Goal: Task Accomplishment & Management: Complete application form

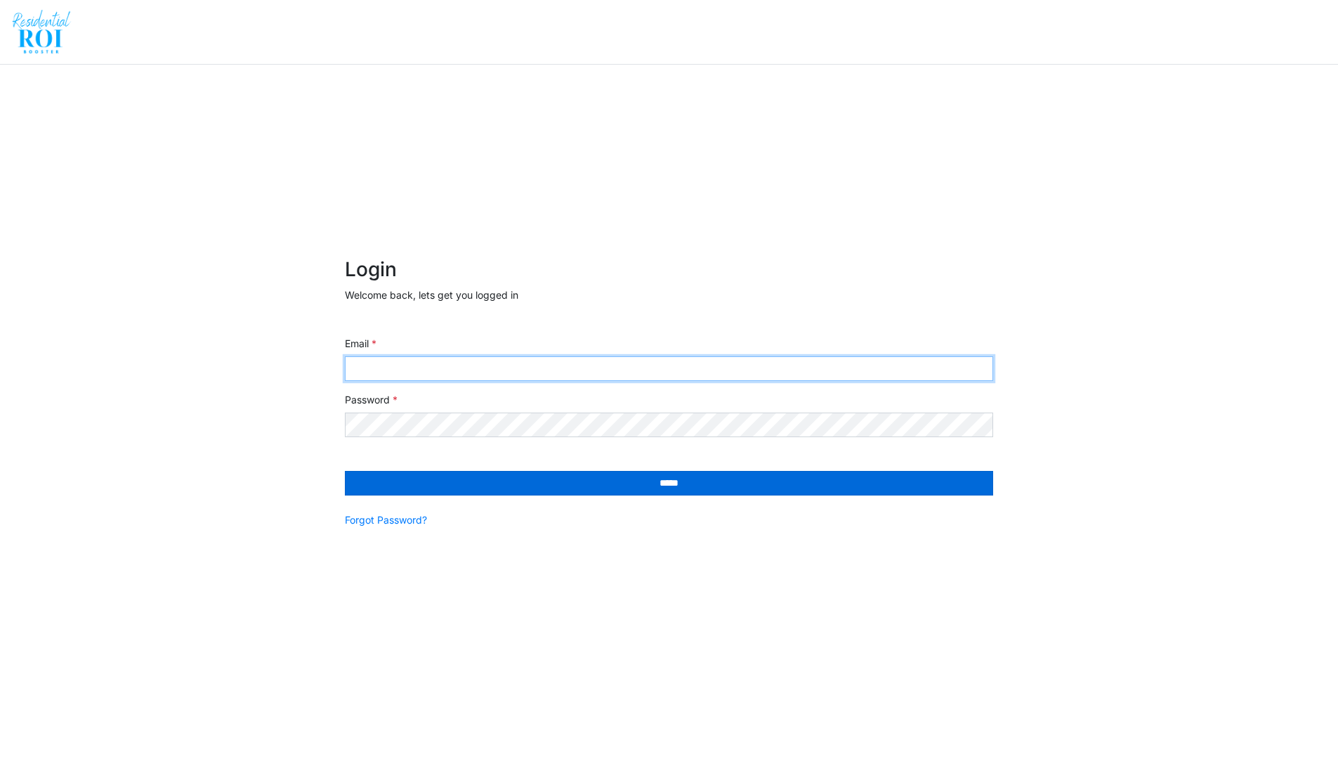
type input "**********"
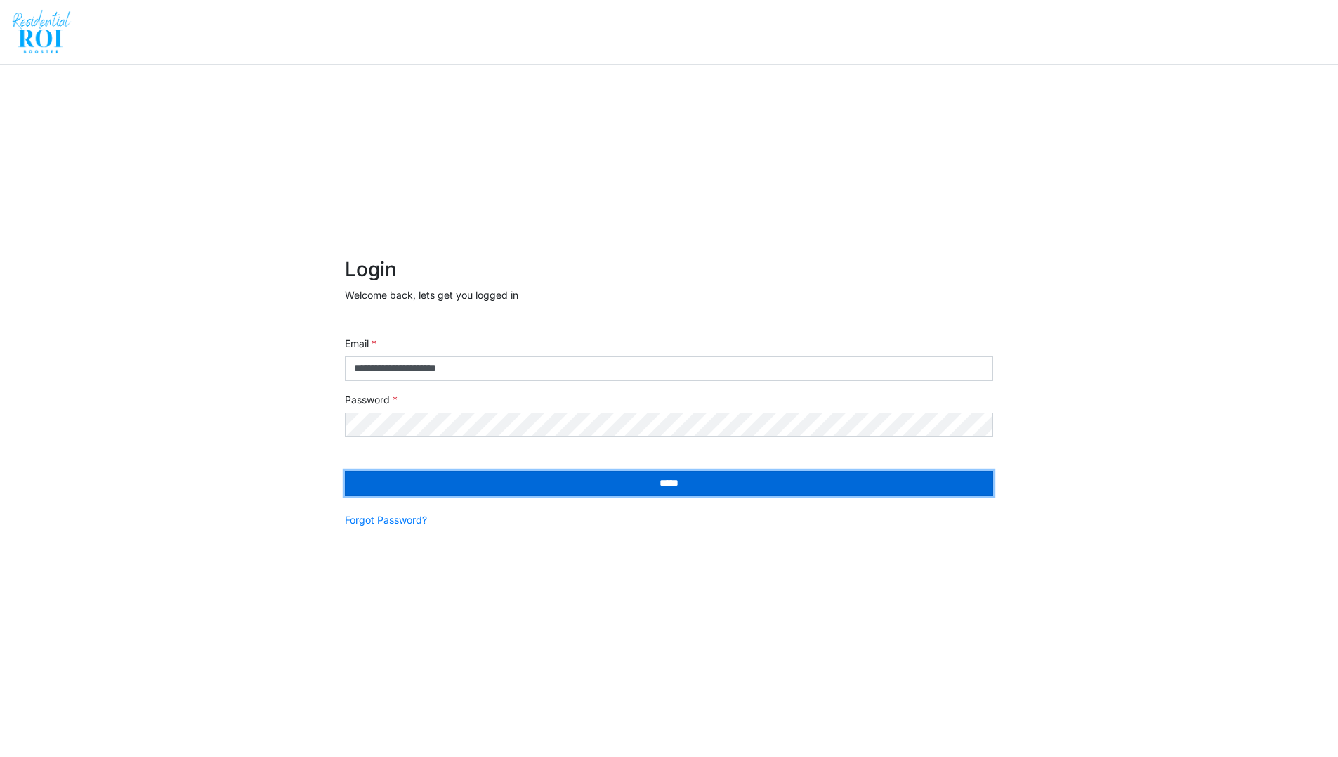
click at [655, 486] on input "*****" at bounding box center [669, 483] width 648 height 25
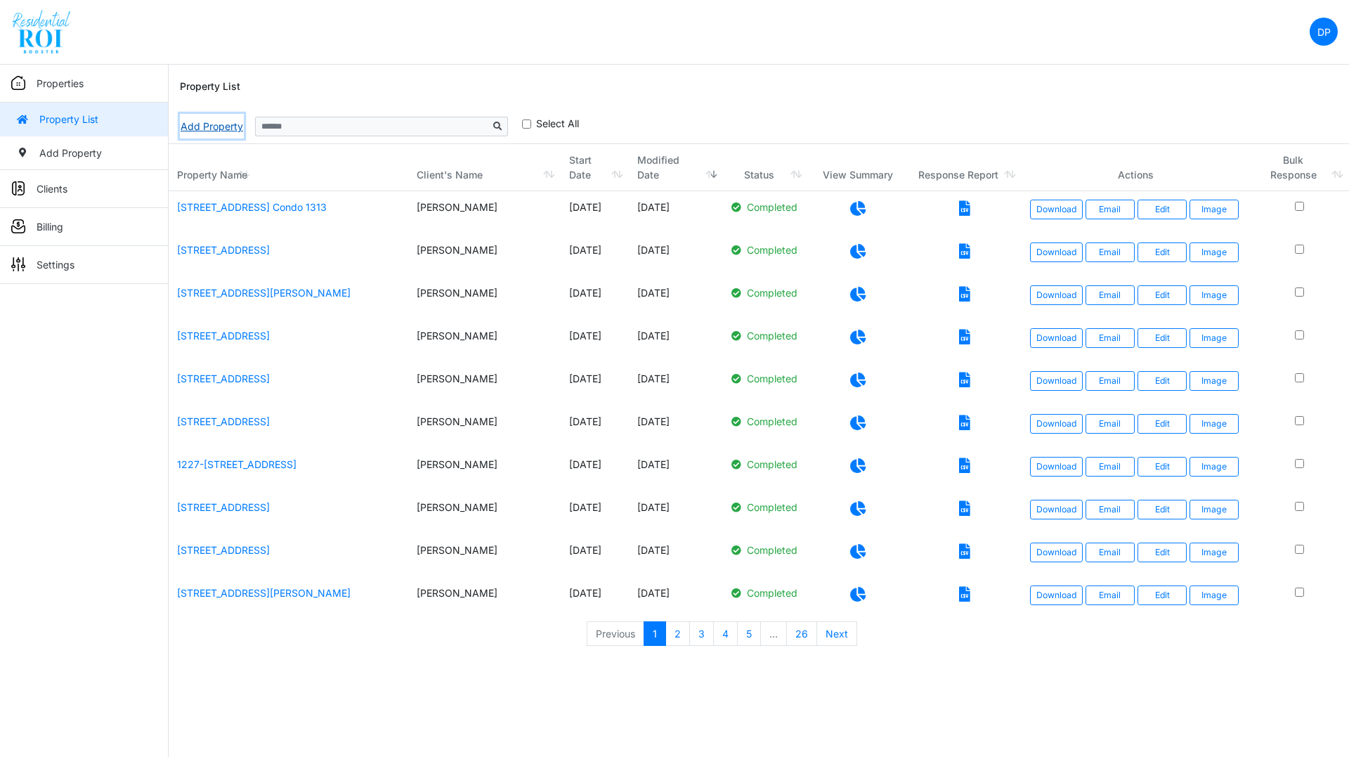
click at [195, 126] on link "Add Property" at bounding box center [212, 126] width 64 height 25
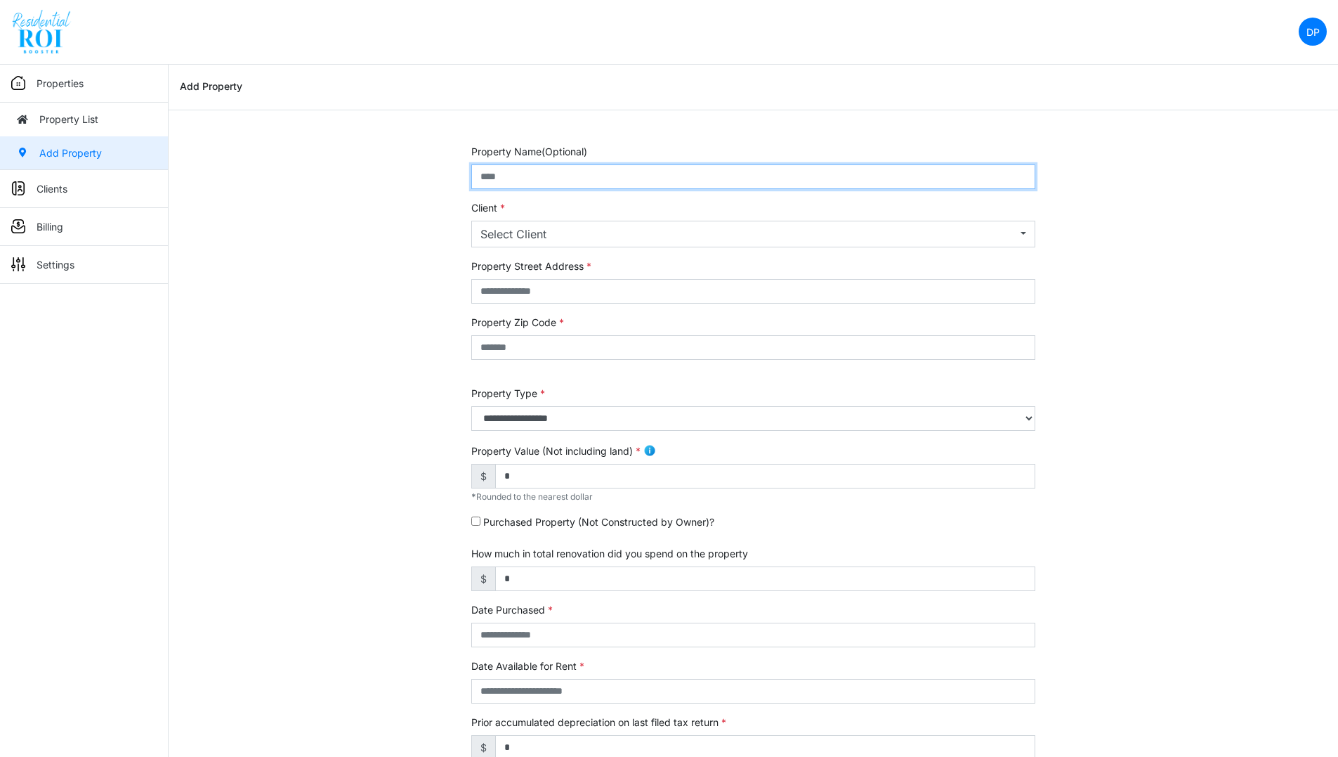
click at [533, 178] on input "text" at bounding box center [753, 176] width 564 height 25
type input "**********"
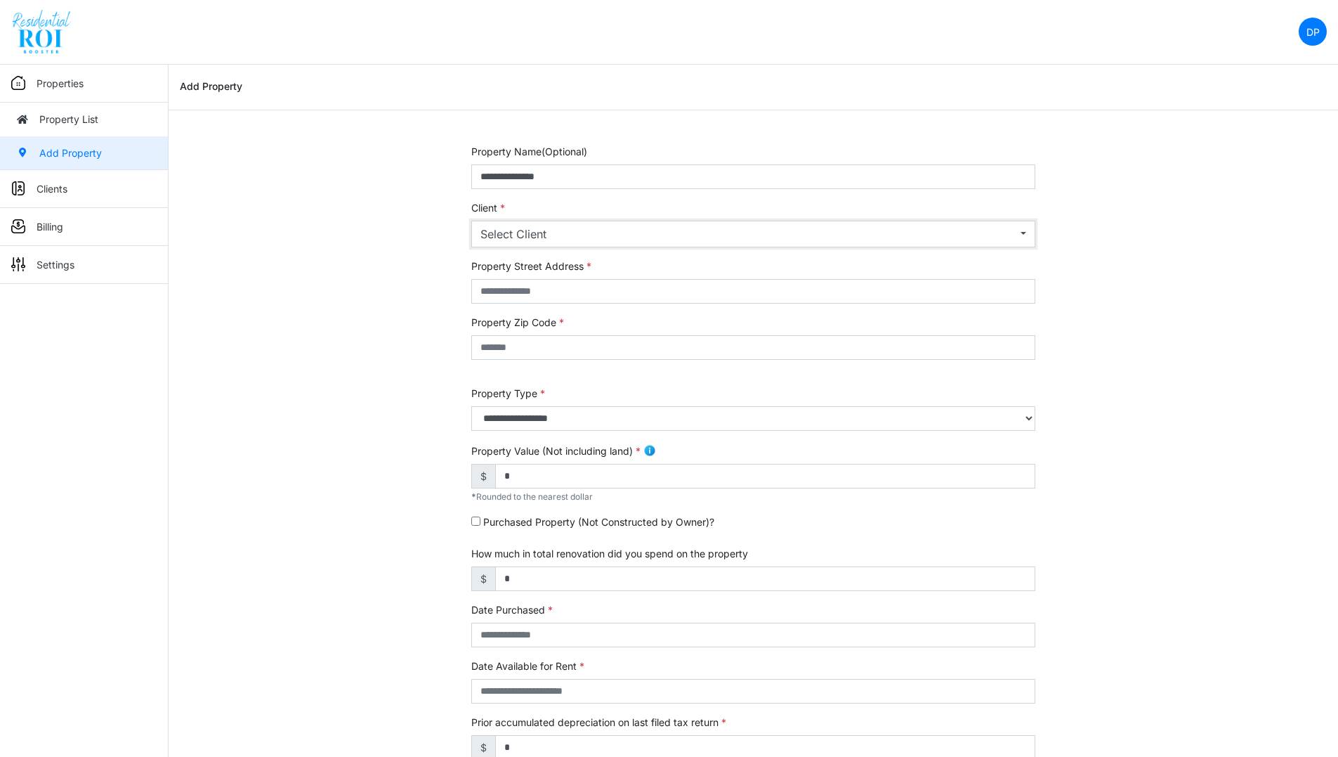
click at [528, 228] on div "Select Client" at bounding box center [749, 234] width 537 height 17
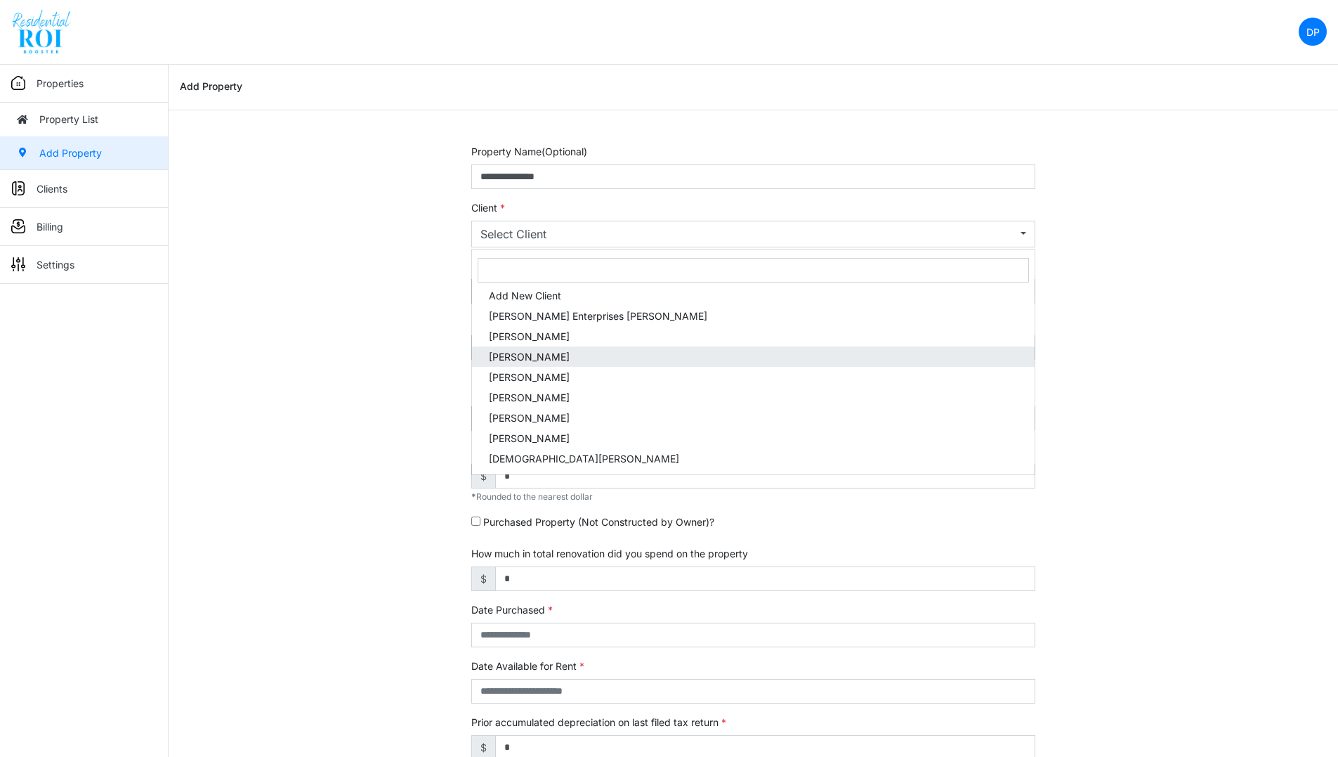
click at [534, 353] on span "Brian Hescock" at bounding box center [529, 356] width 81 height 15
select select "***"
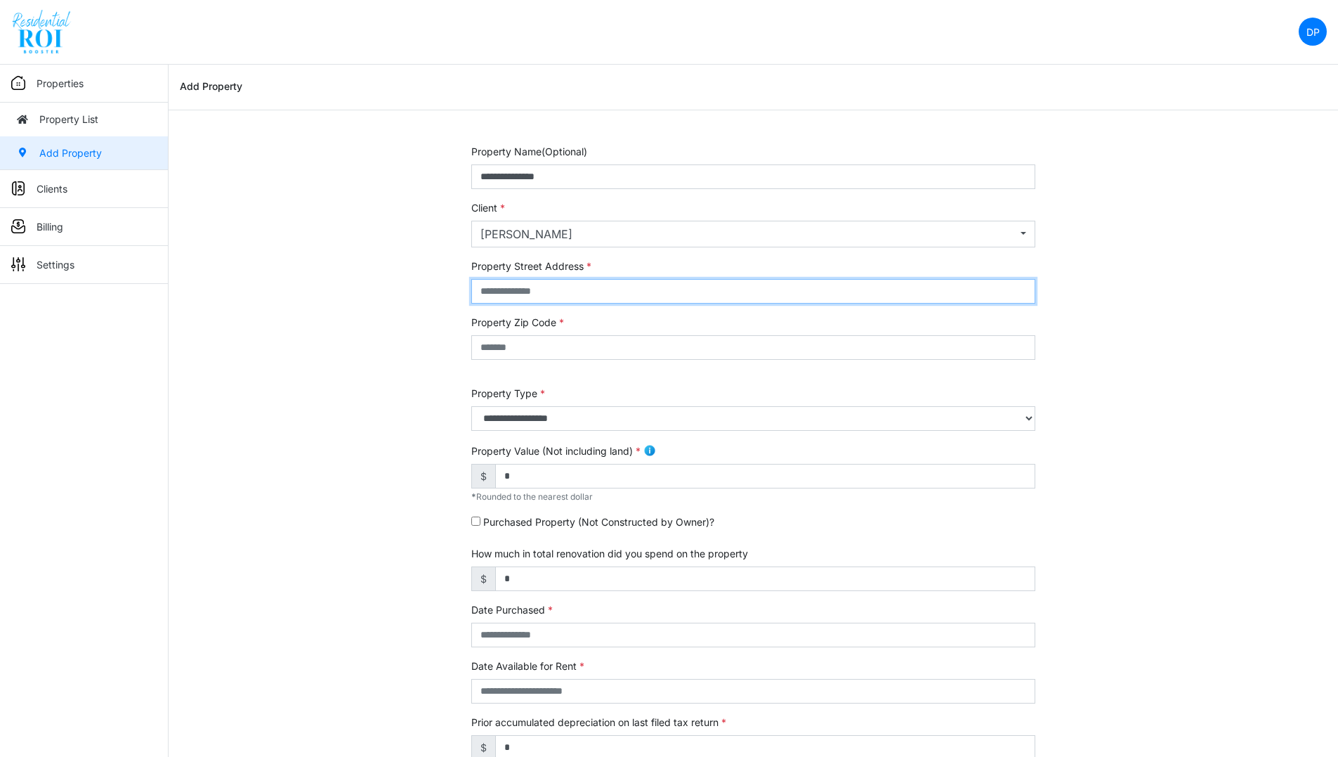
click at [542, 295] on input "text" at bounding box center [753, 291] width 564 height 25
type input "**********"
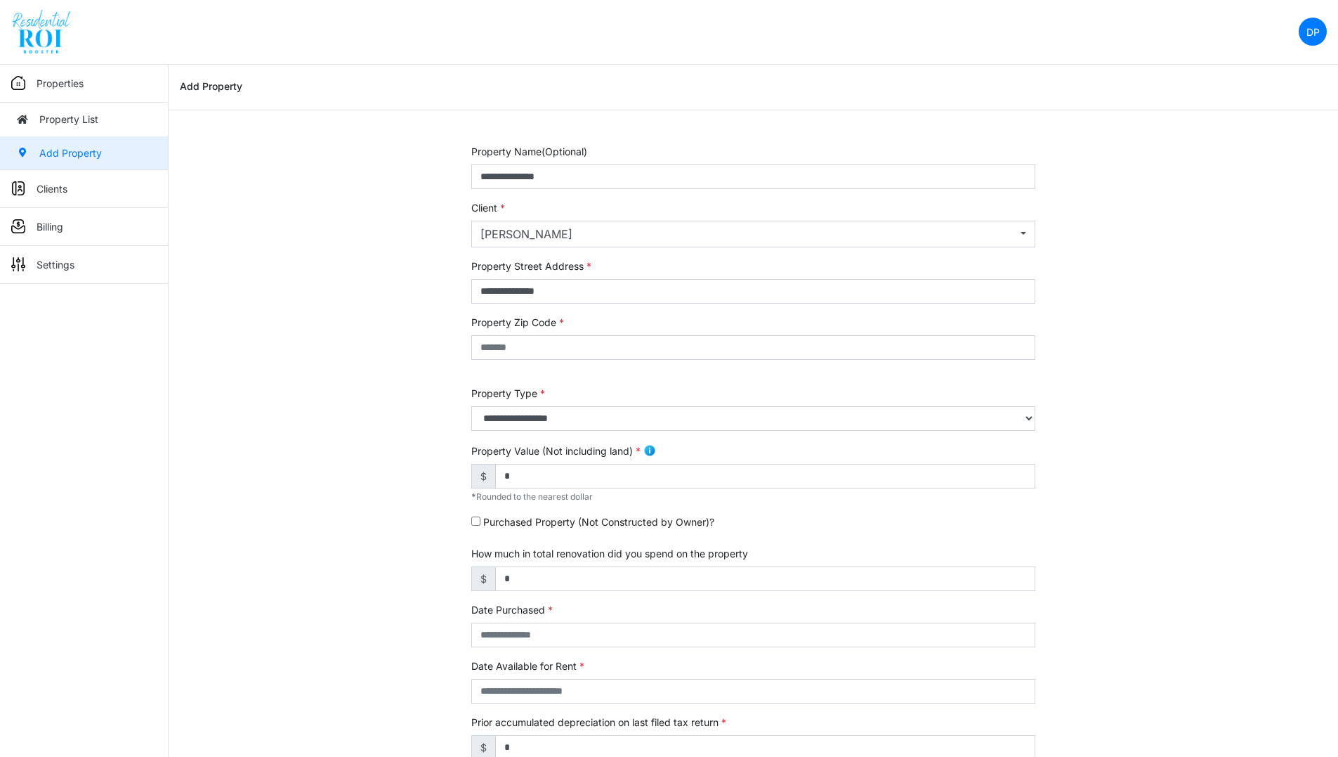
click at [353, 691] on div "**********" at bounding box center [754, 584] width 1170 height 880
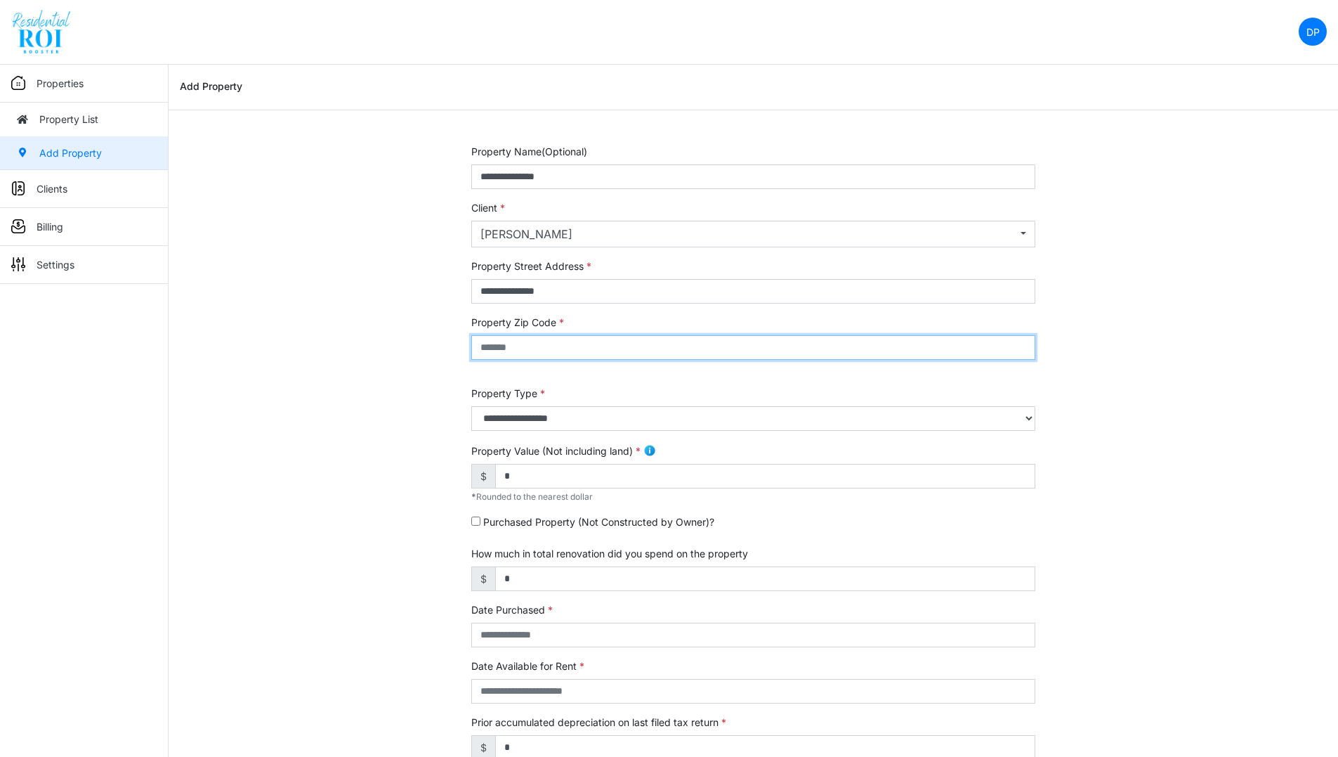
click at [534, 344] on input "text" at bounding box center [753, 347] width 564 height 25
type input "*****"
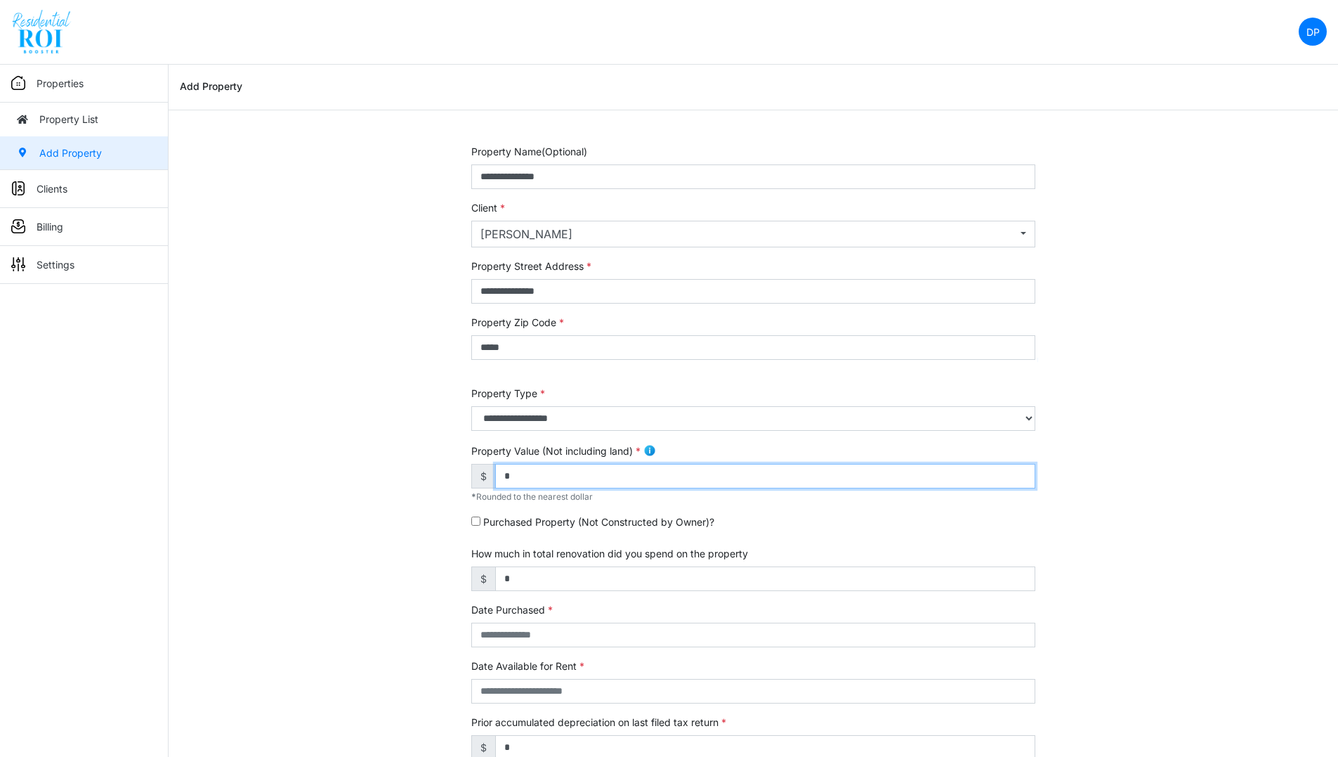
click at [530, 478] on input "*" at bounding box center [765, 476] width 540 height 25
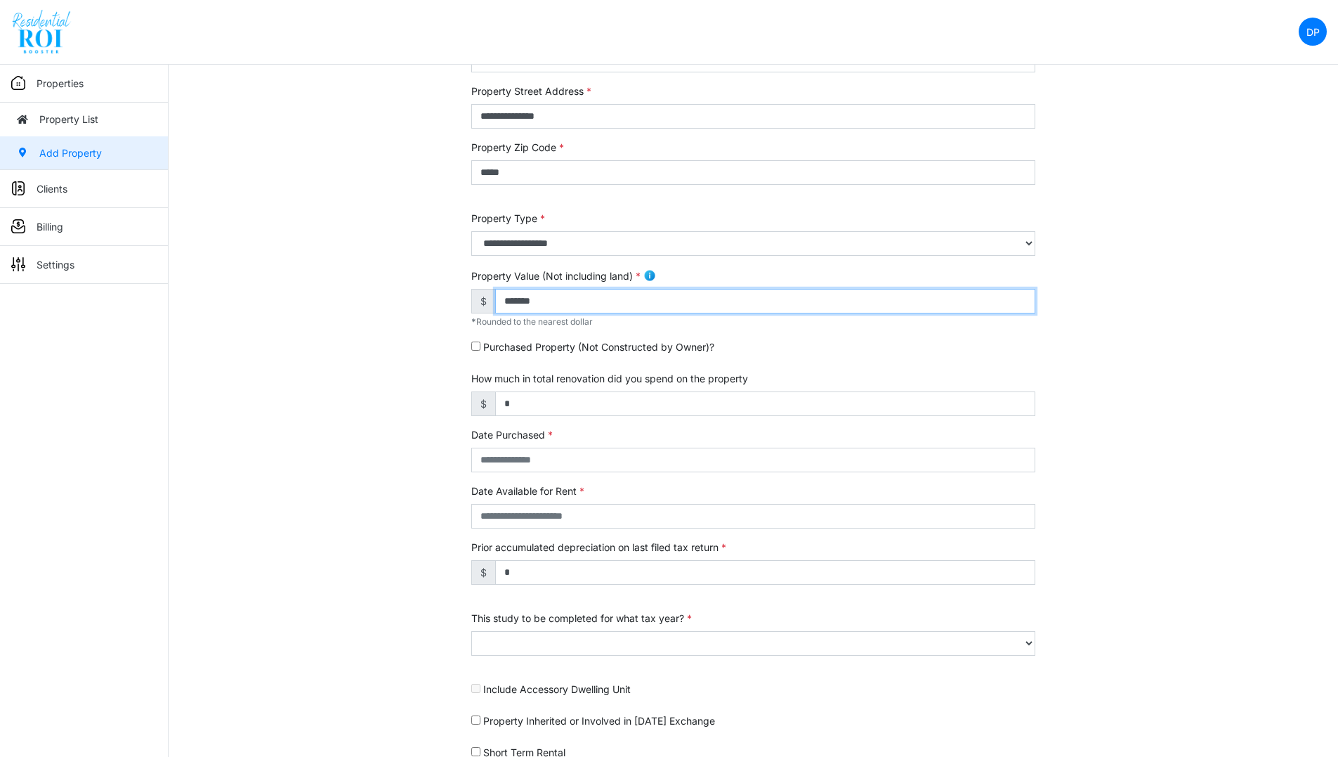
scroll to position [176, 0]
type input "*******"
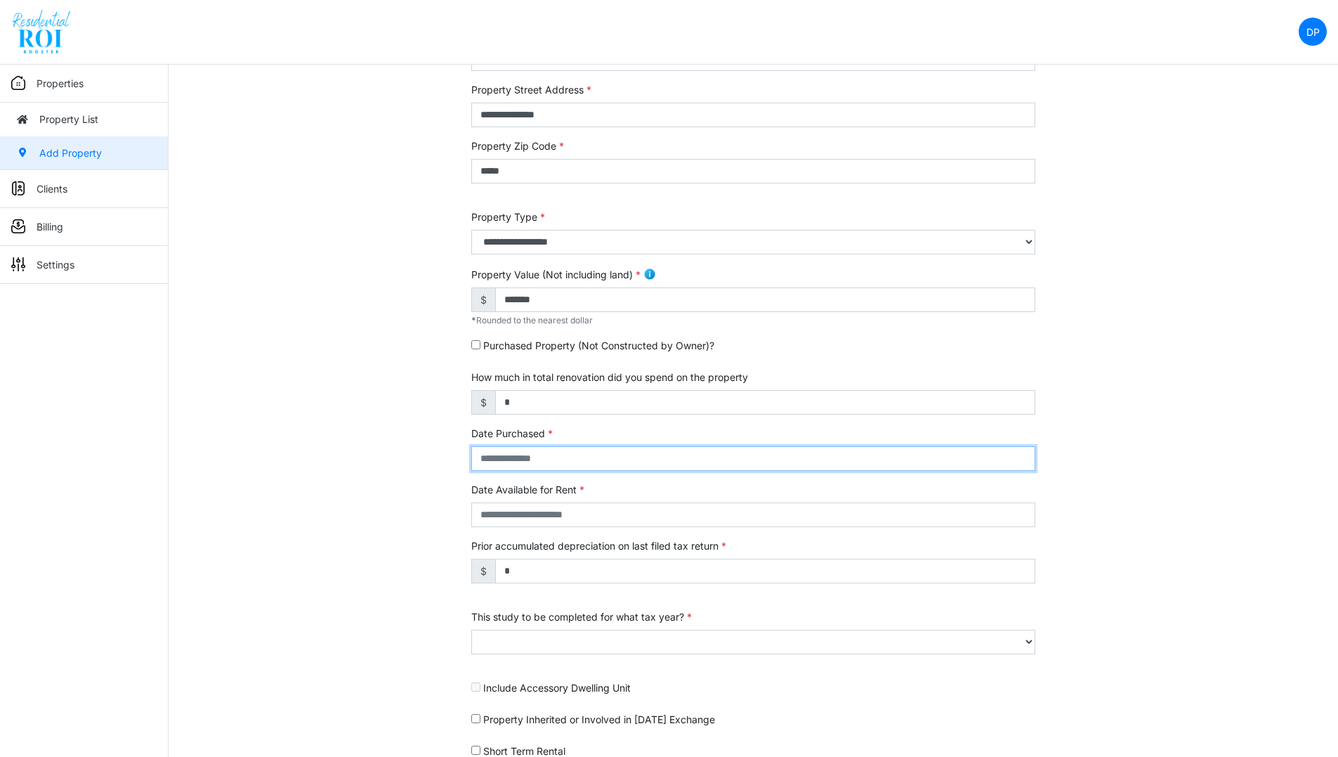
click at [570, 452] on input "text" at bounding box center [753, 458] width 564 height 25
type input "**********"
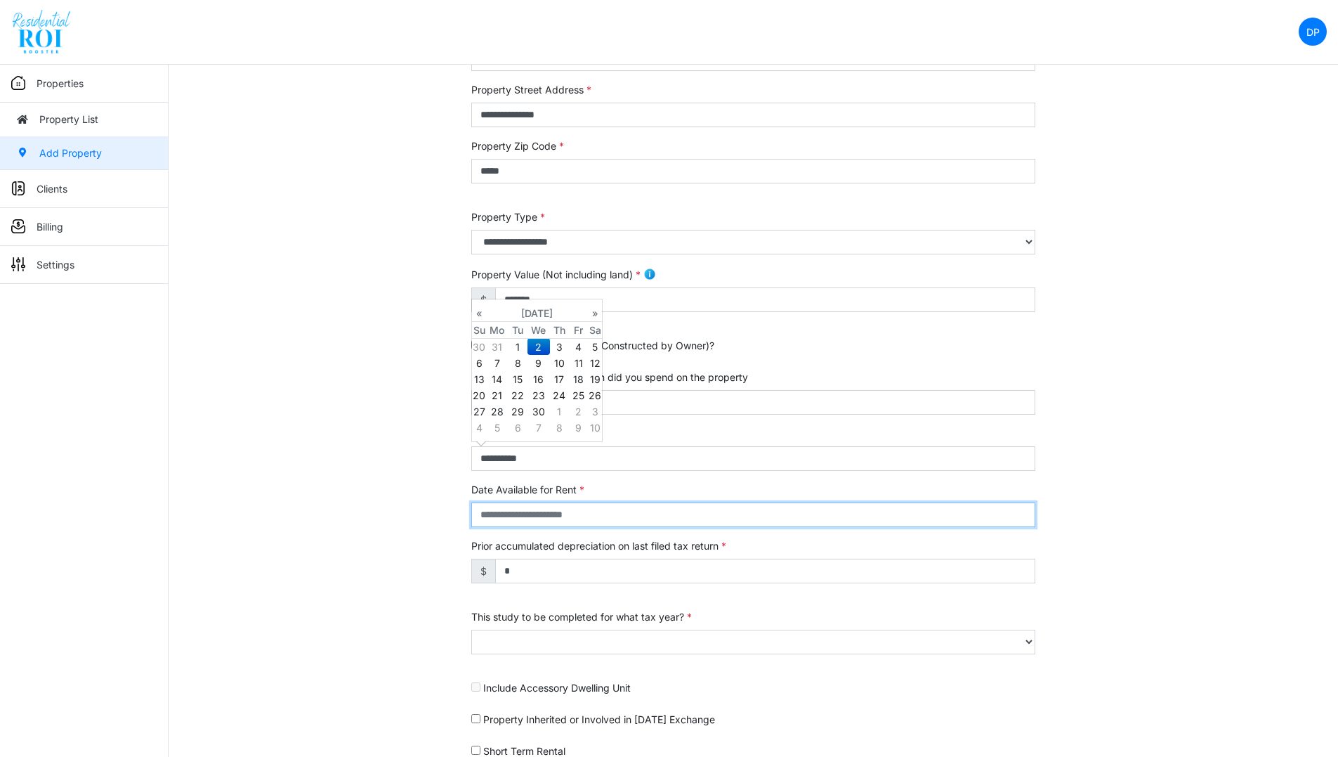
type input "**********"
select select "****"
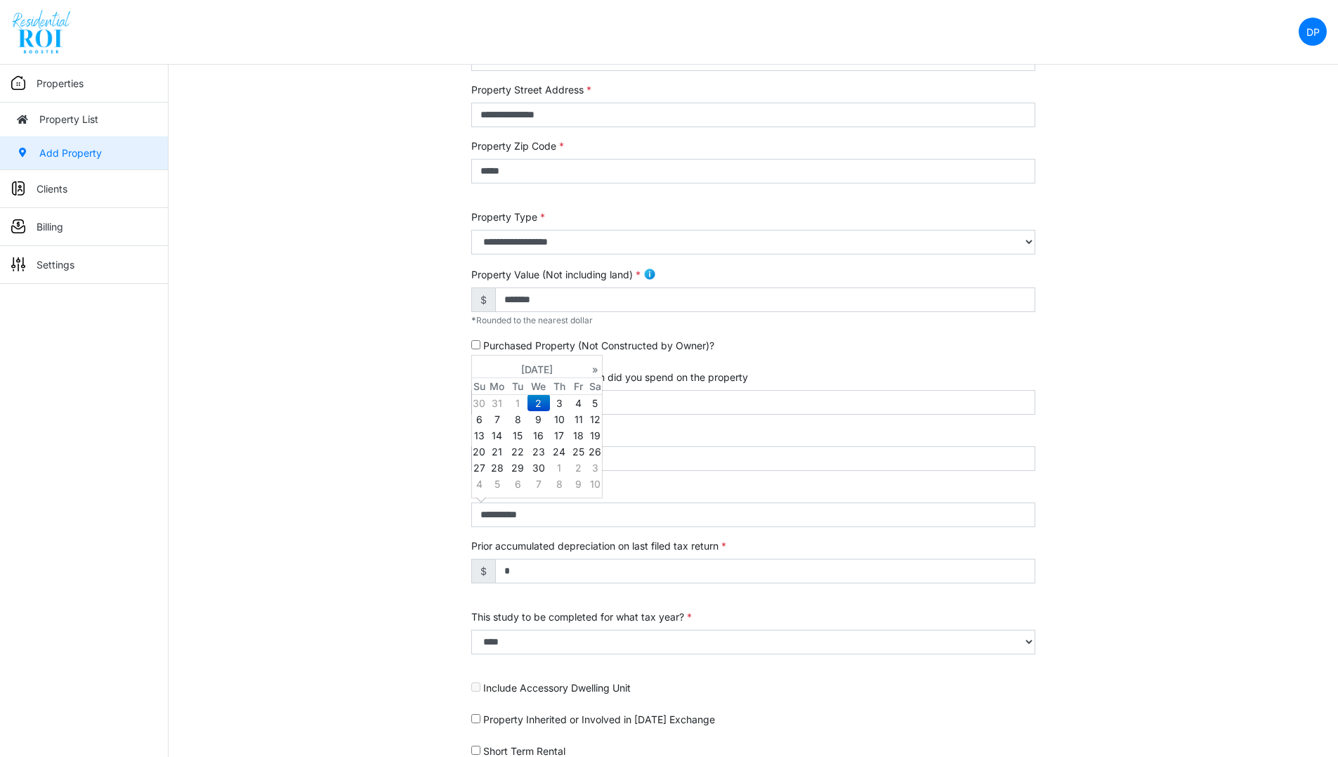
click at [1147, 464] on div "**********" at bounding box center [754, 408] width 1170 height 880
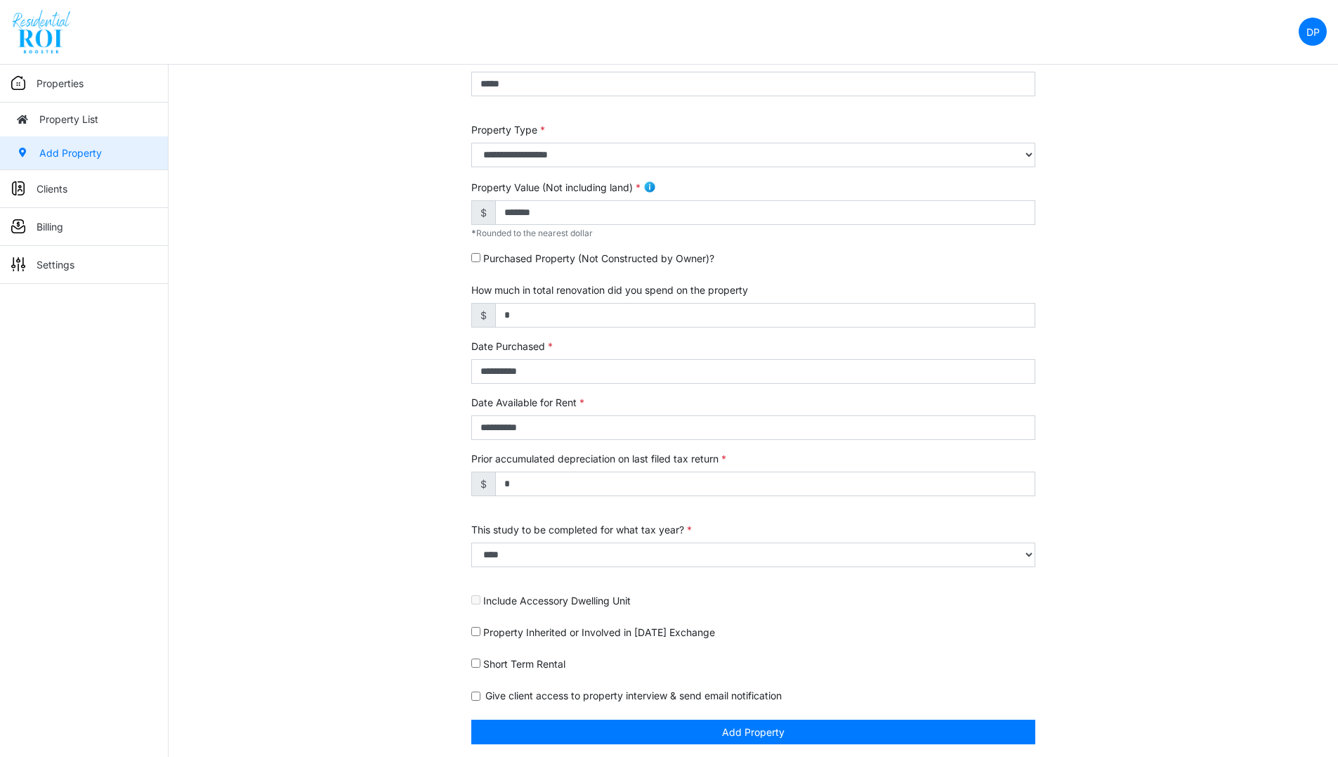
scroll to position [268, 0]
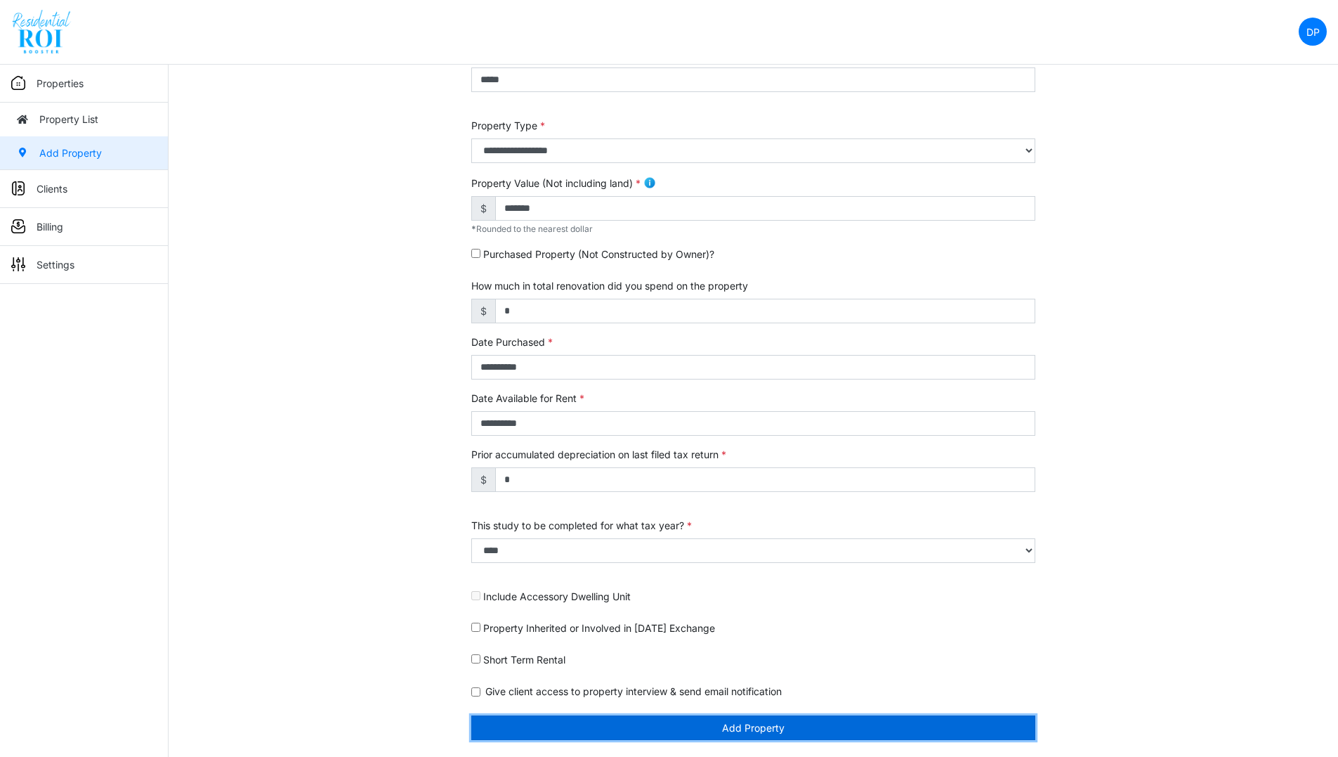
click at [758, 729] on button "Add Property" at bounding box center [753, 727] width 564 height 25
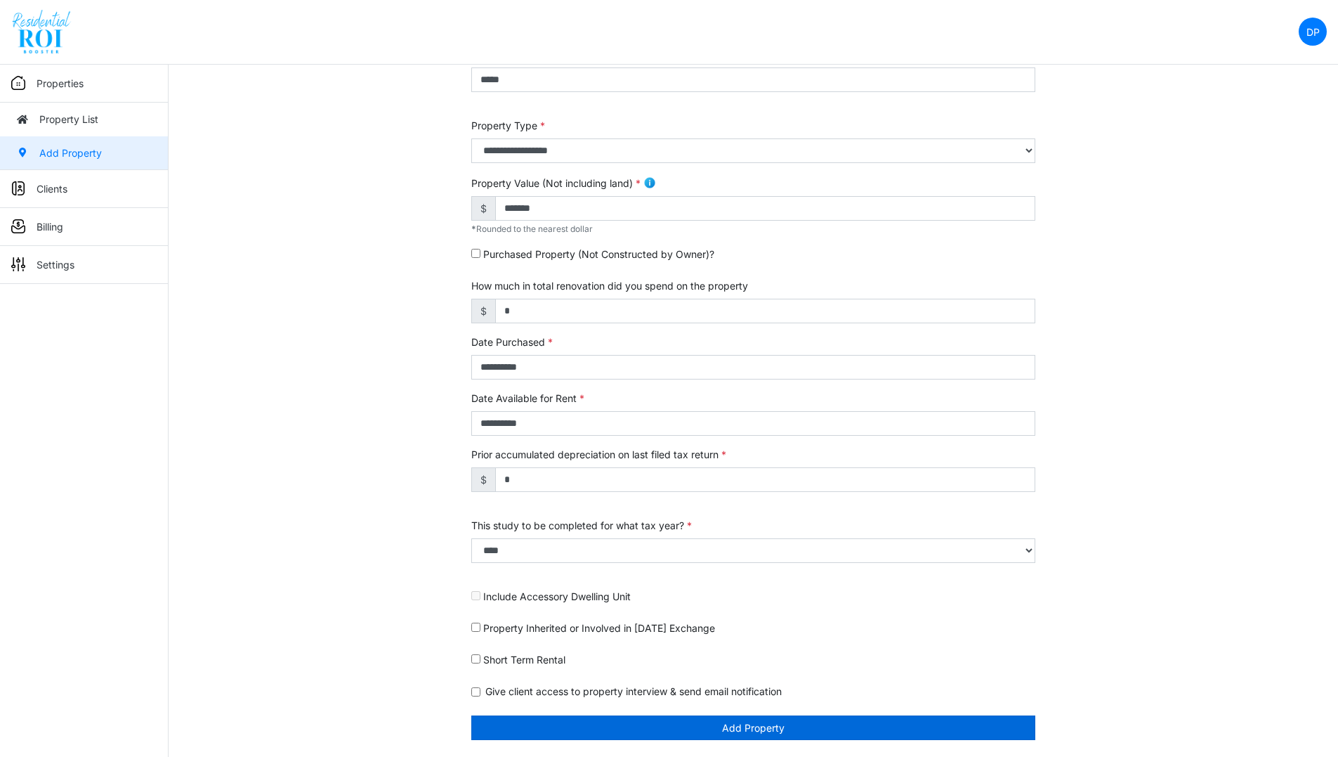
scroll to position [223, 0]
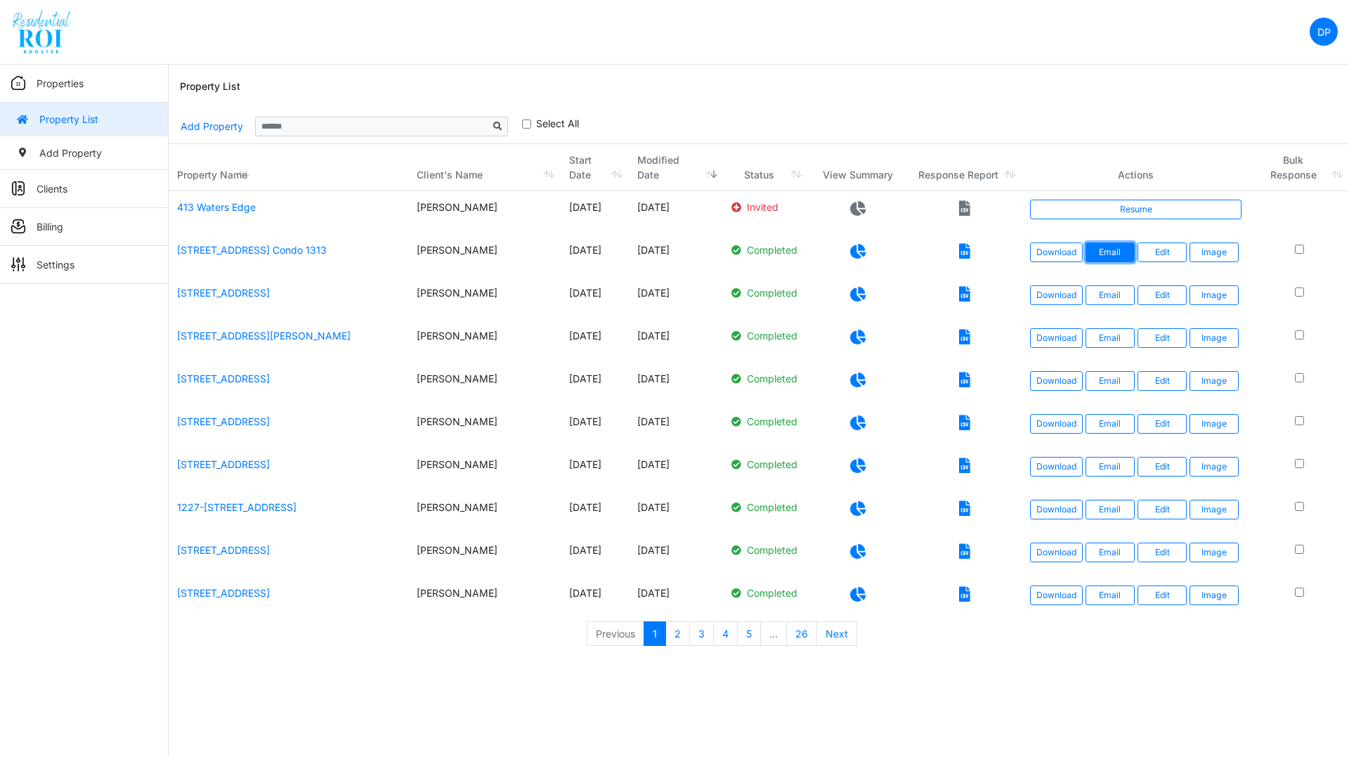
click at [1119, 242] on button "Email" at bounding box center [1109, 252] width 49 height 20
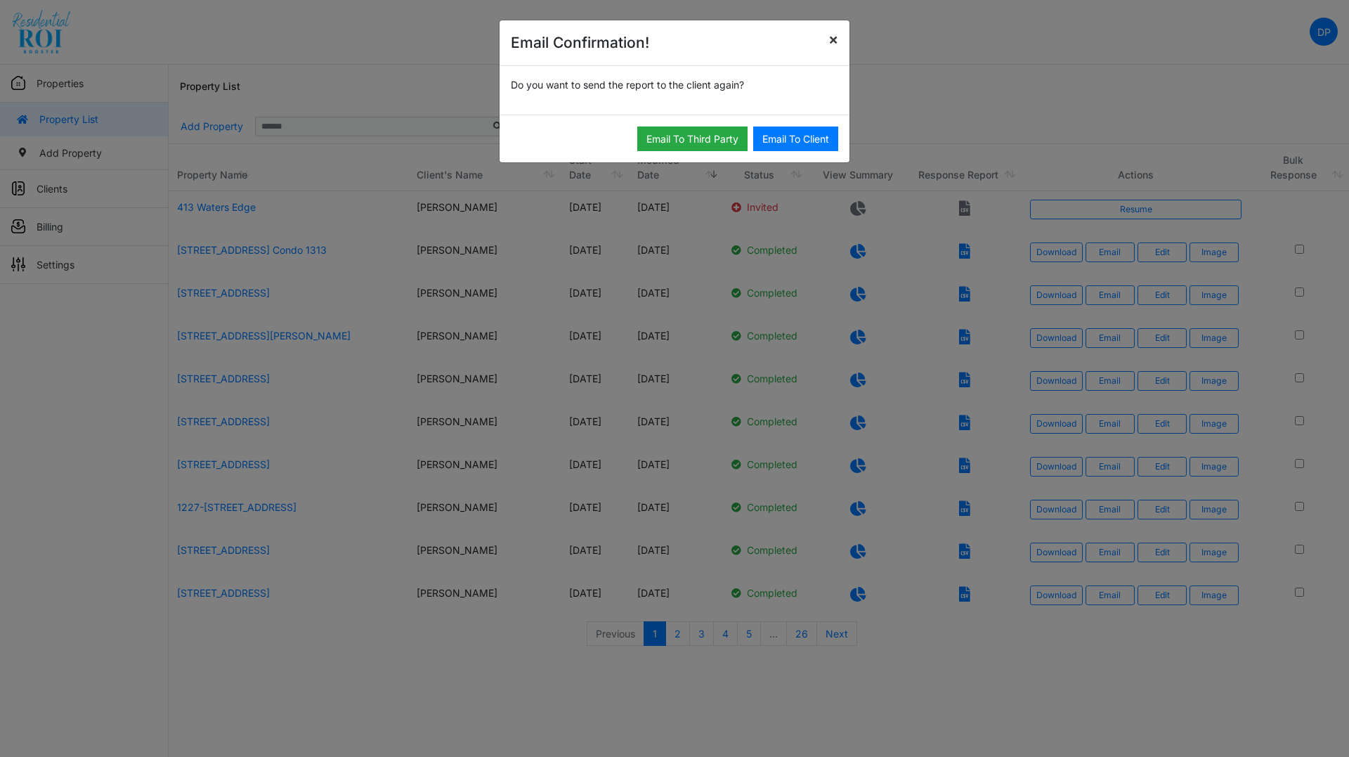
click at [835, 41] on span "×" at bounding box center [833, 39] width 10 height 18
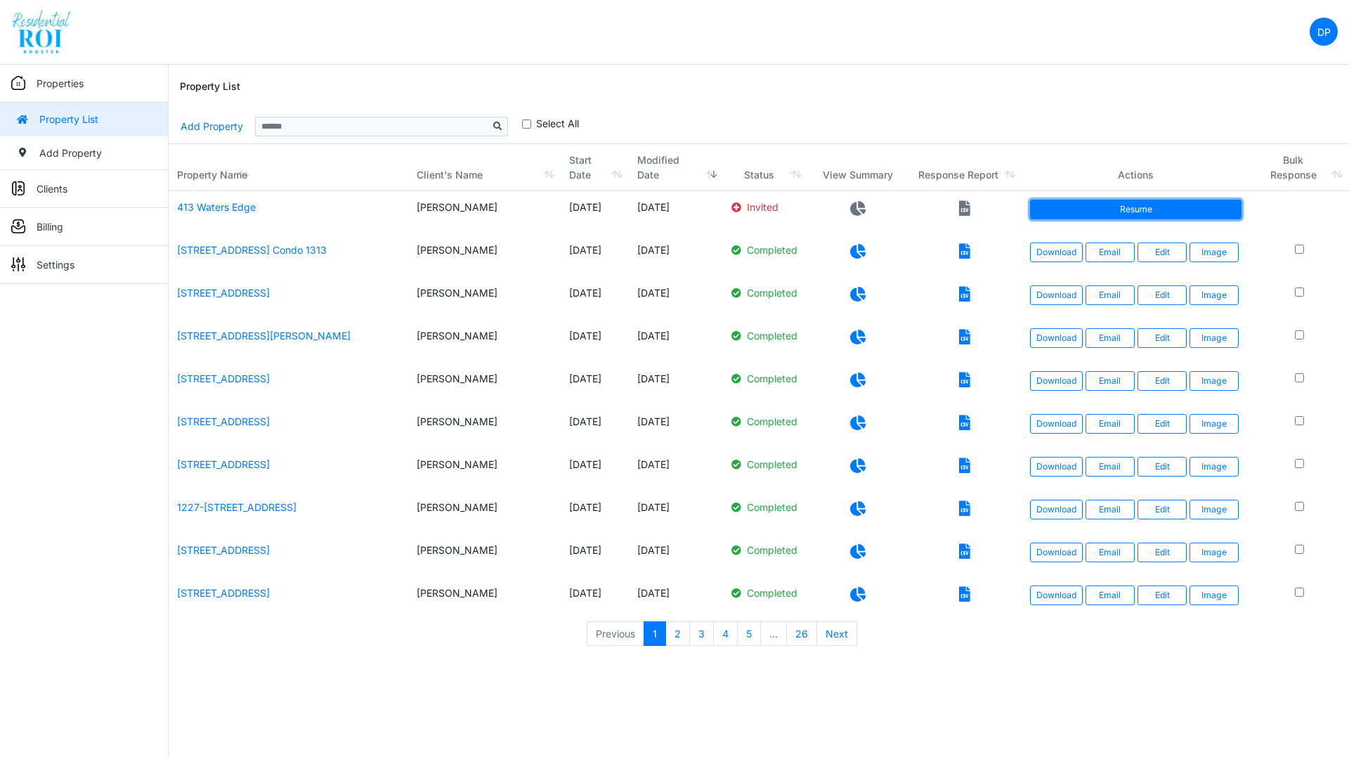
click at [1089, 202] on link "Resume" at bounding box center [1135, 210] width 211 height 20
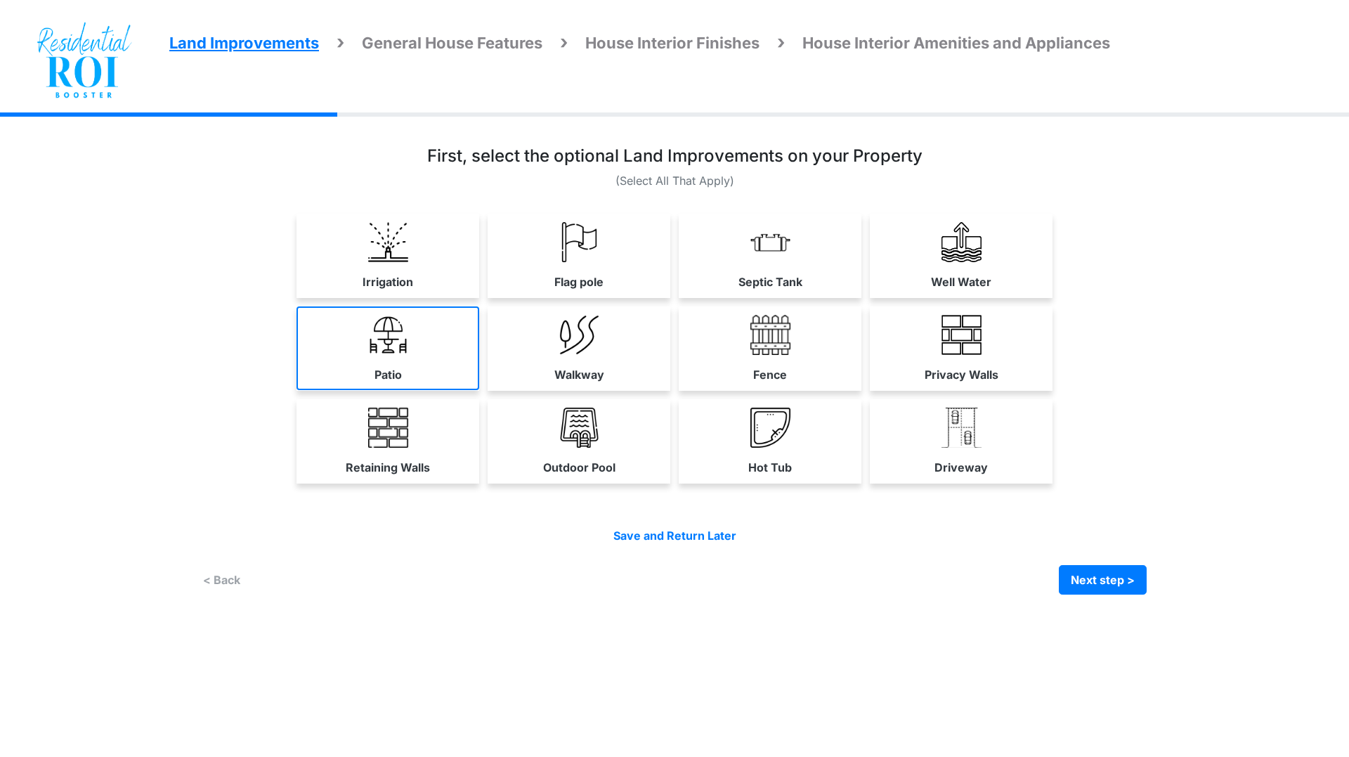
click at [402, 352] on img at bounding box center [388, 335] width 40 height 40
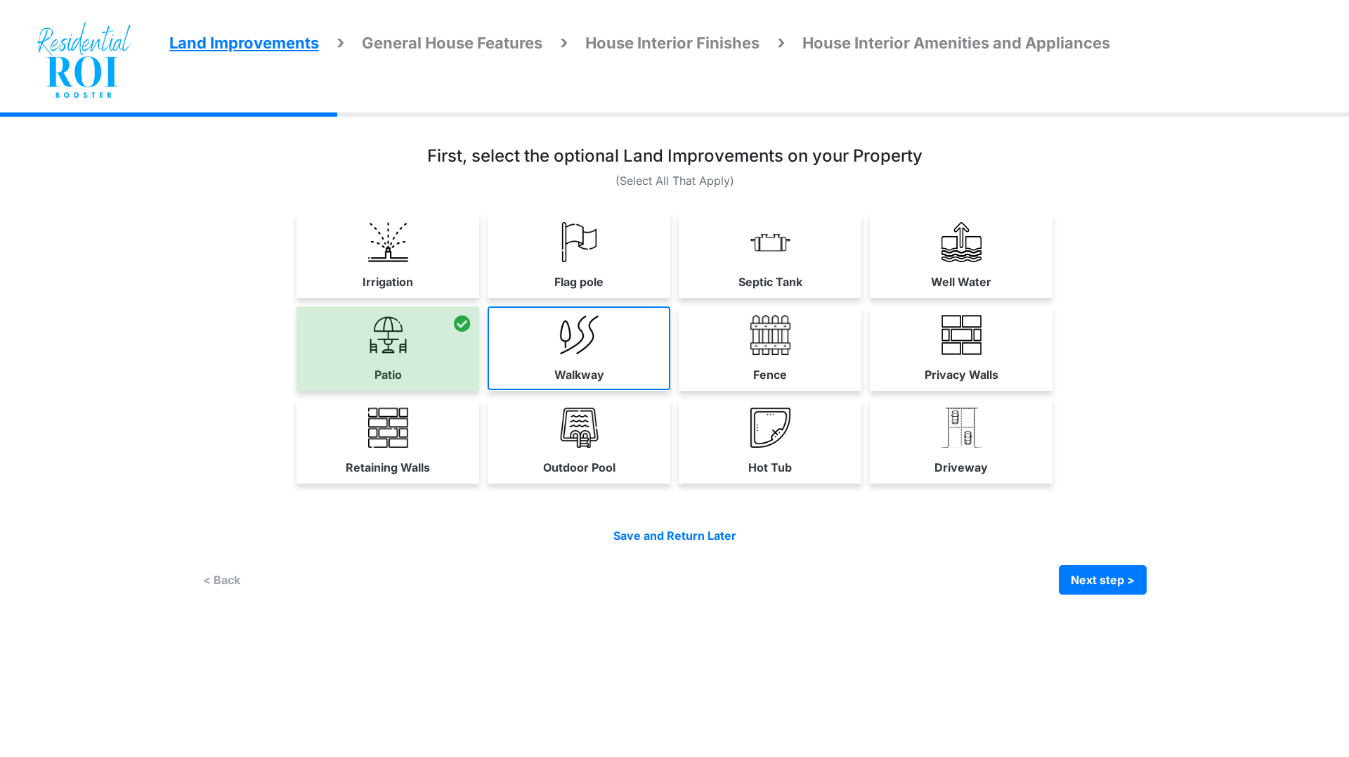
click at [624, 329] on link "Walkway" at bounding box center [579, 348] width 183 height 84
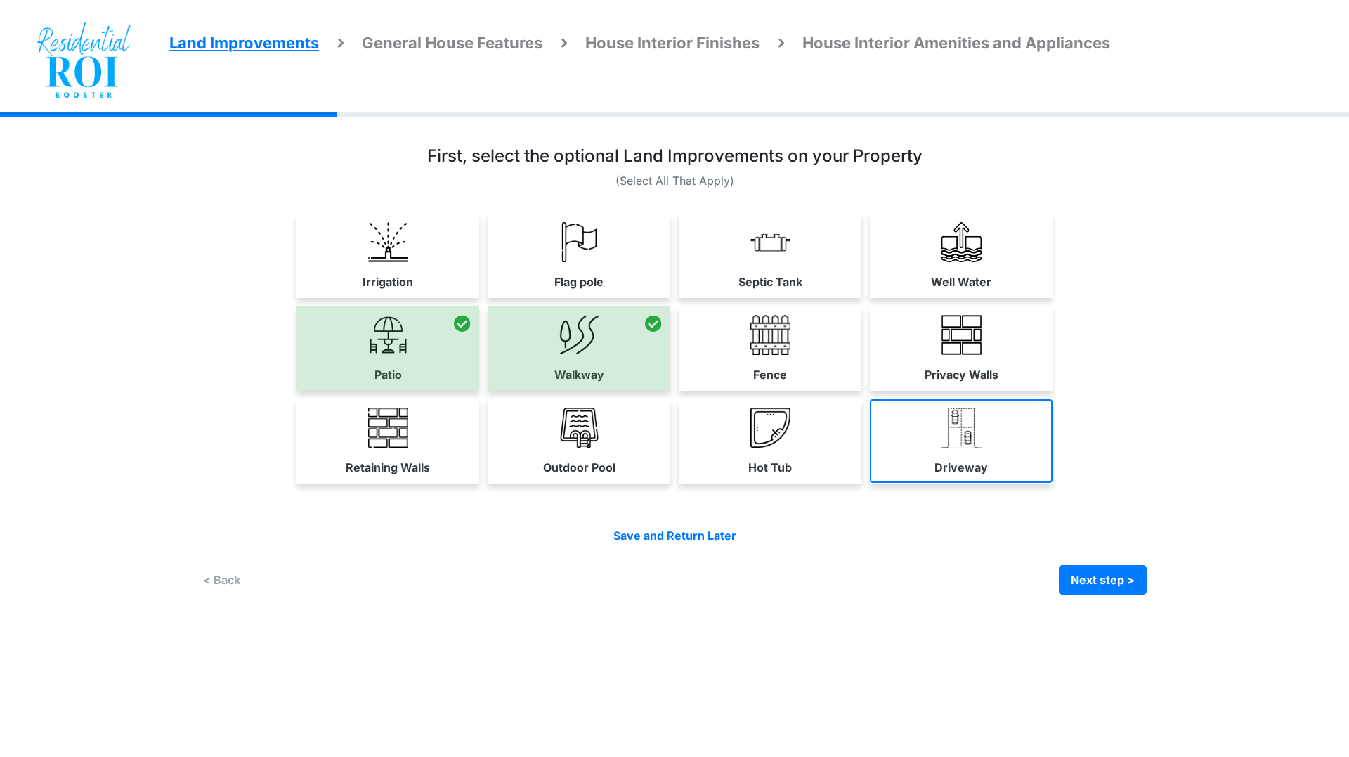
click at [948, 429] on img at bounding box center [961, 427] width 40 height 40
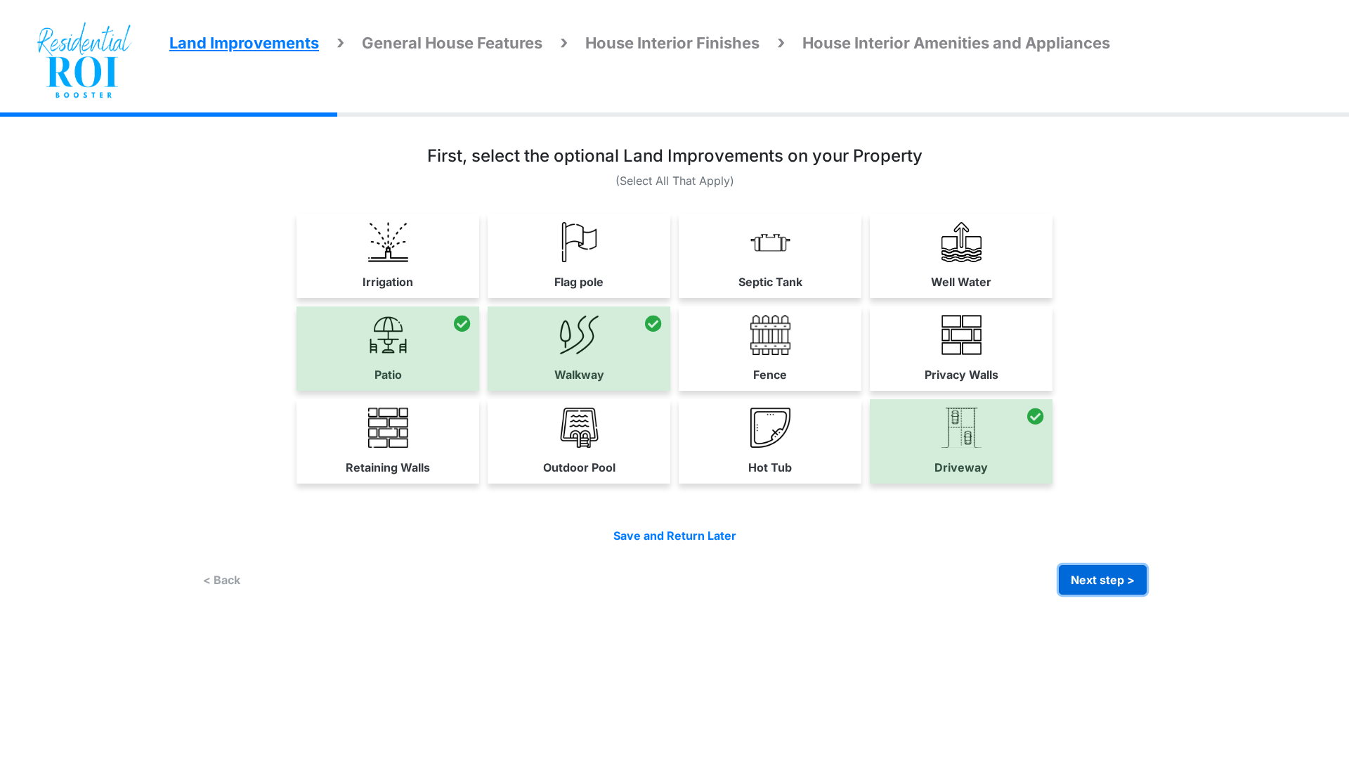
click at [1087, 570] on button "Next step >" at bounding box center [1103, 580] width 88 height 30
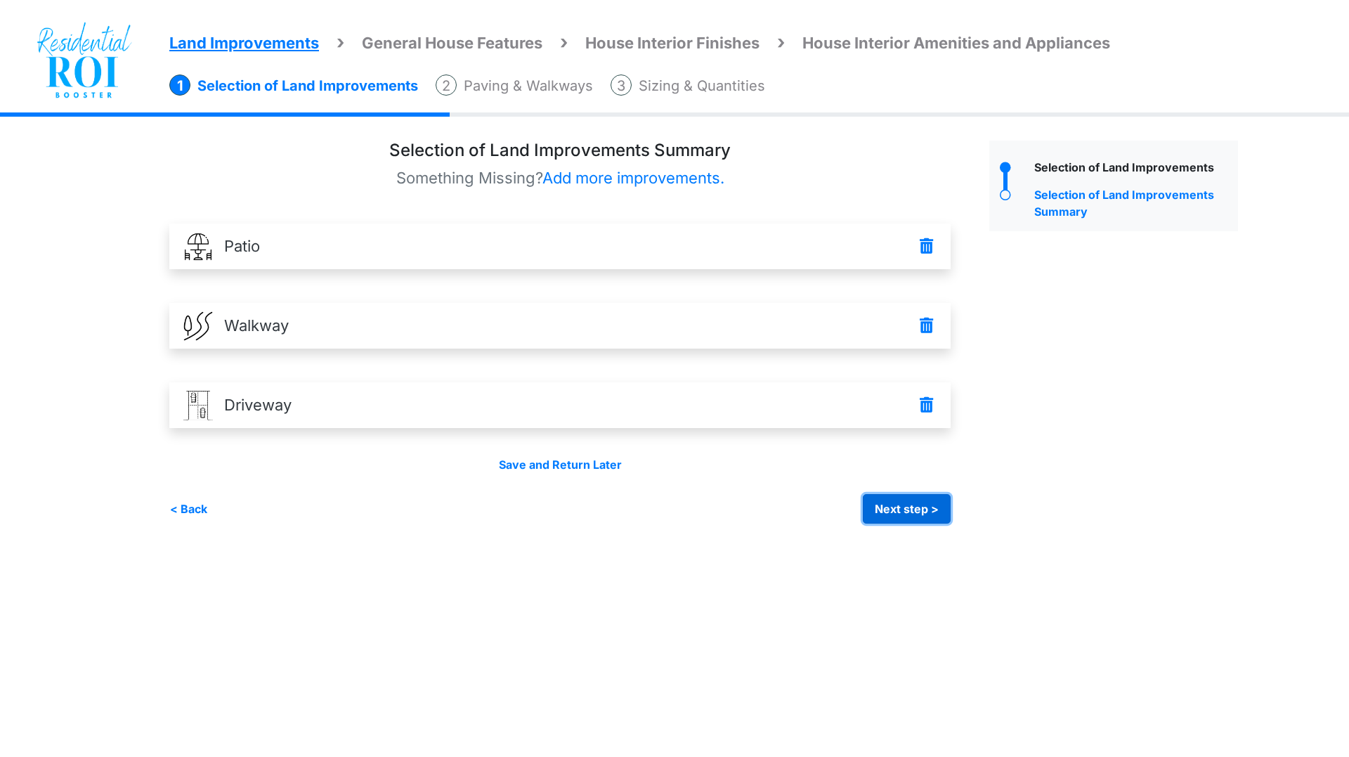
click at [898, 505] on button "Next step >" at bounding box center [907, 509] width 88 height 30
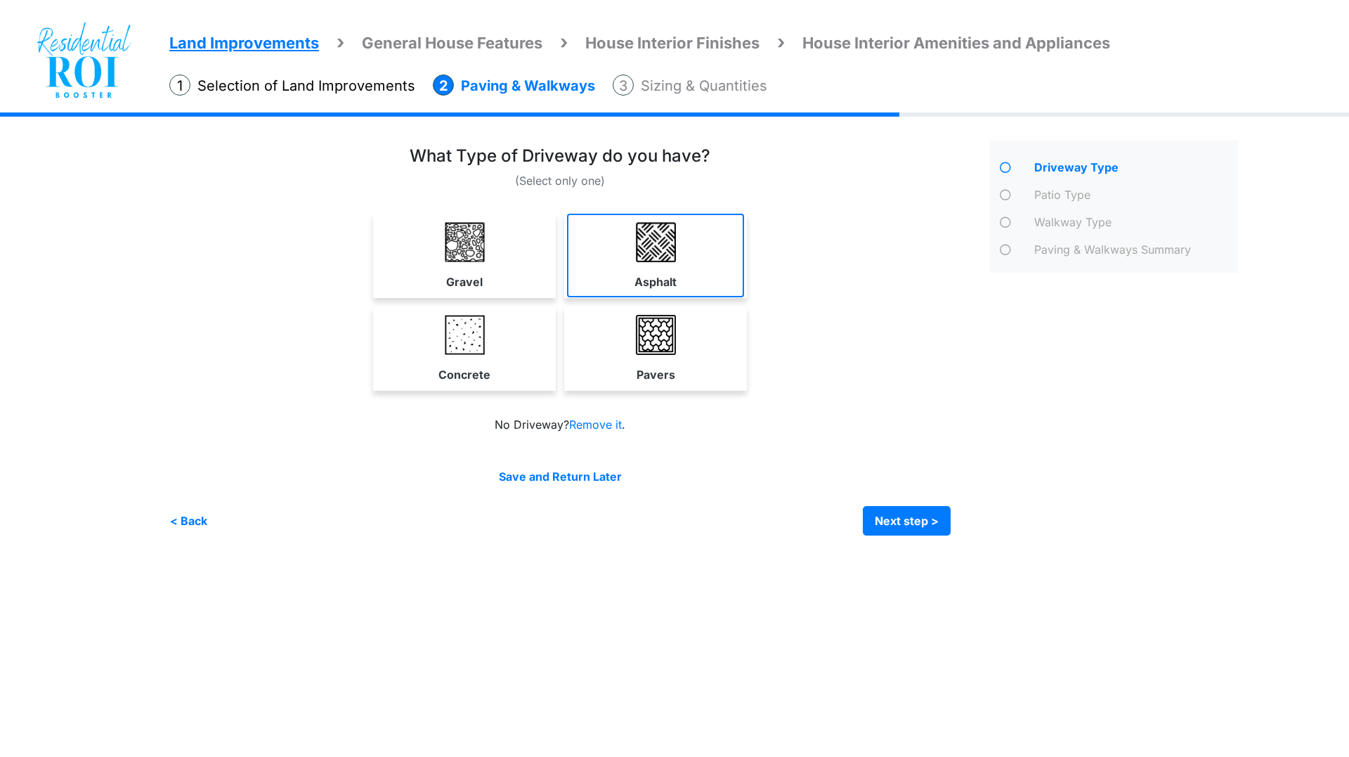
click at [647, 266] on link "Asphalt" at bounding box center [655, 256] width 177 height 84
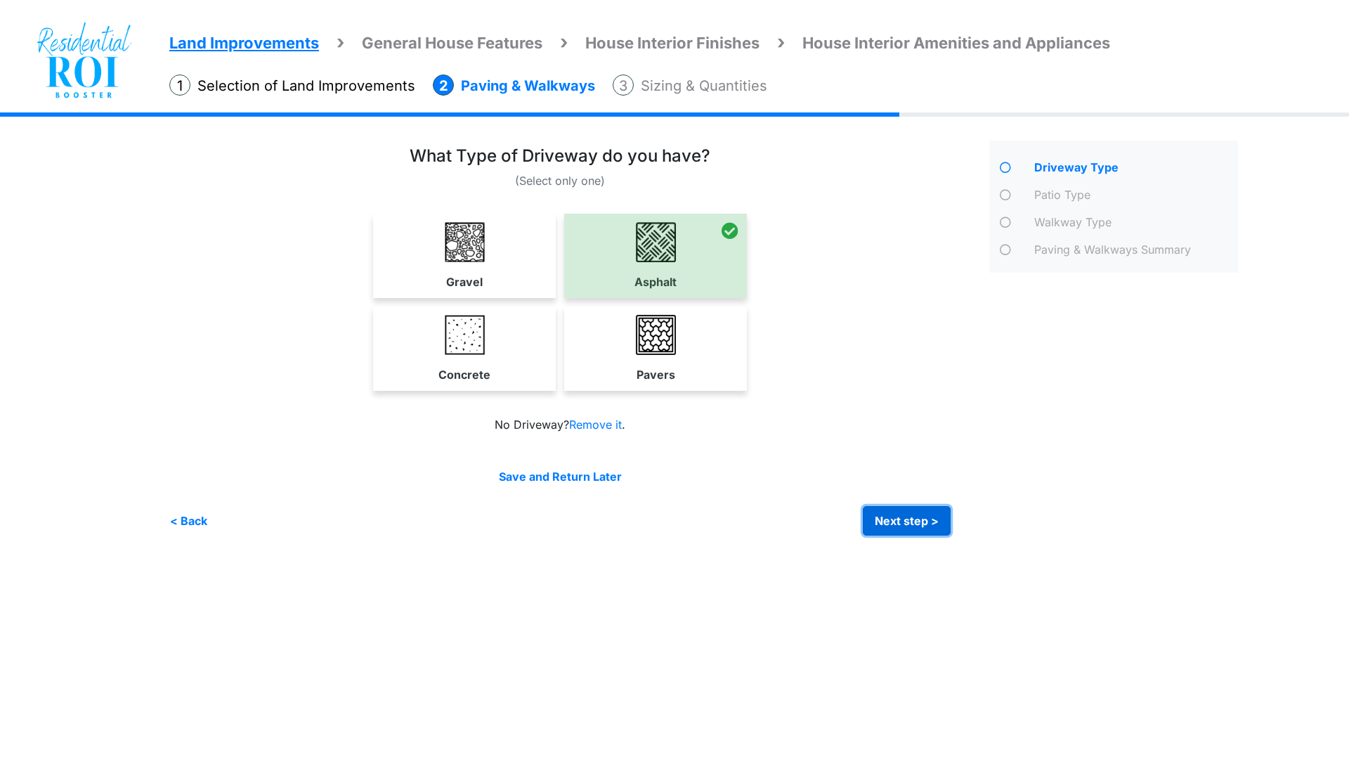
click at [895, 513] on button "Next step >" at bounding box center [907, 521] width 88 height 30
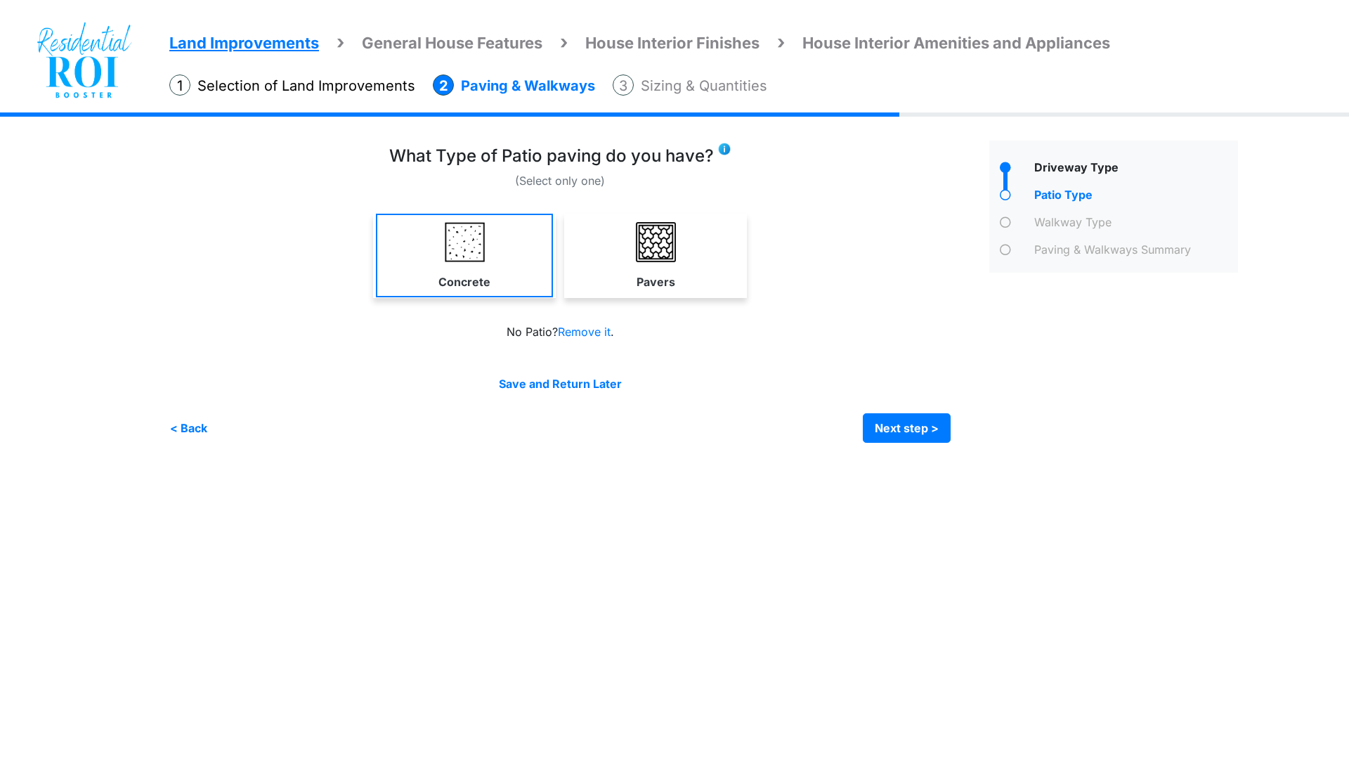
click at [483, 252] on img at bounding box center [465, 242] width 40 height 40
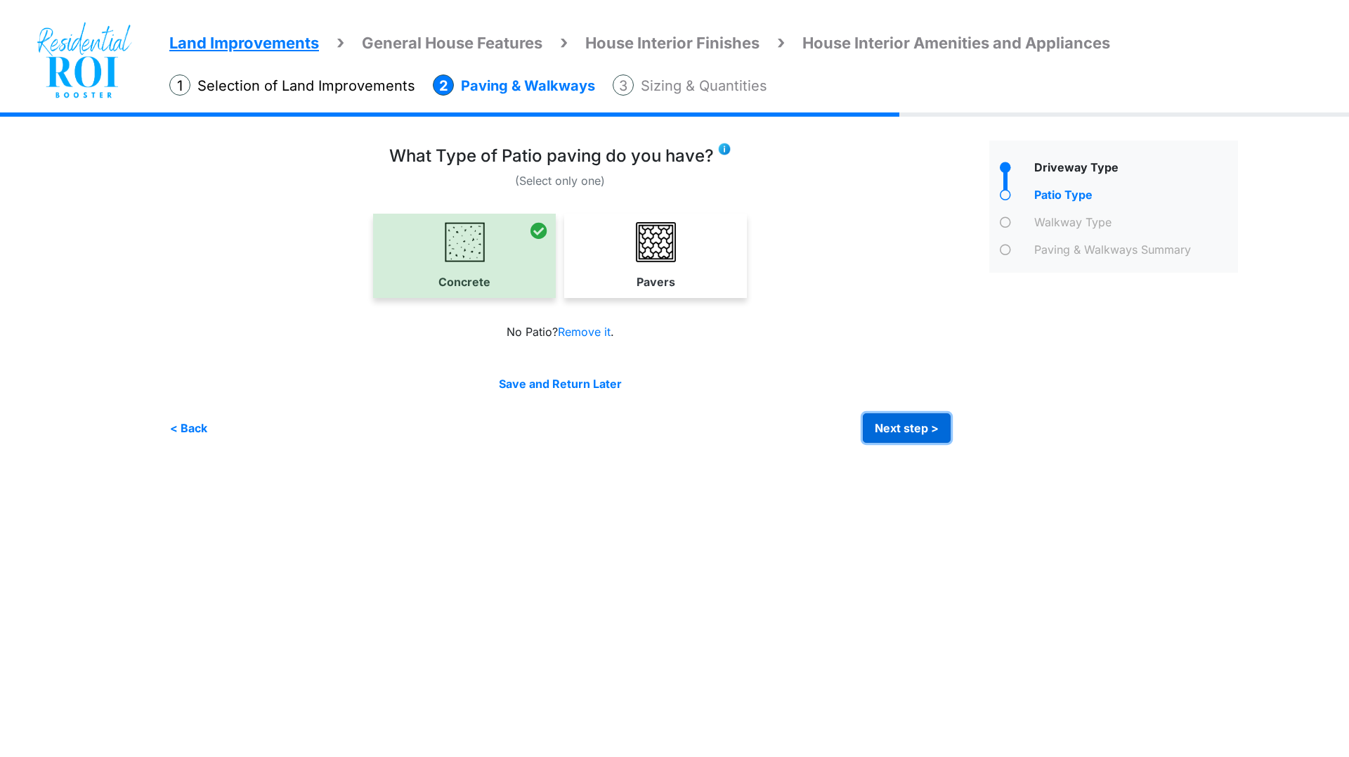
click at [915, 423] on button "Next step >" at bounding box center [907, 428] width 88 height 30
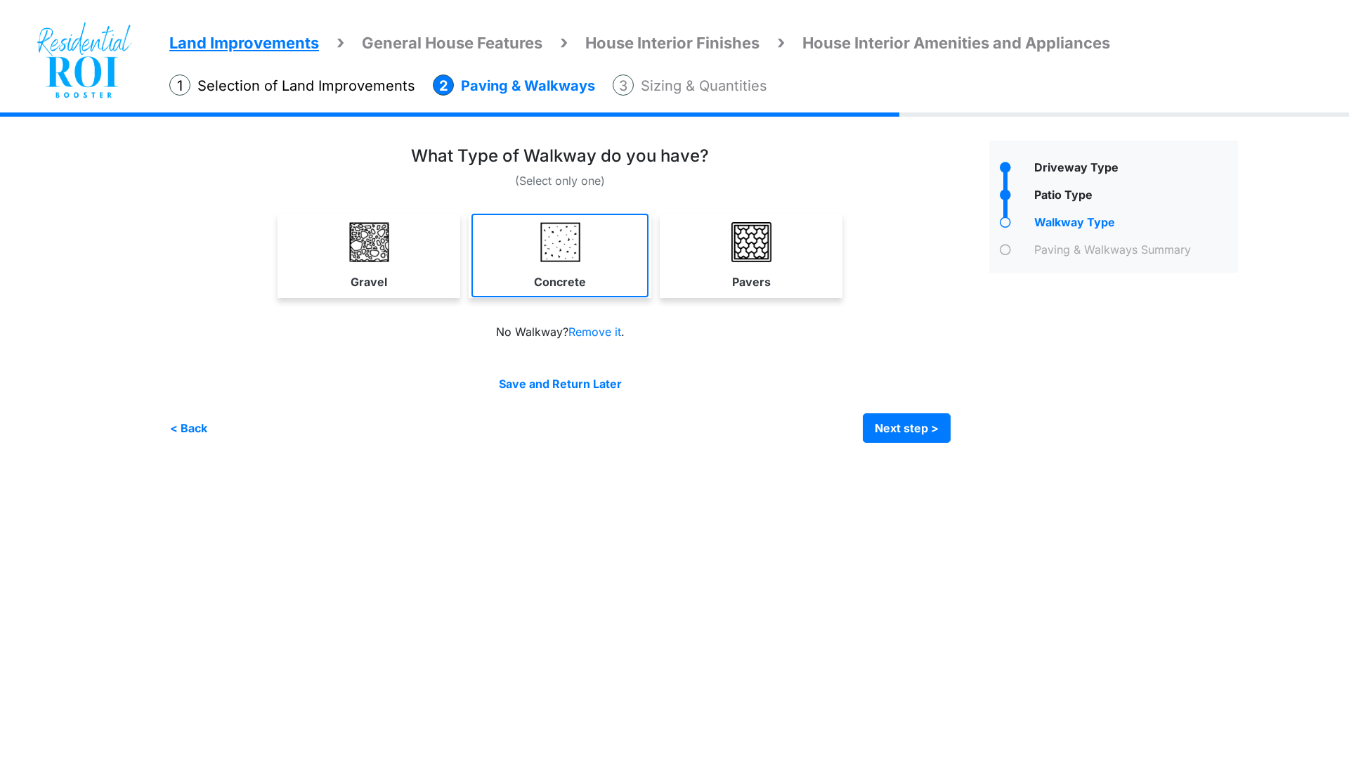
click at [537, 252] on link "Concrete" at bounding box center [559, 256] width 177 height 84
select select "*"
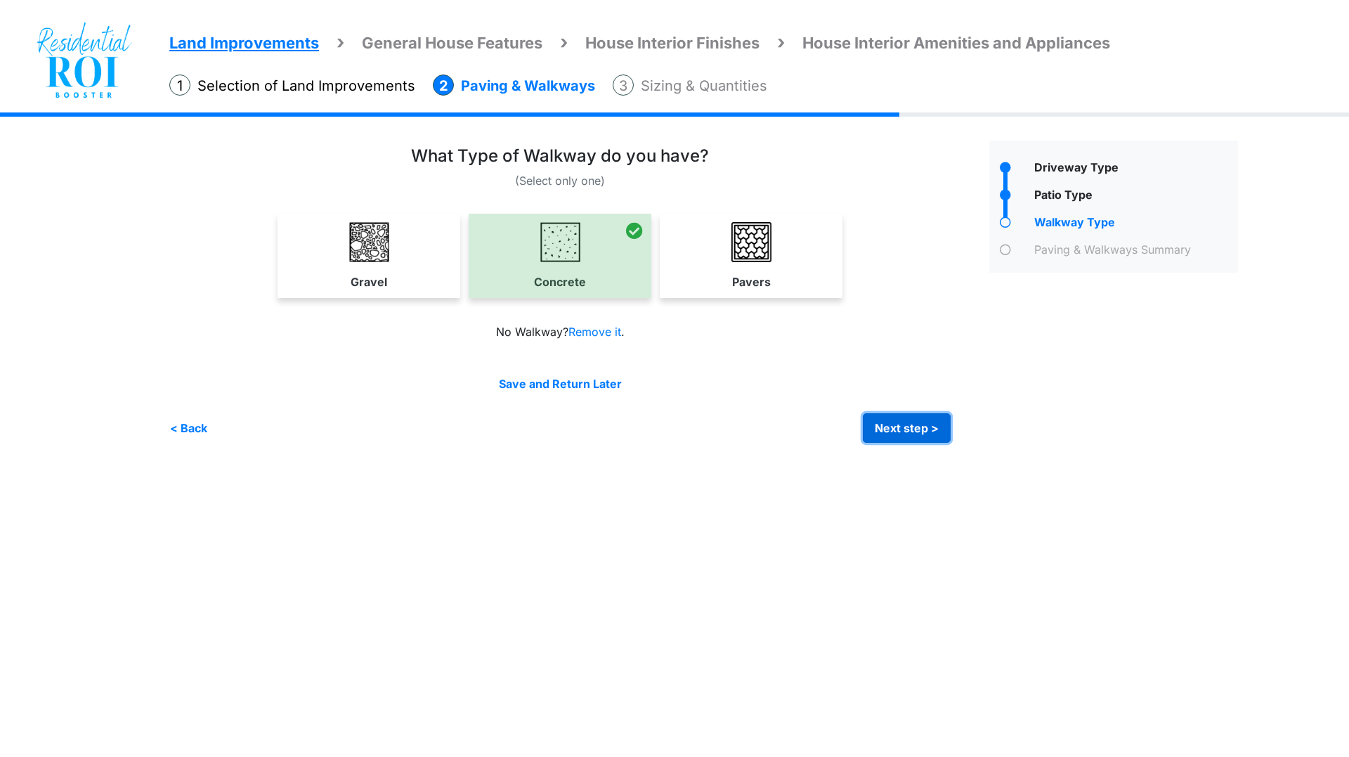
click at [895, 427] on button "Next step >" at bounding box center [907, 428] width 88 height 30
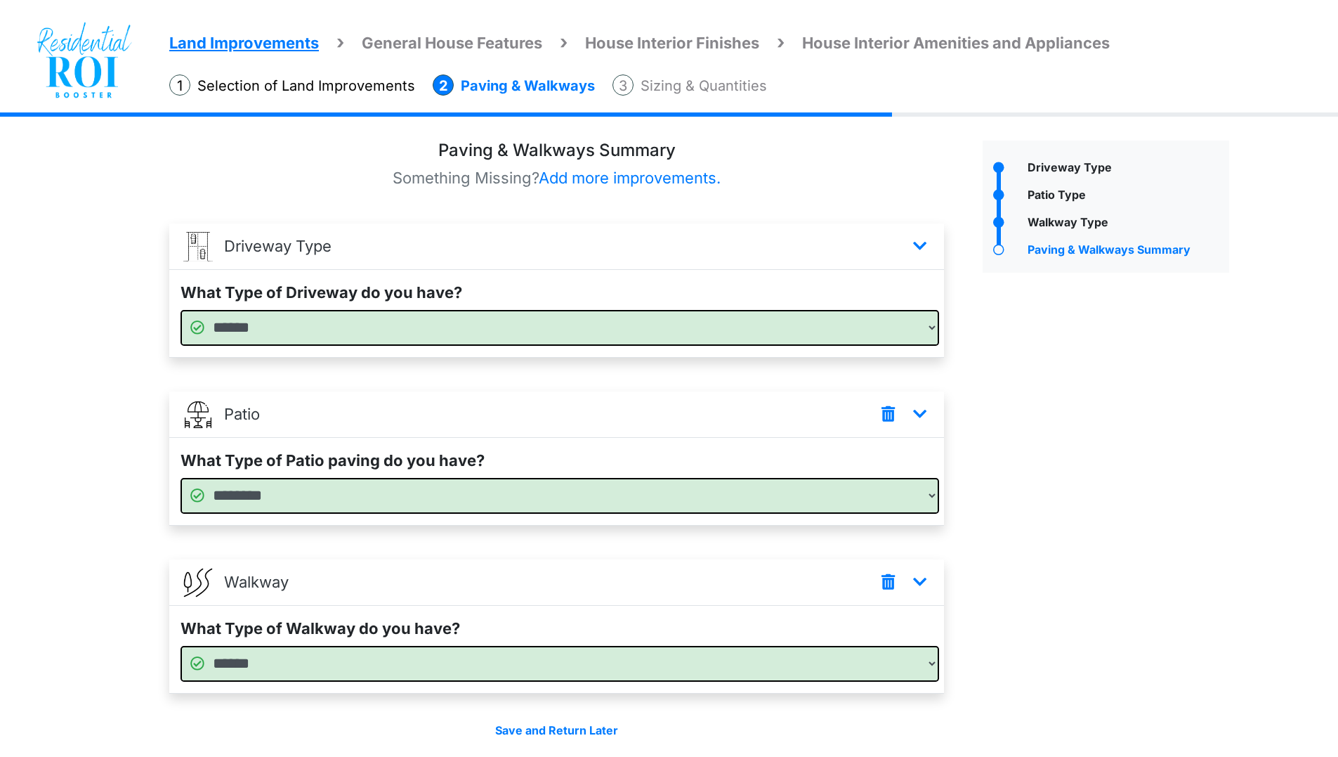
scroll to position [53, 0]
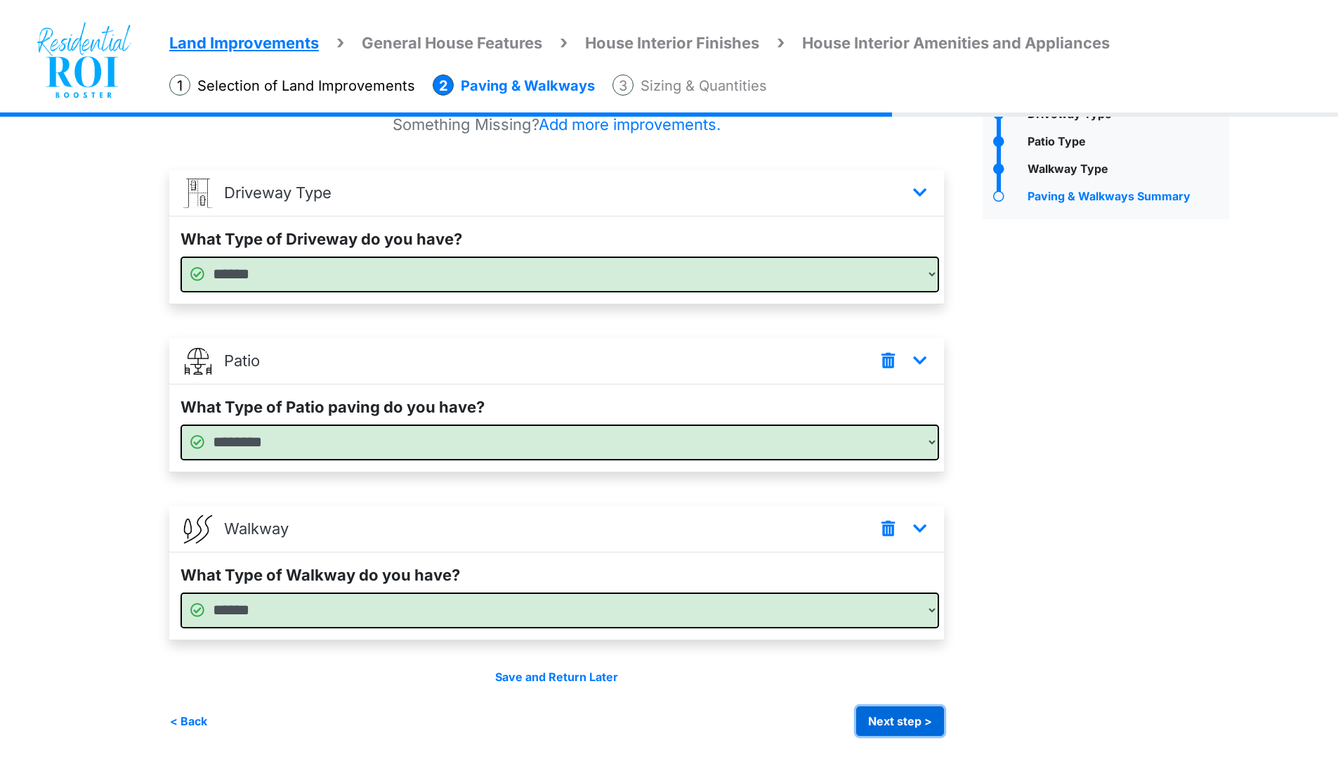
click at [882, 721] on button "Next step >" at bounding box center [900, 721] width 88 height 30
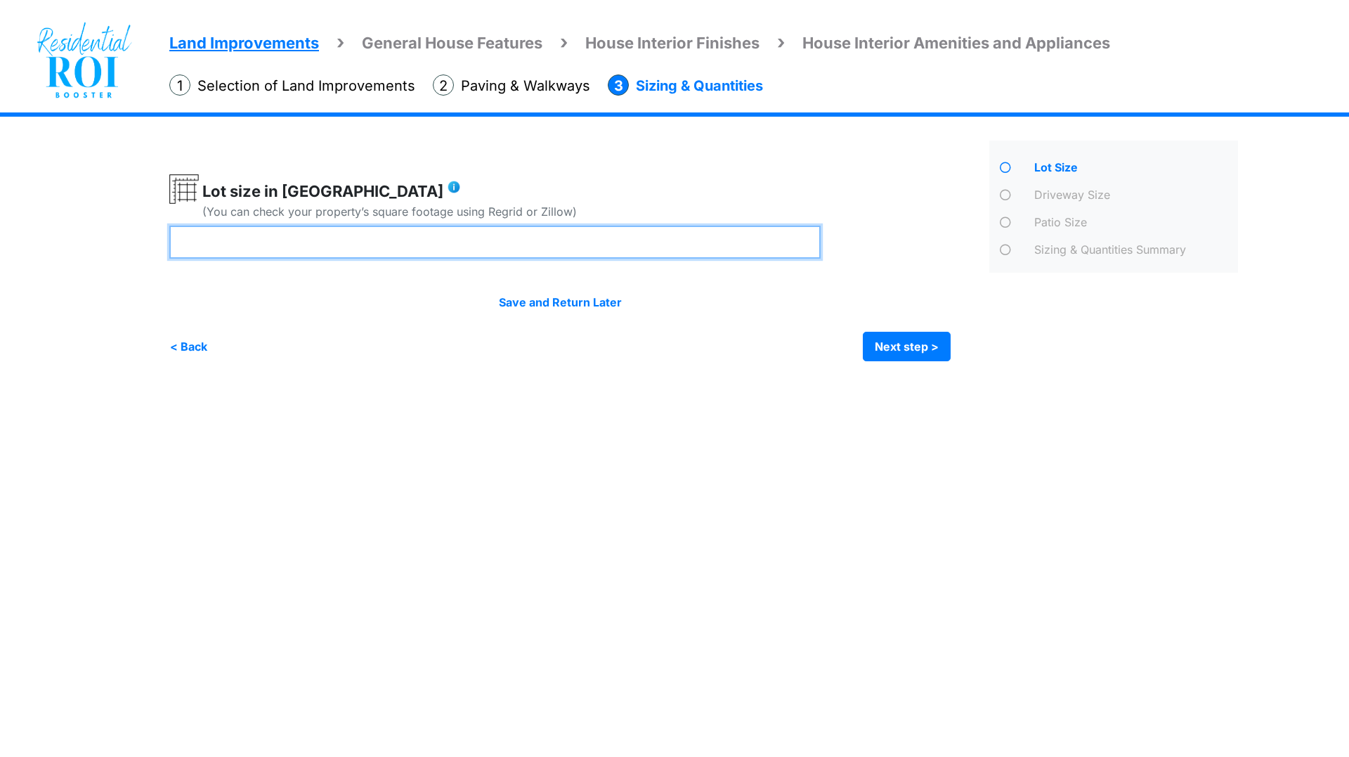
click at [537, 243] on input "number" at bounding box center [494, 242] width 651 height 33
type input "***"
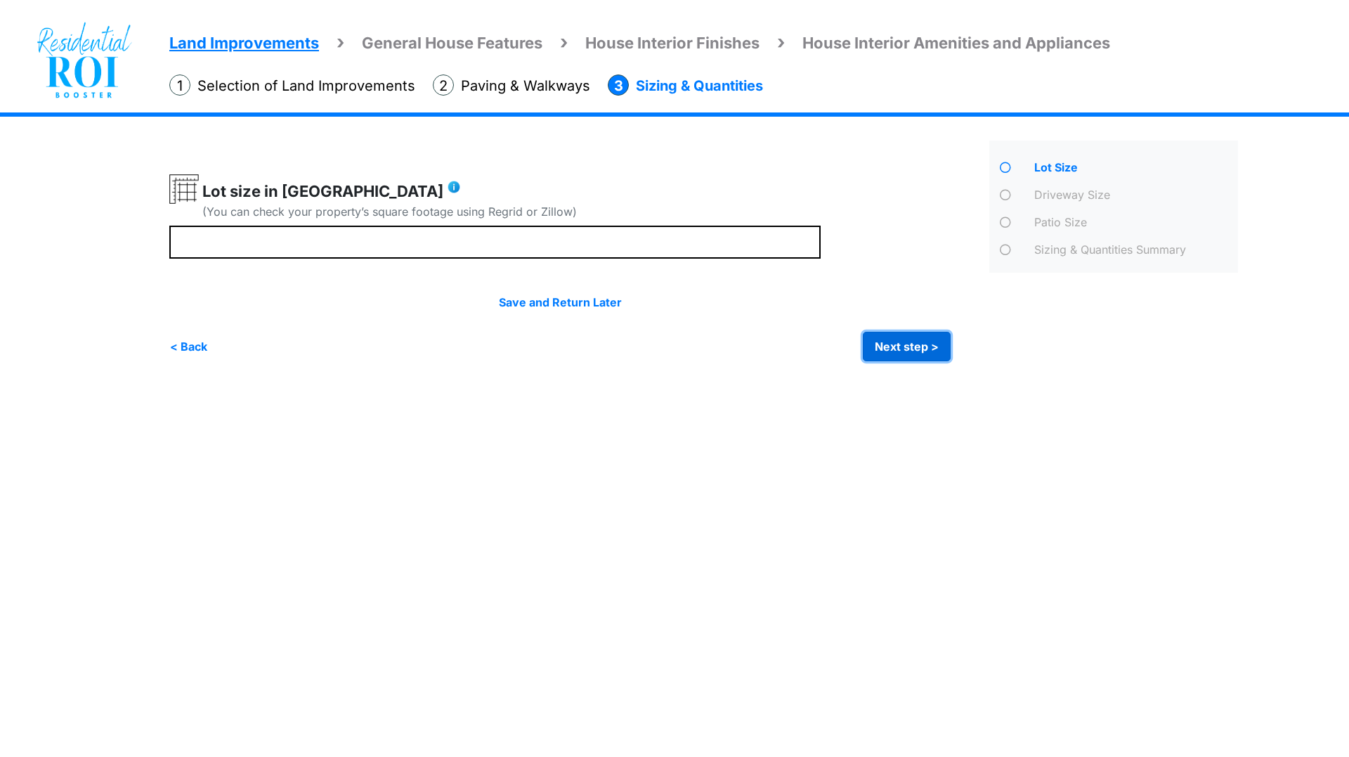
click at [887, 348] on button "Next step >" at bounding box center [907, 347] width 88 height 30
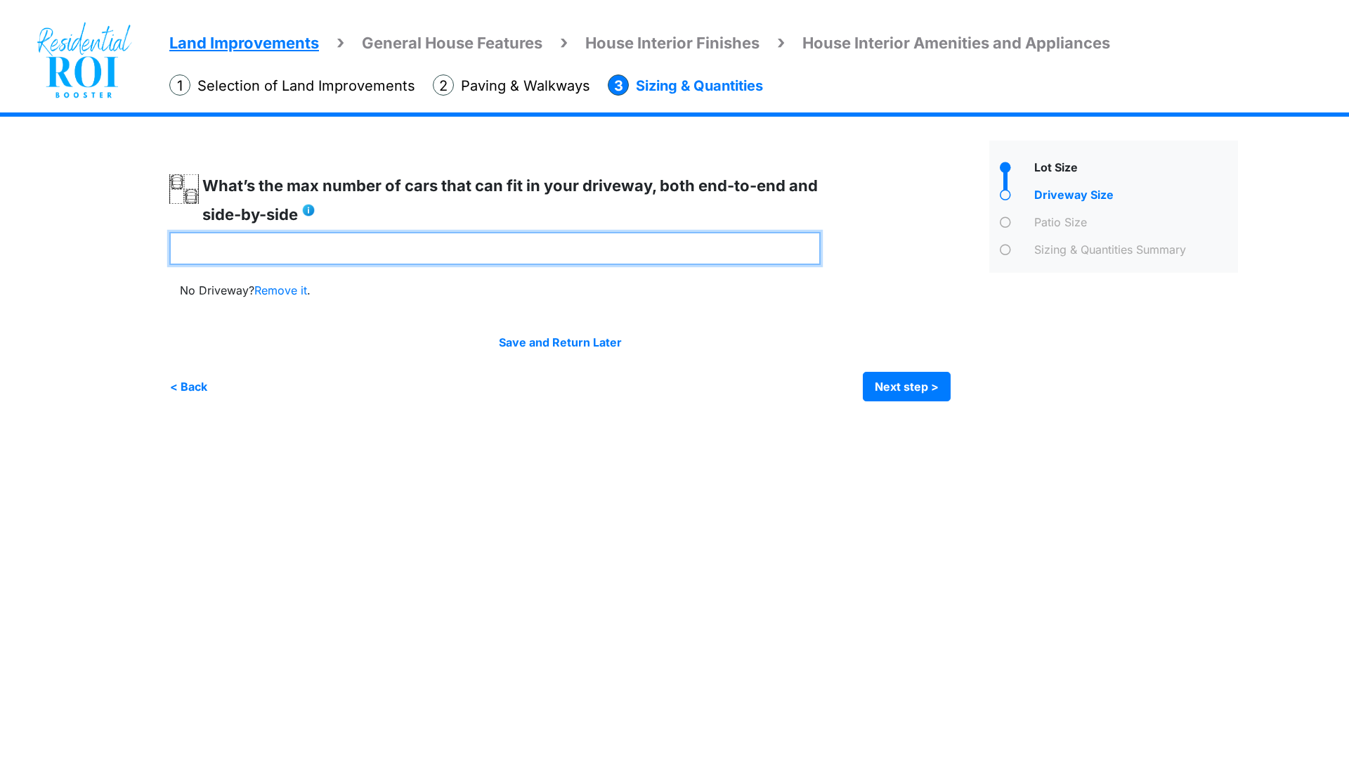
click at [648, 243] on input "number" at bounding box center [494, 248] width 651 height 33
type input "*"
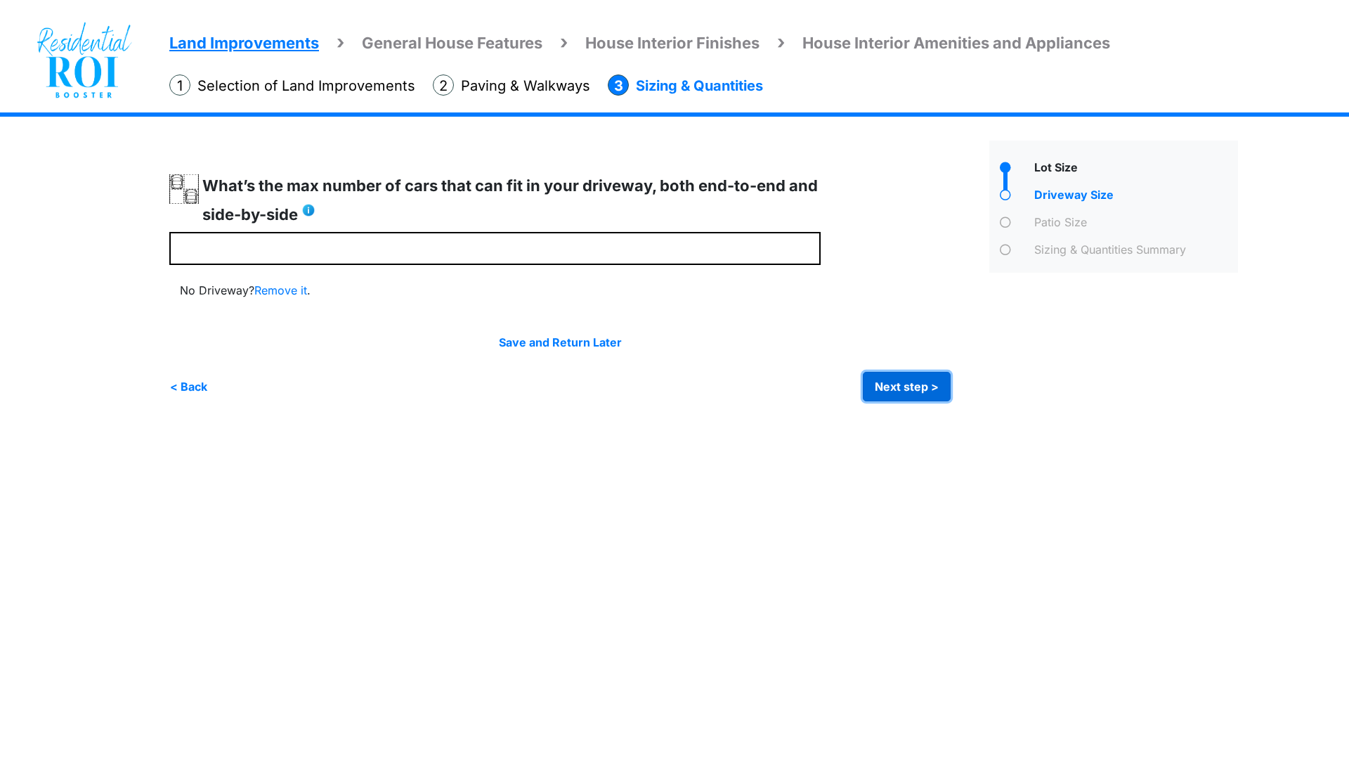
click at [913, 380] on button "Next step >" at bounding box center [907, 387] width 88 height 30
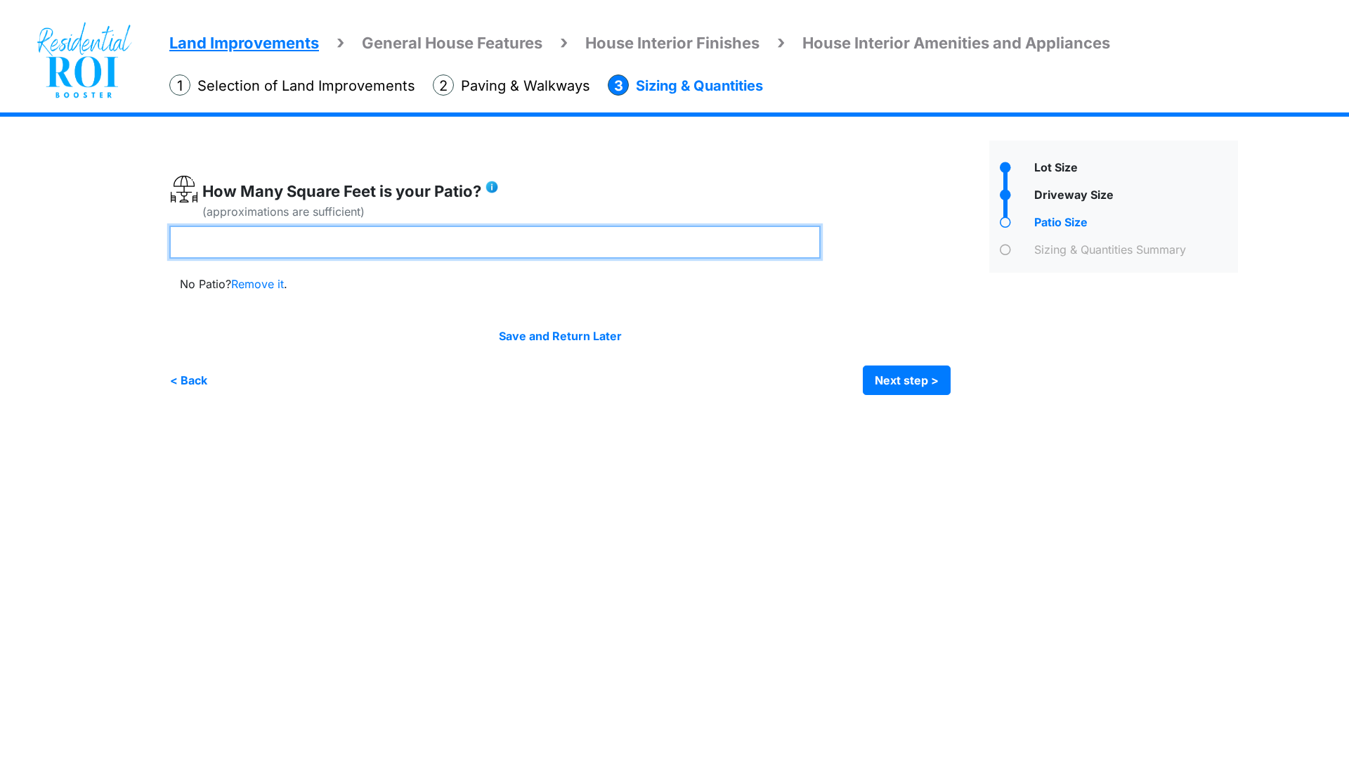
click at [587, 244] on input "number" at bounding box center [494, 242] width 651 height 33
type input "***"
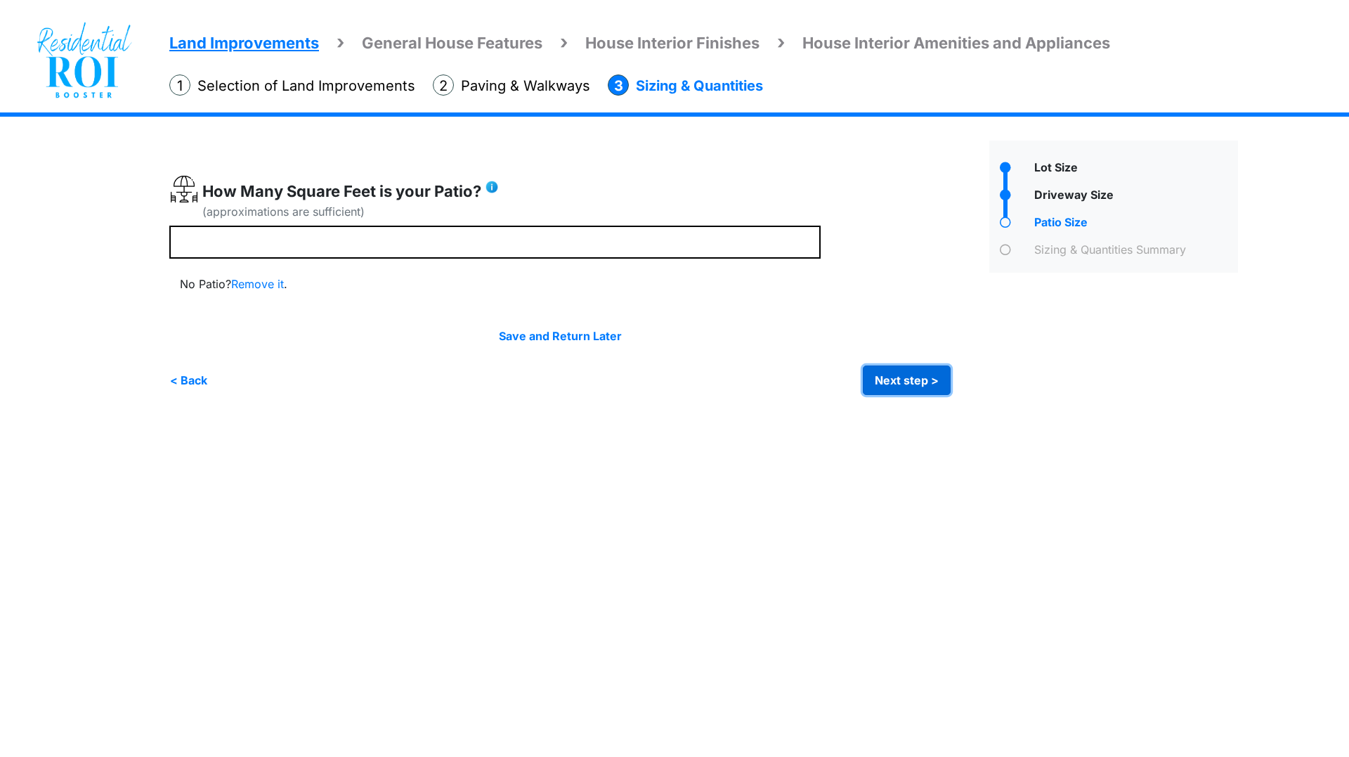
type input "***"
click at [889, 373] on button "Next step >" at bounding box center [907, 380] width 88 height 30
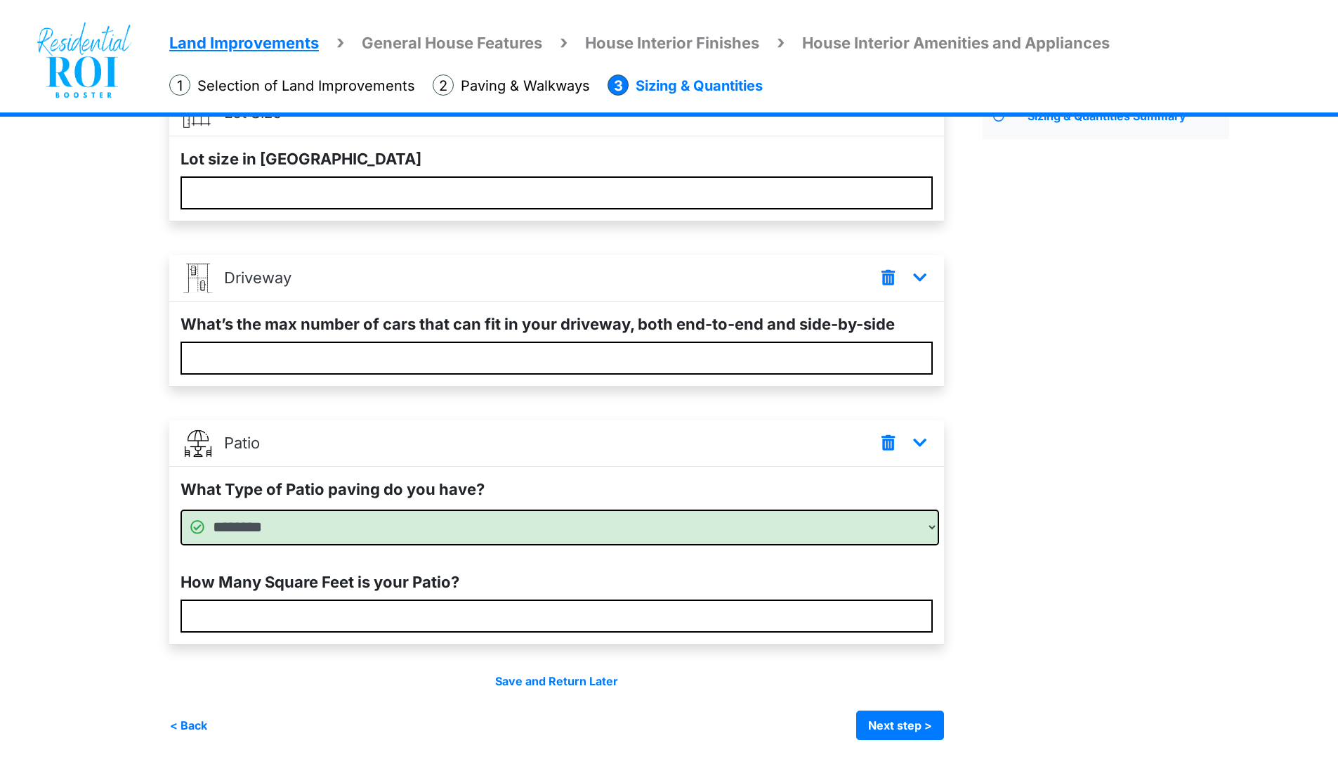
scroll to position [138, 0]
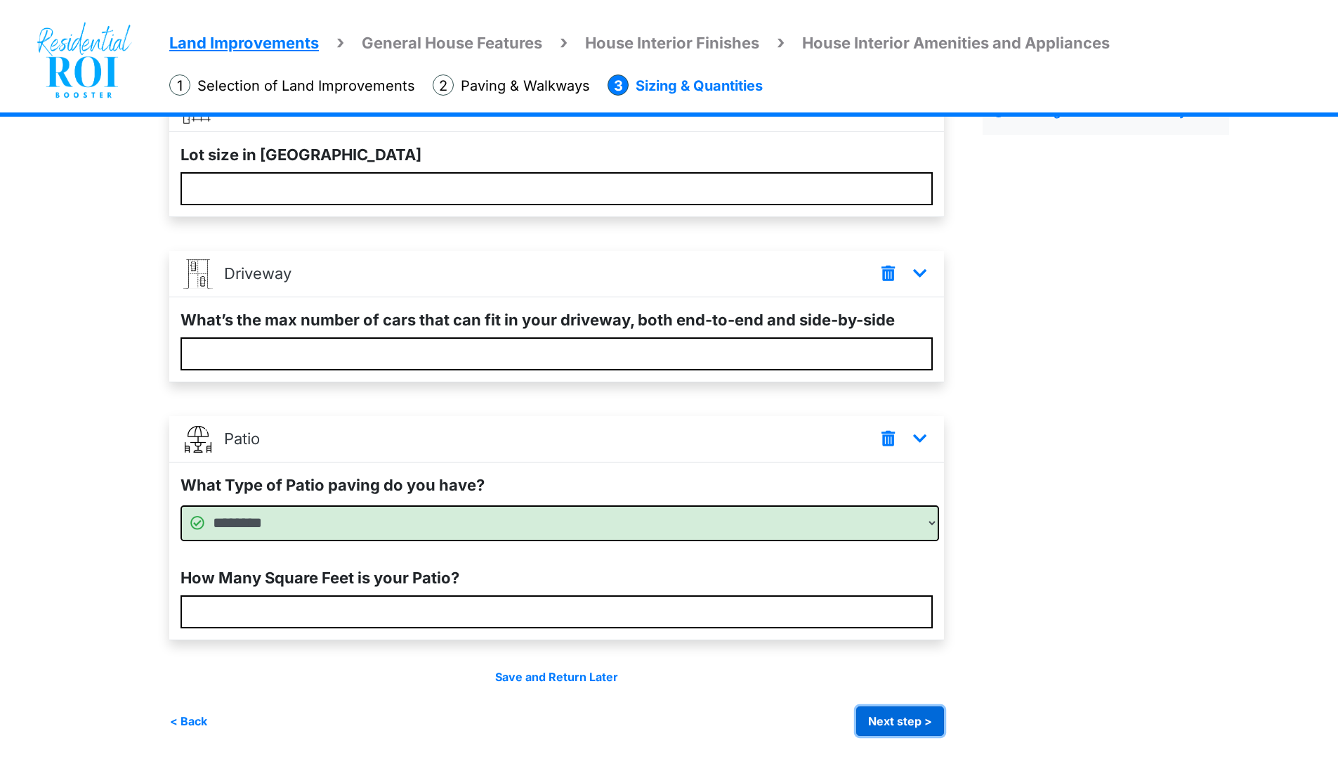
click at [886, 715] on button "Next step >" at bounding box center [900, 721] width 88 height 30
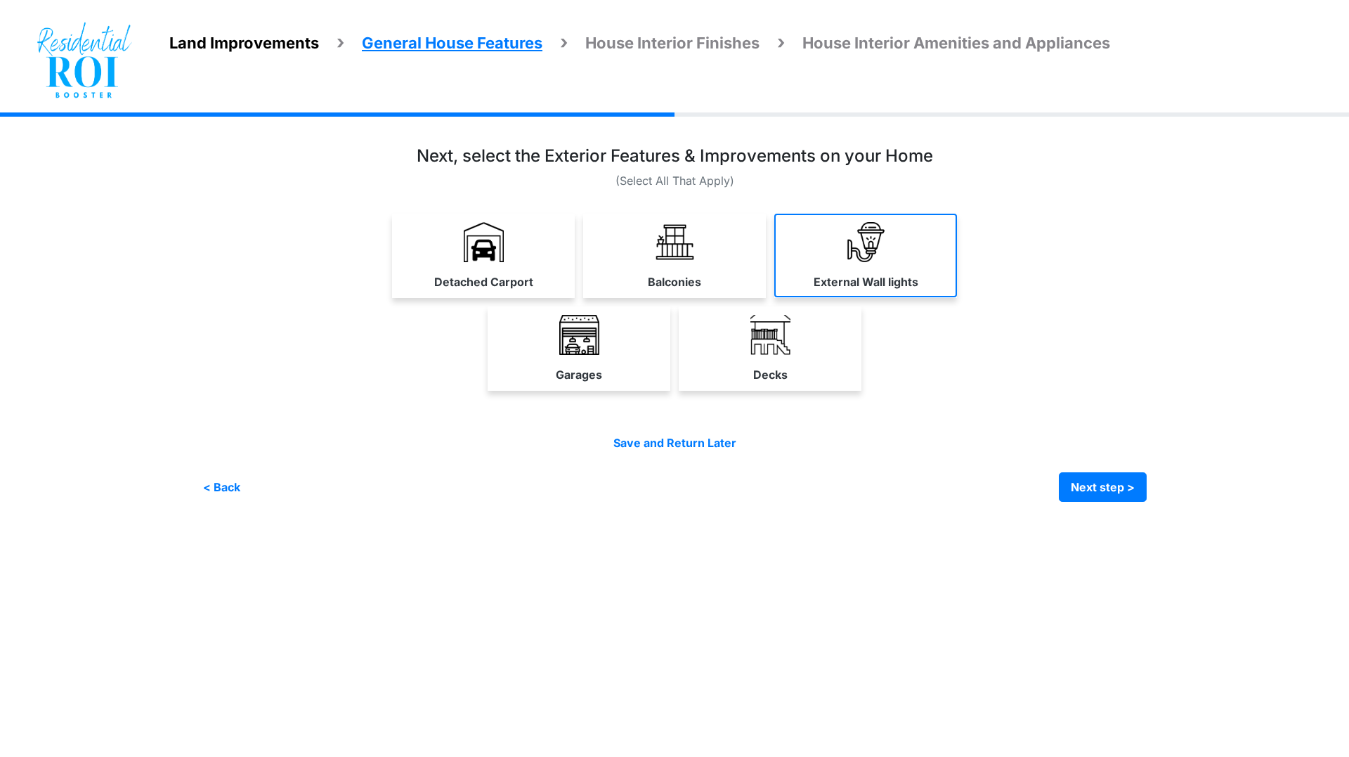
click at [855, 243] on img at bounding box center [866, 242] width 40 height 40
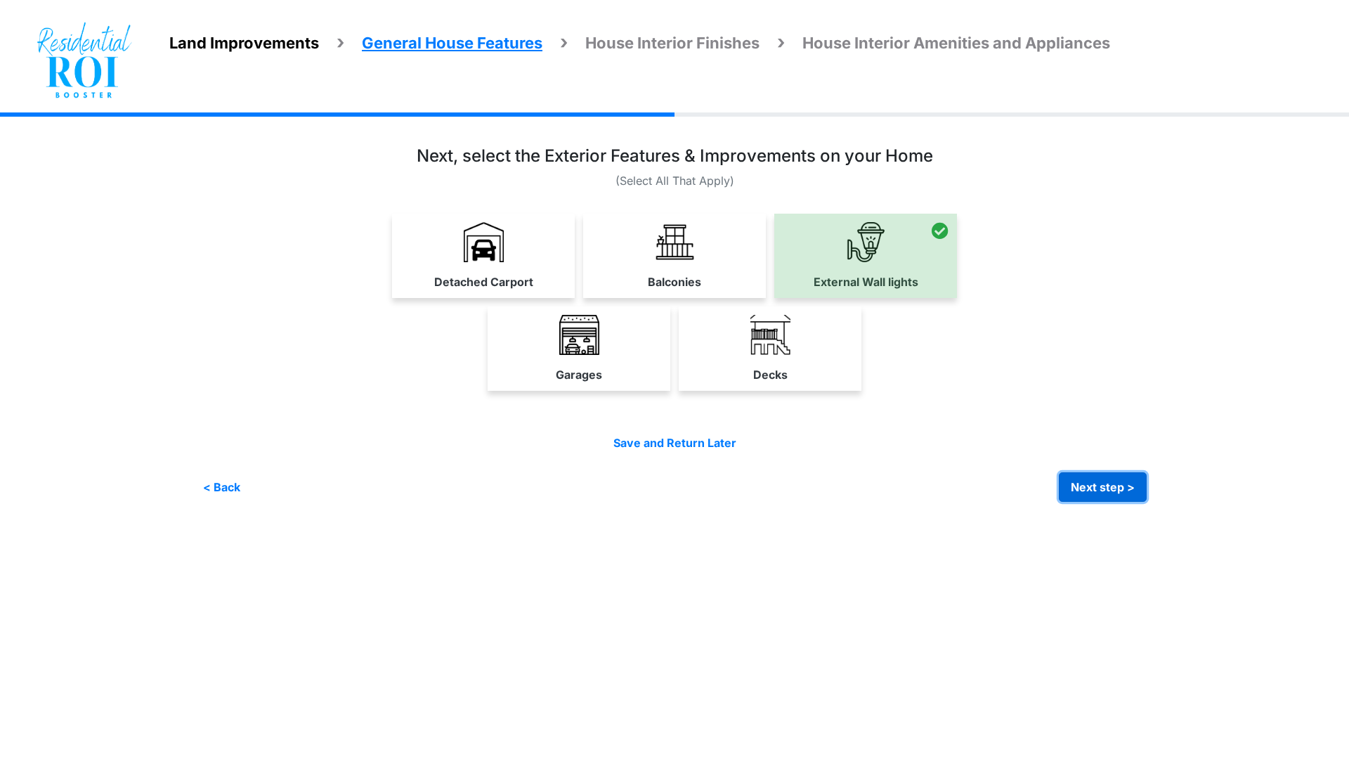
click at [1083, 483] on button "Next step >" at bounding box center [1103, 487] width 88 height 30
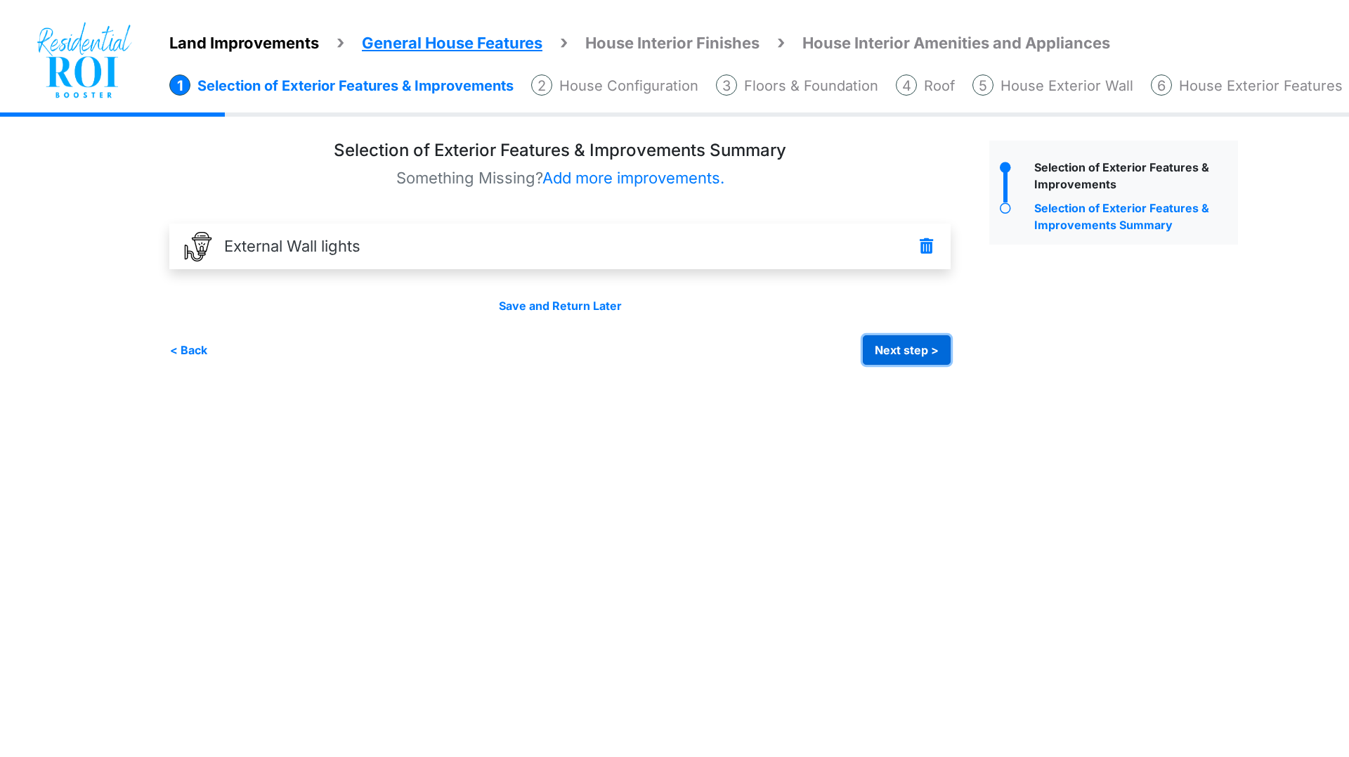
click at [890, 350] on button "Next step >" at bounding box center [907, 350] width 88 height 30
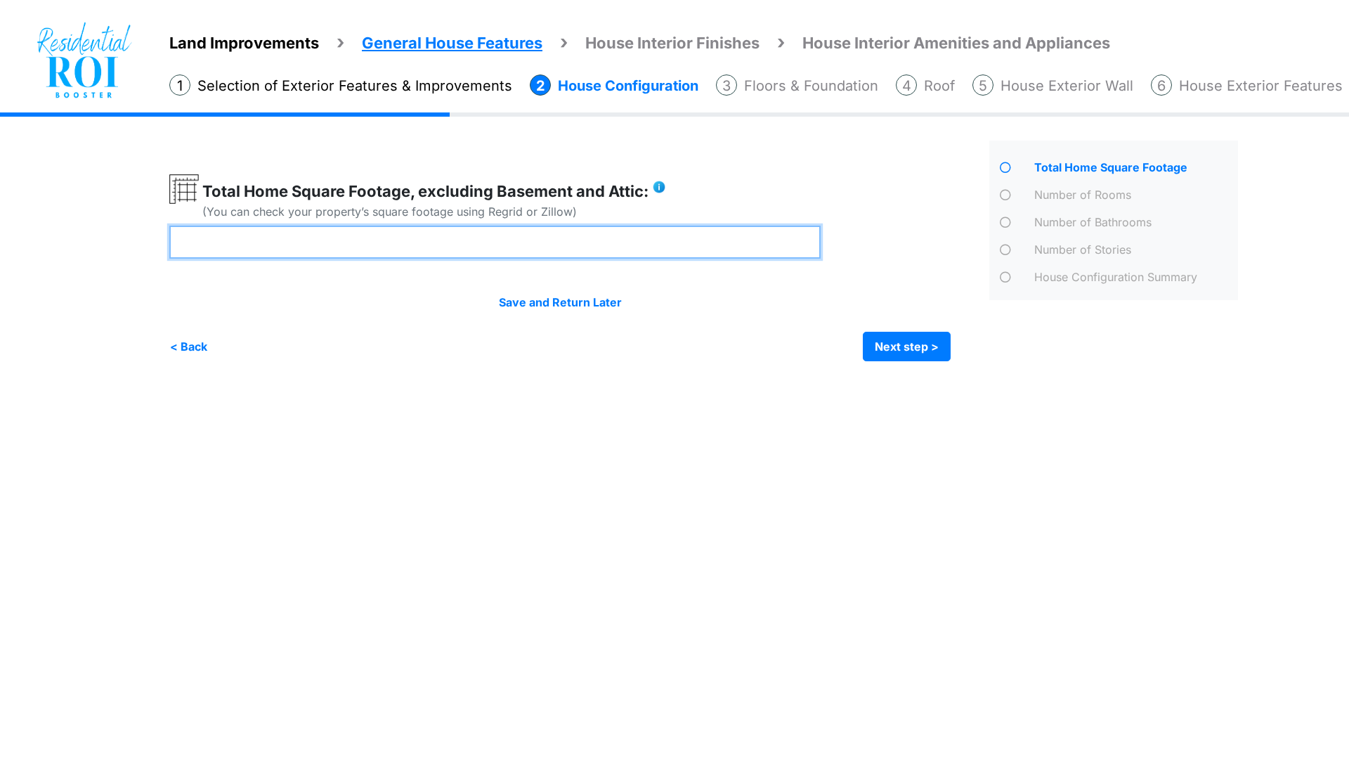
click at [637, 240] on input "number" at bounding box center [494, 242] width 651 height 33
type input "****"
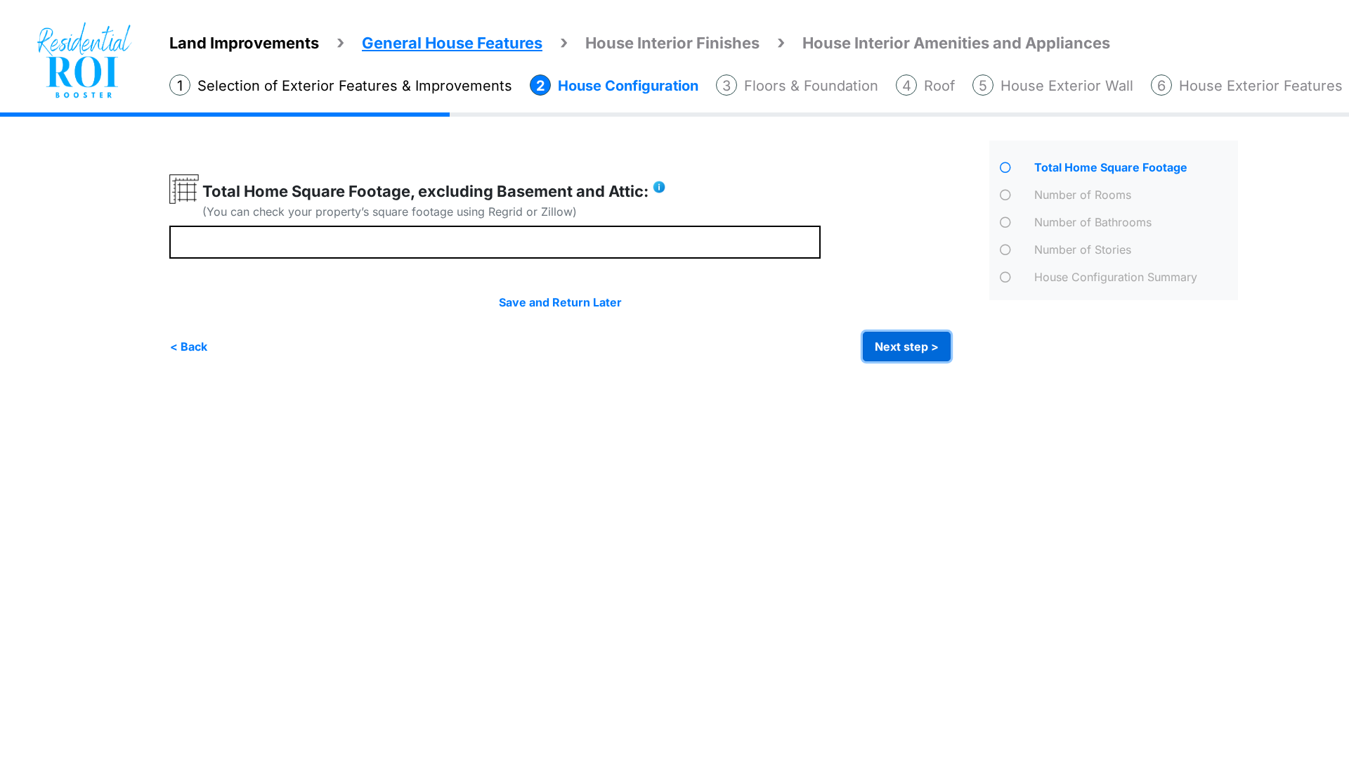
click at [890, 345] on button "Next step >" at bounding box center [907, 347] width 88 height 30
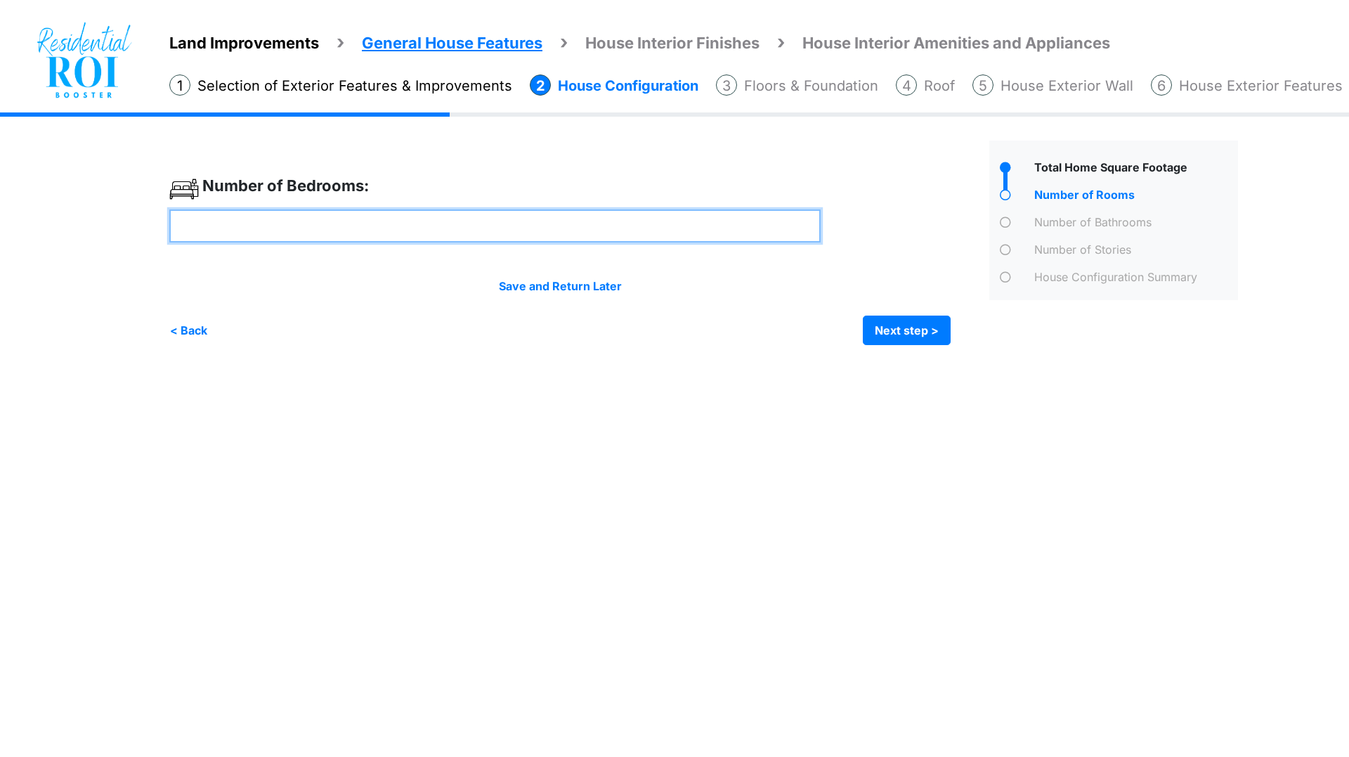
click at [530, 226] on input "number" at bounding box center [494, 225] width 651 height 33
type input "*"
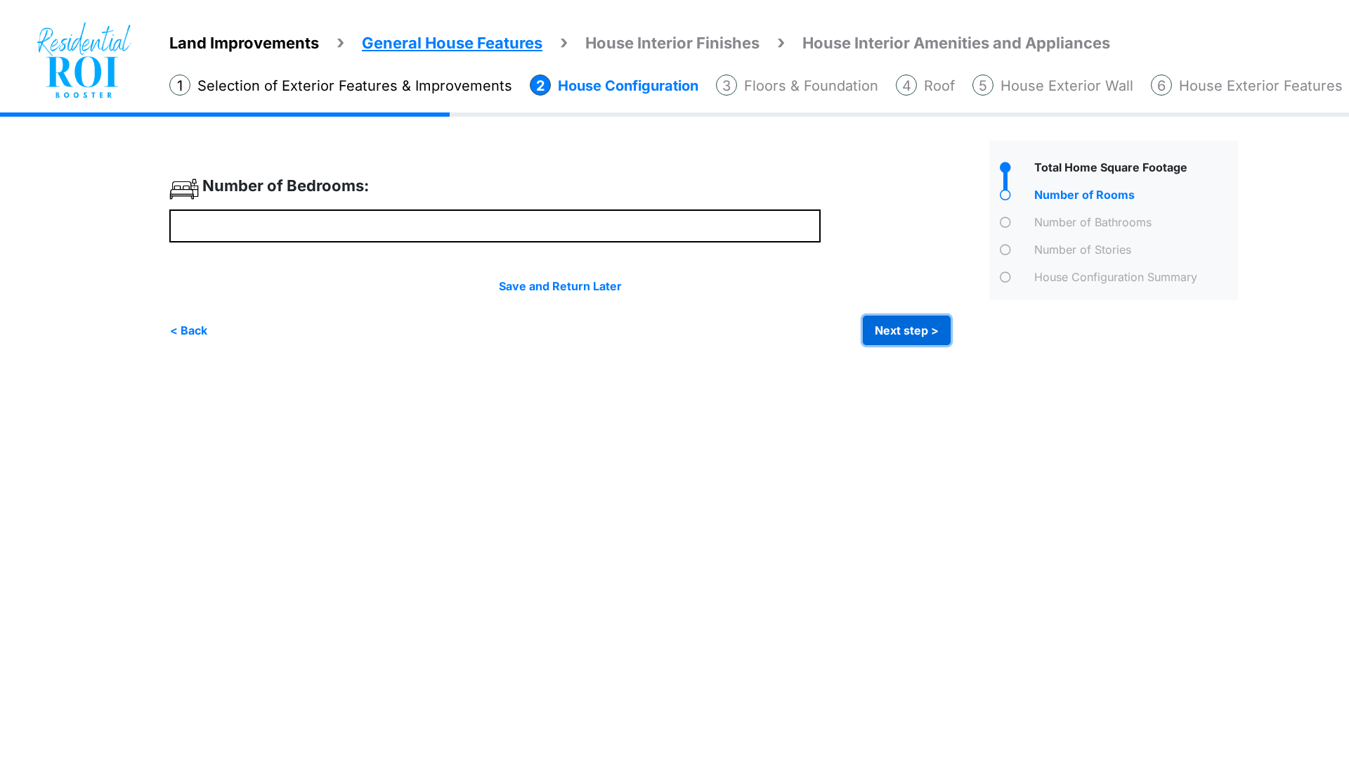
click at [887, 320] on button "Next step >" at bounding box center [907, 330] width 88 height 30
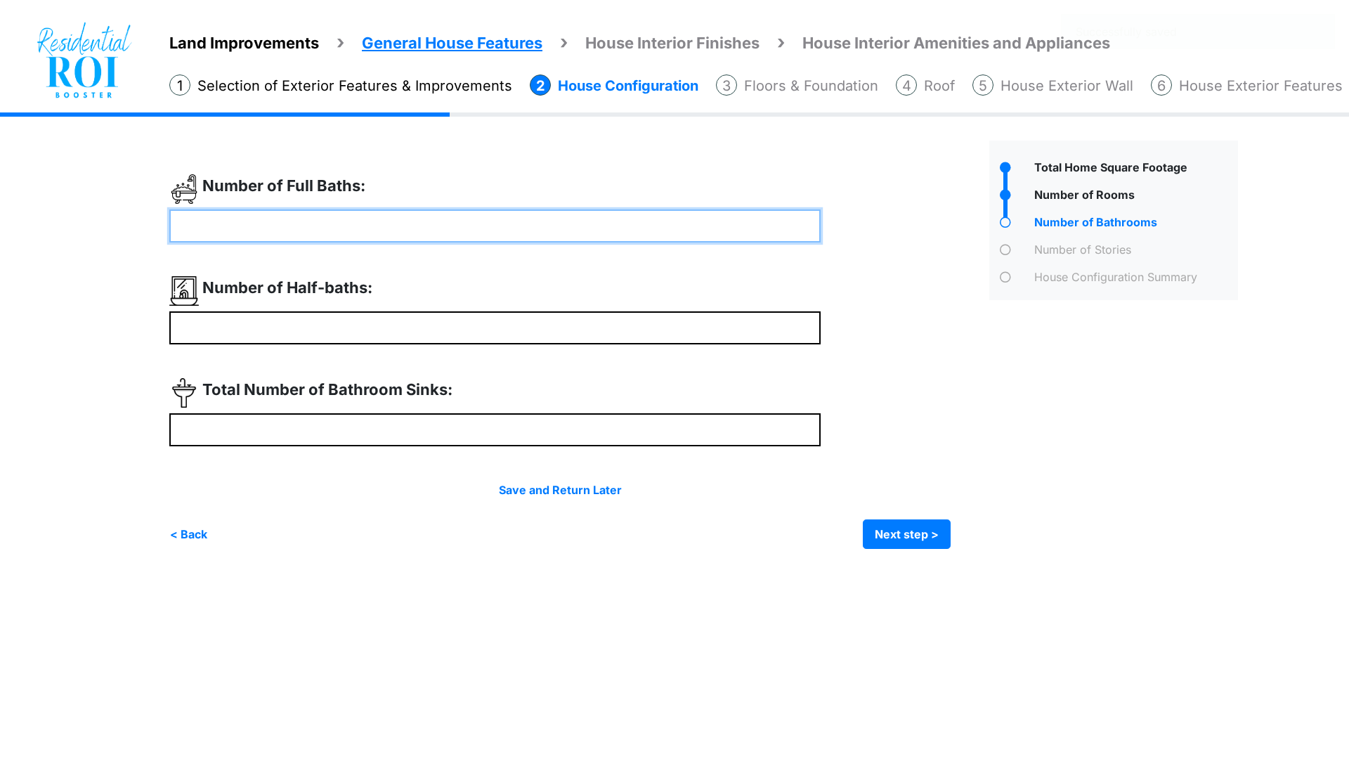
click at [553, 221] on input "number" at bounding box center [494, 225] width 651 height 33
type input "*"
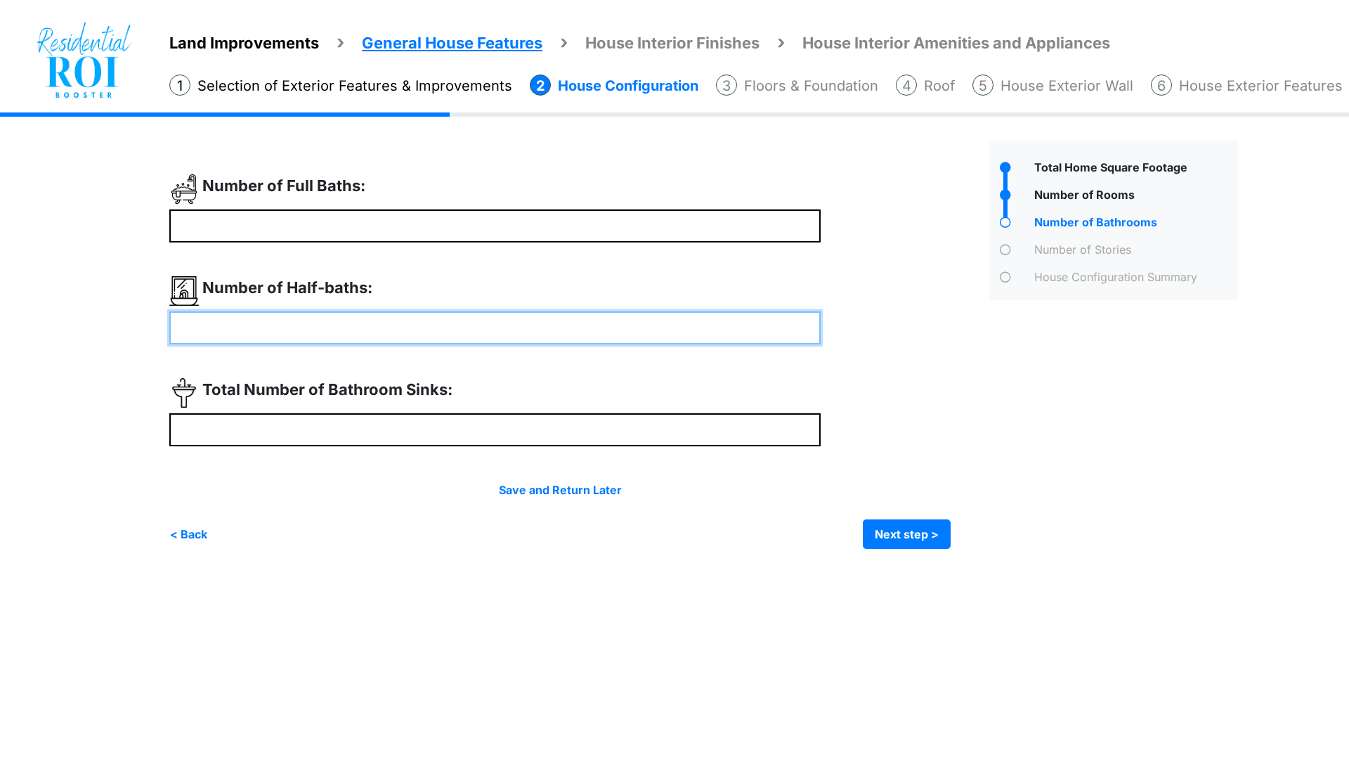
click at [492, 335] on input "number" at bounding box center [494, 327] width 651 height 33
type input "*"
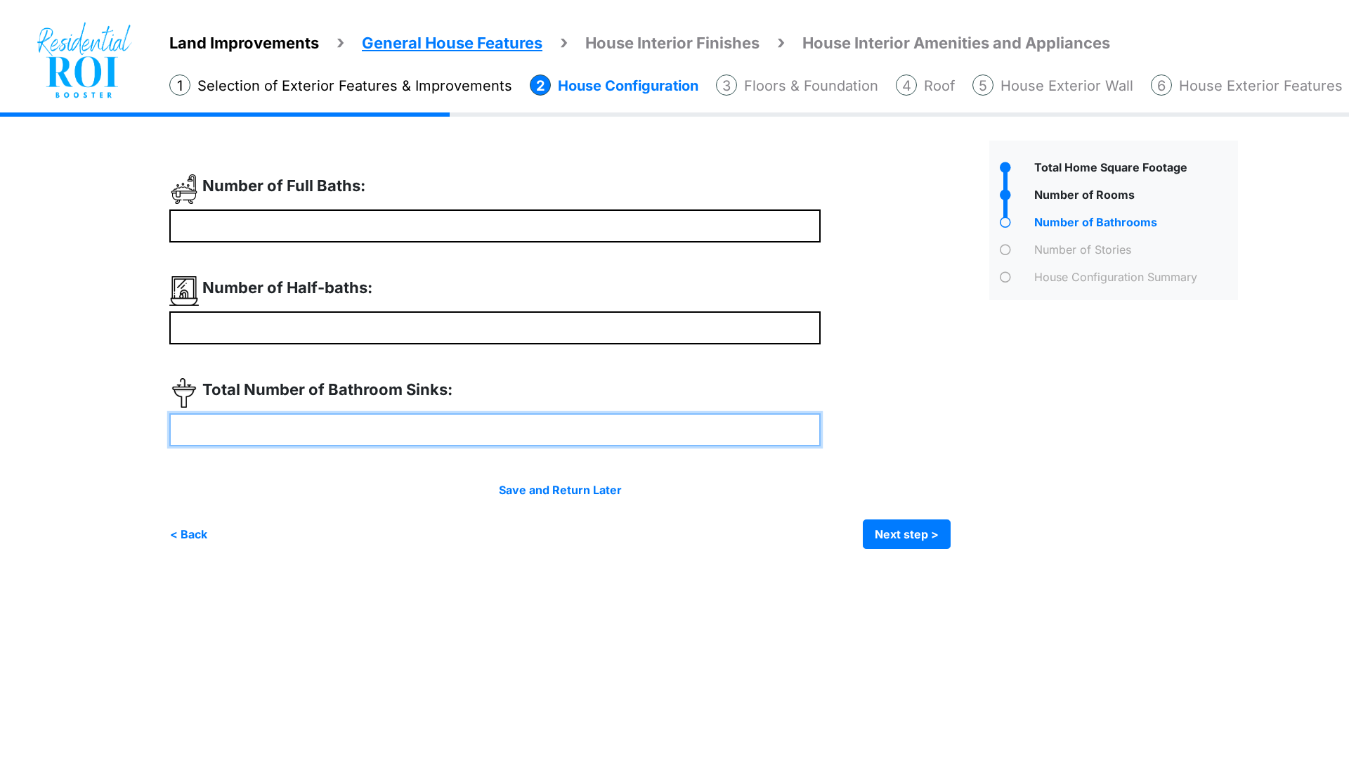
click at [476, 422] on input "number" at bounding box center [494, 429] width 651 height 33
type input "*"
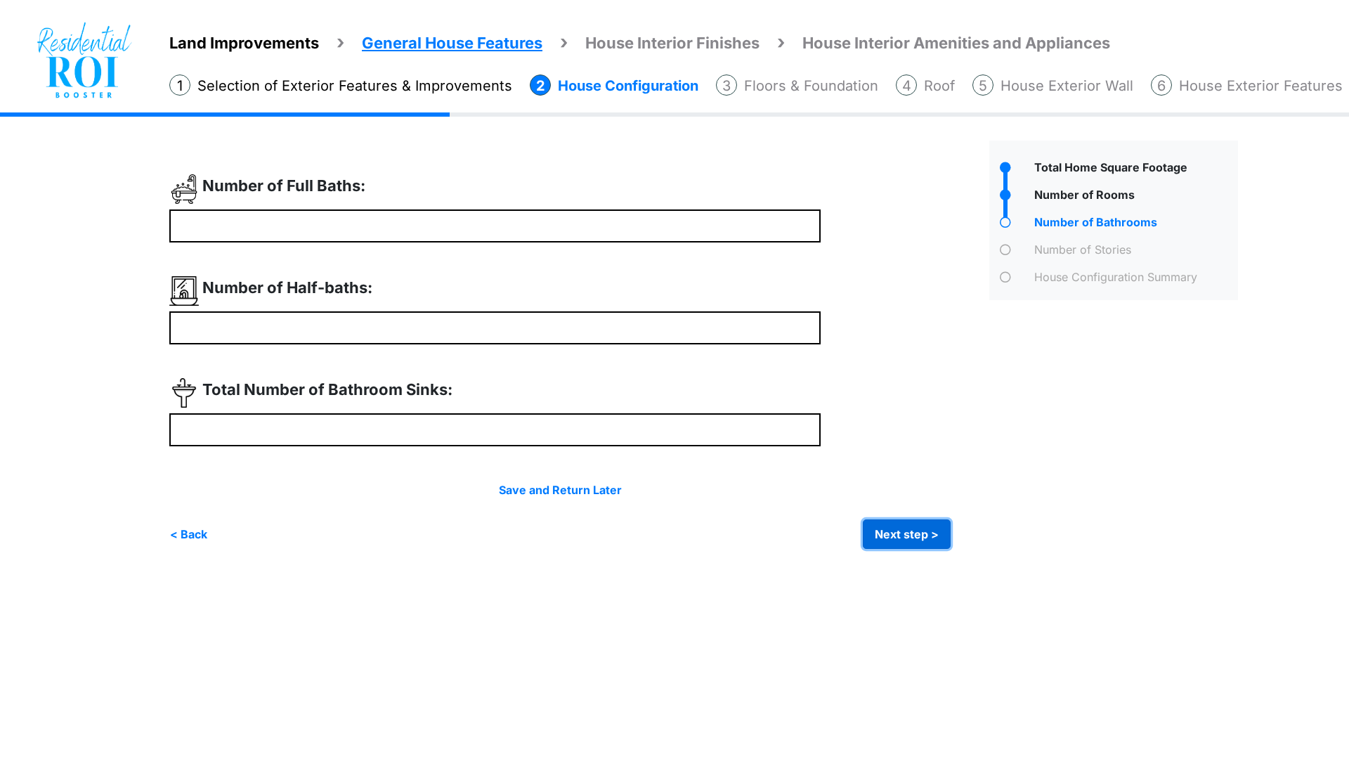
click at [896, 527] on button "Next step >" at bounding box center [907, 534] width 88 height 30
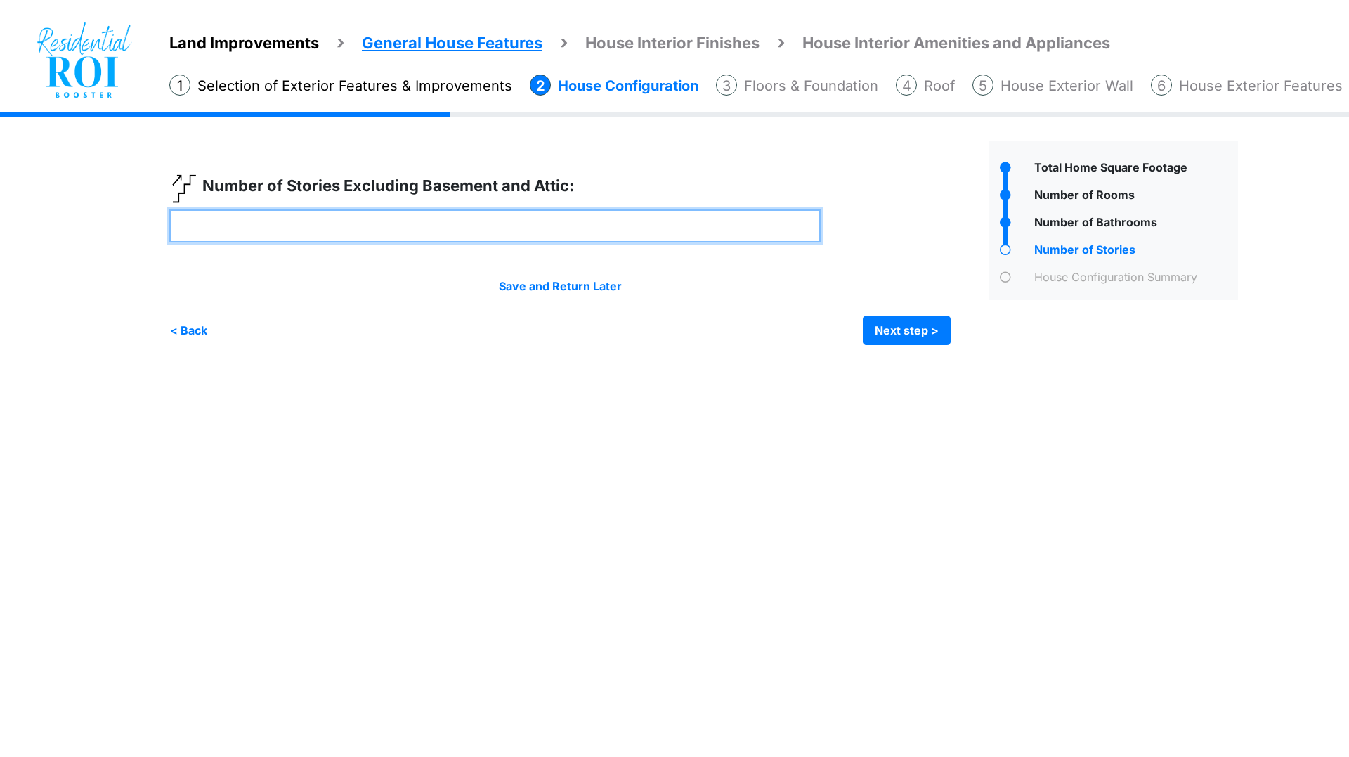
click at [670, 232] on input "number" at bounding box center [494, 225] width 651 height 33
type input "*"
click at [530, 226] on input "*" at bounding box center [494, 225] width 651 height 33
type input "*"
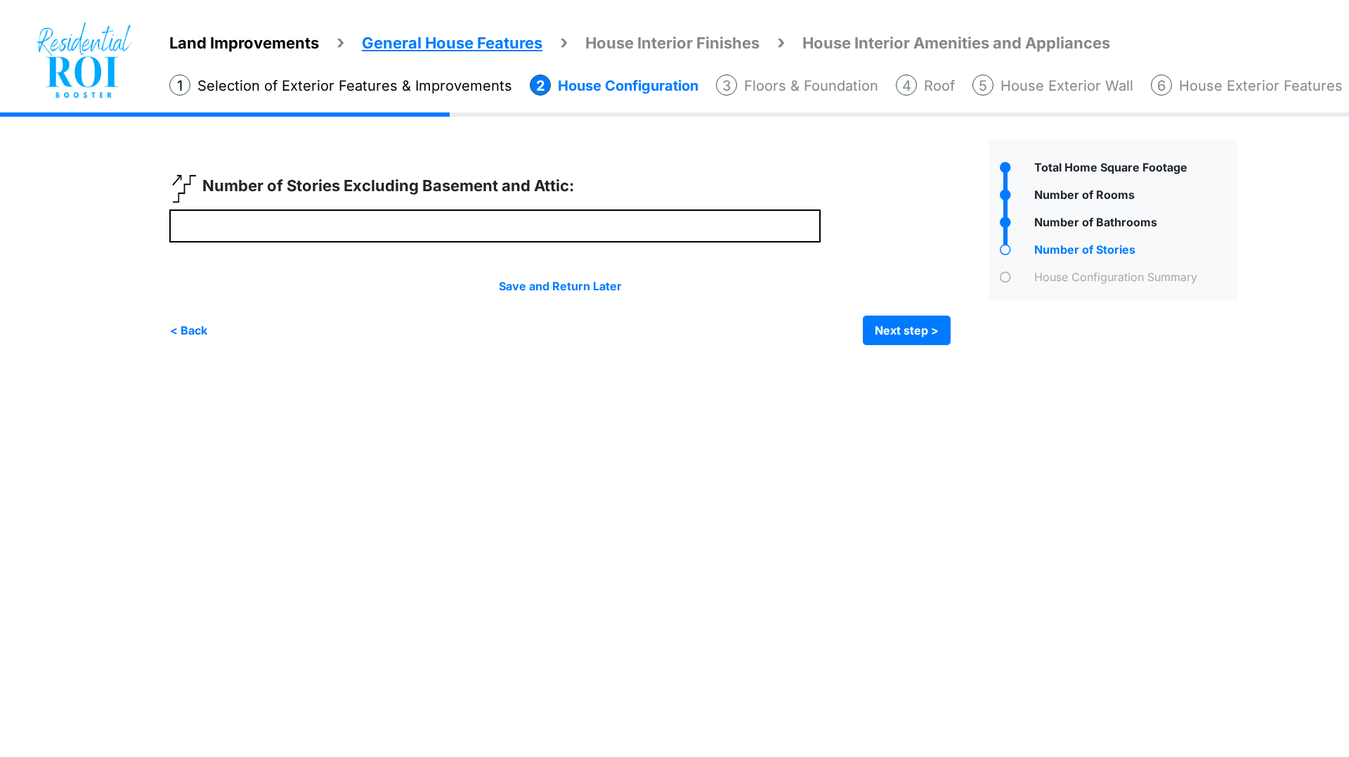
type input "*"
click at [582, 366] on html "Land Improvements General House Features House Interior Finishes House Interior…" at bounding box center [674, 183] width 1349 height 366
click at [900, 325] on button "Next step >" at bounding box center [907, 330] width 88 height 30
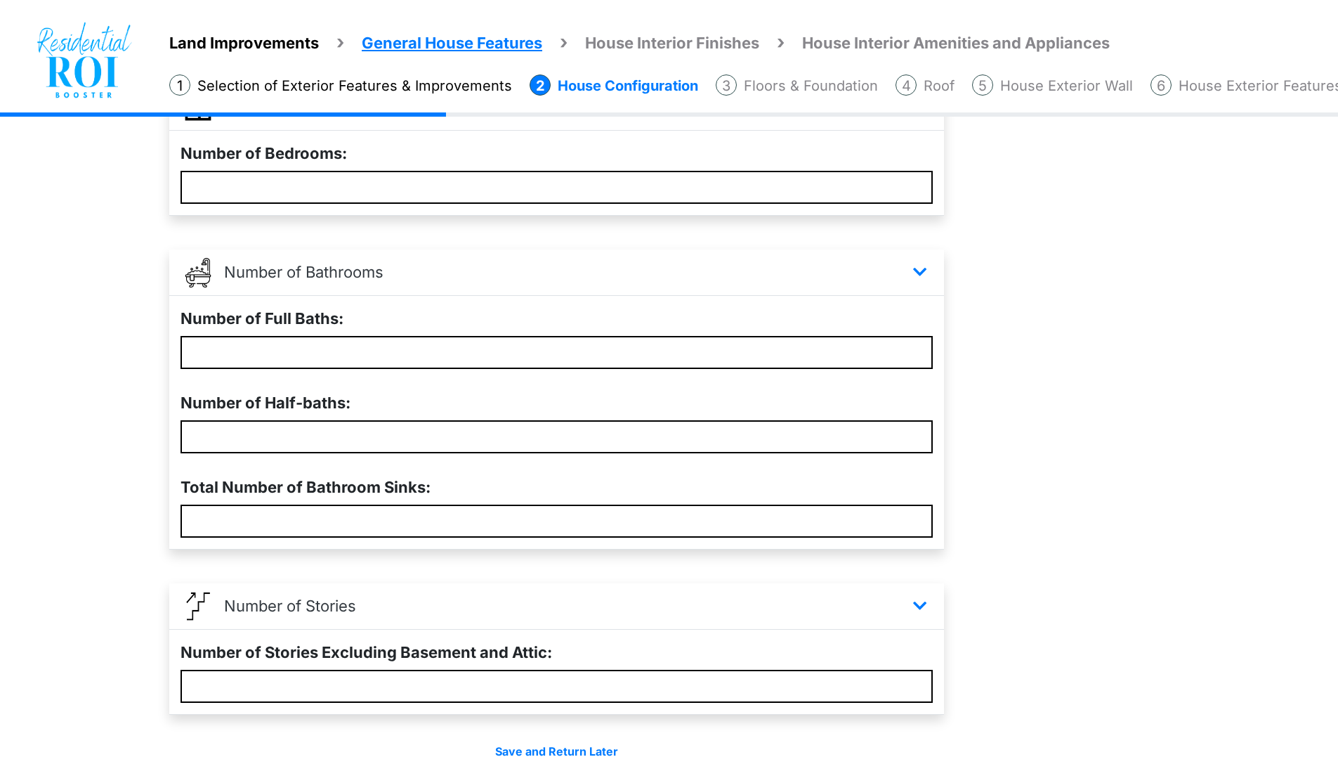
scroll to position [379, 0]
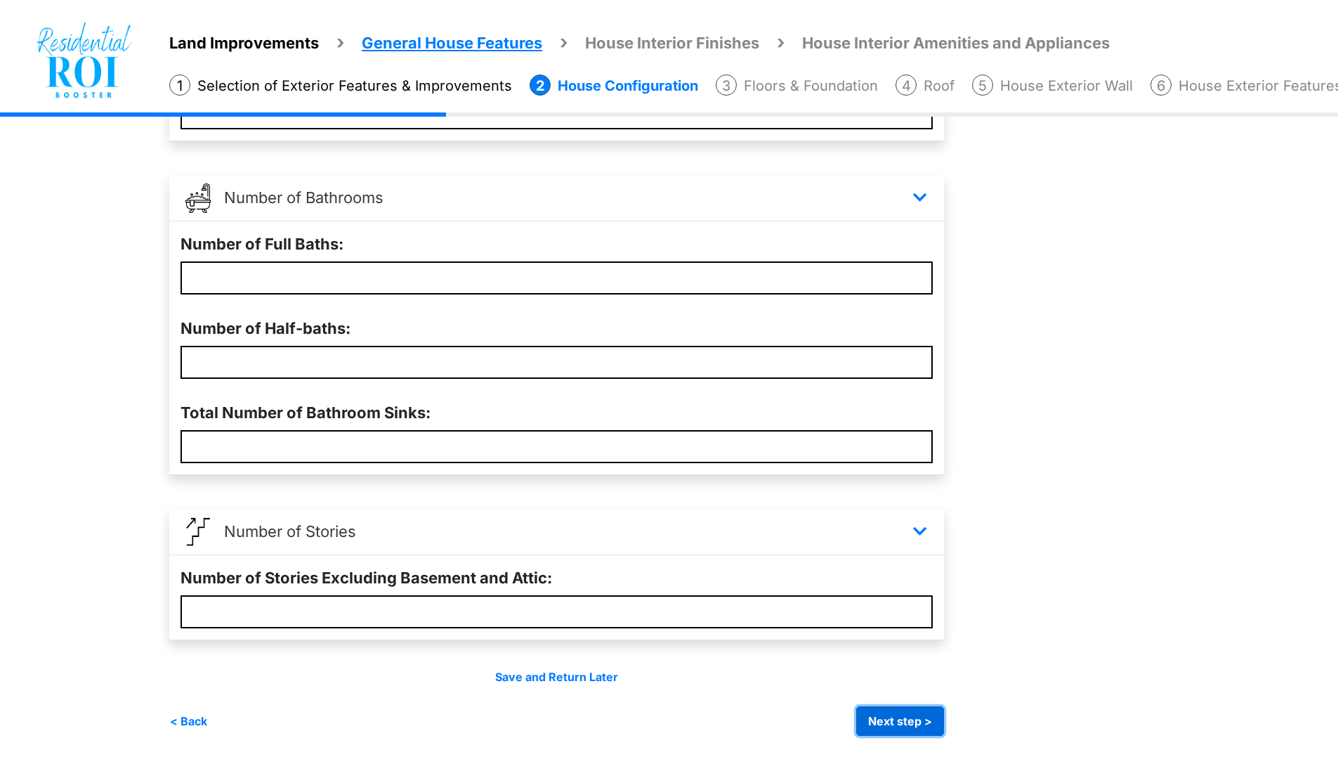
click at [914, 710] on button "Next step >" at bounding box center [900, 721] width 88 height 30
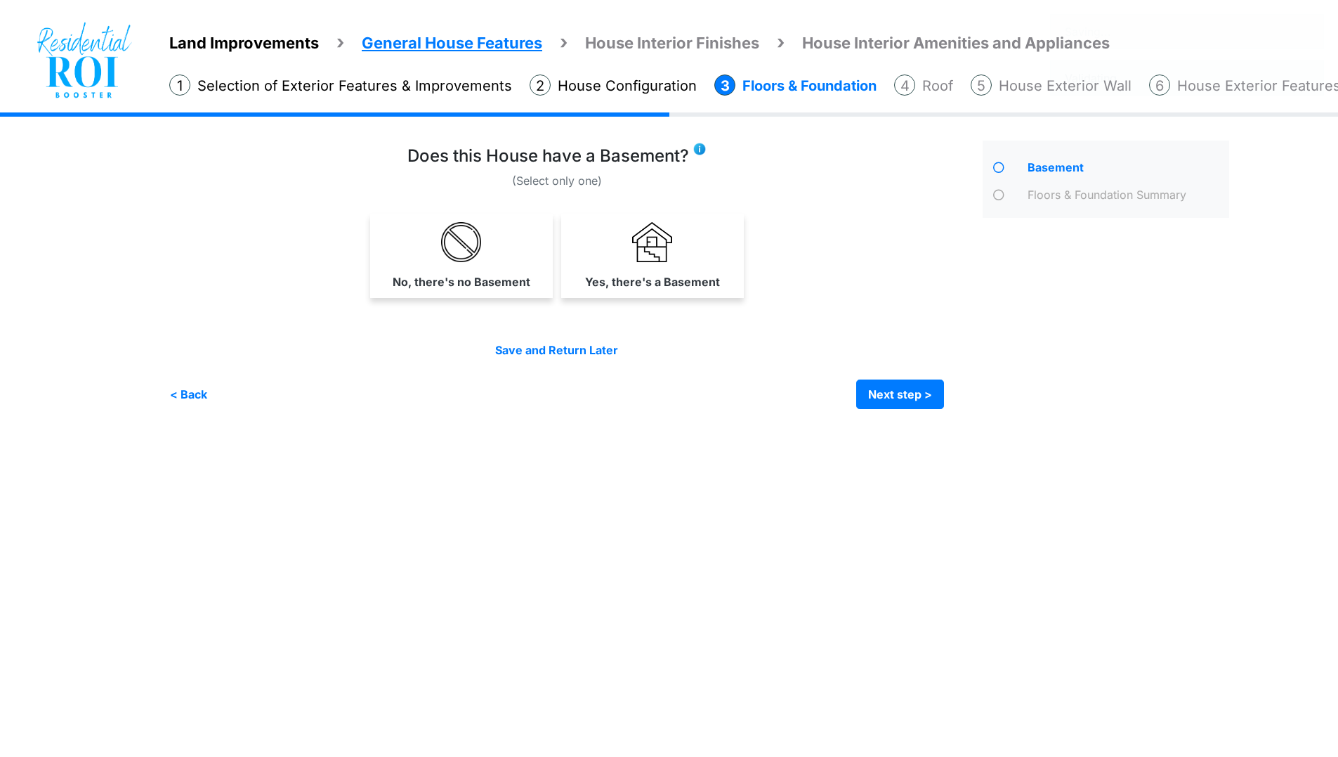
scroll to position [0, 0]
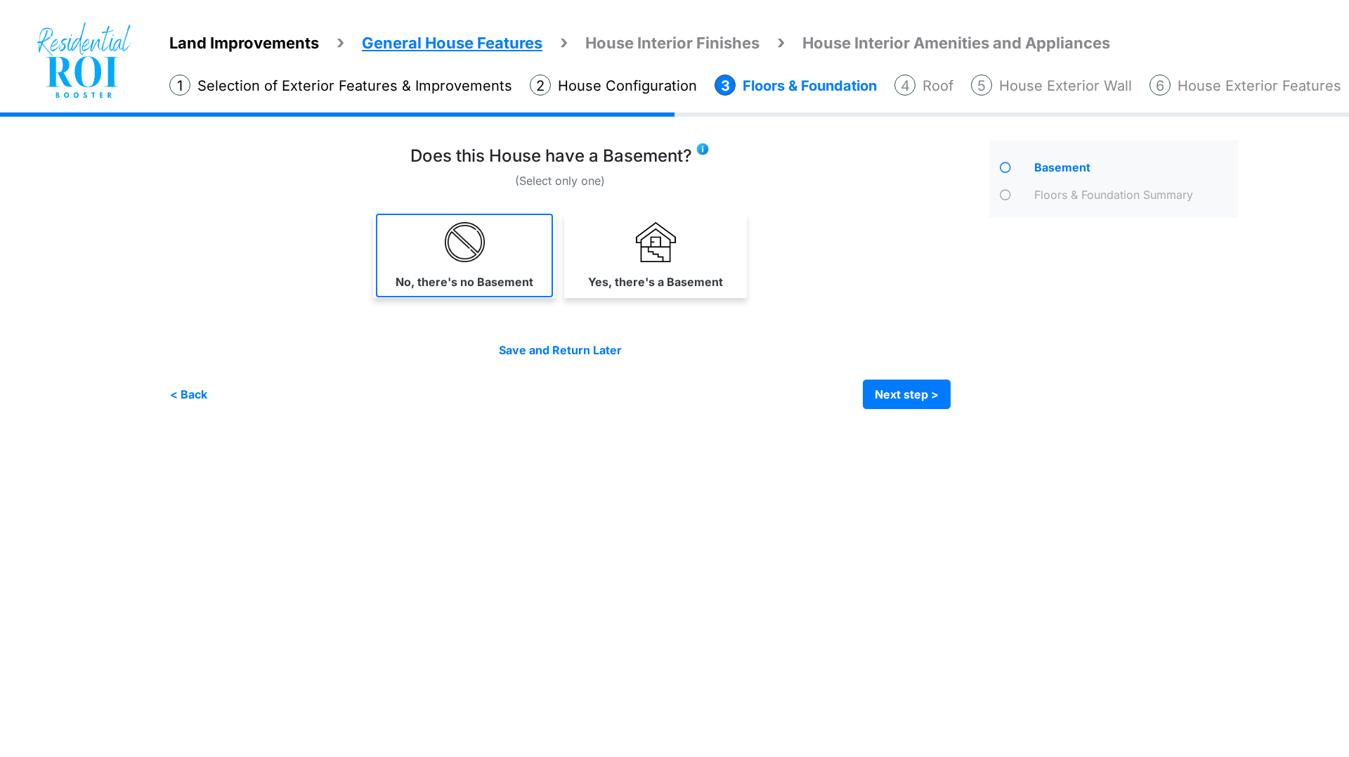
click at [501, 242] on link "No, there's no Basement" at bounding box center [464, 256] width 177 height 84
select select "*"
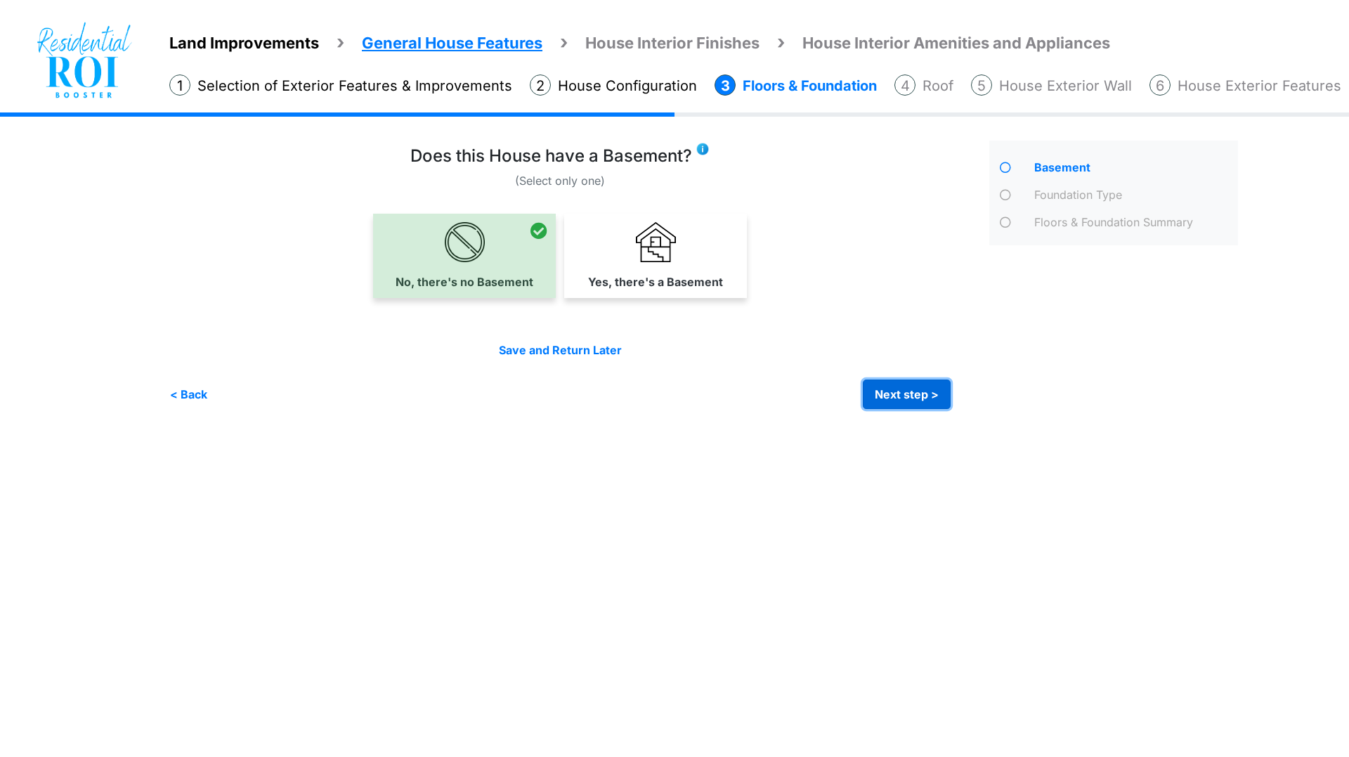
click at [881, 396] on button "Next step >" at bounding box center [907, 394] width 88 height 30
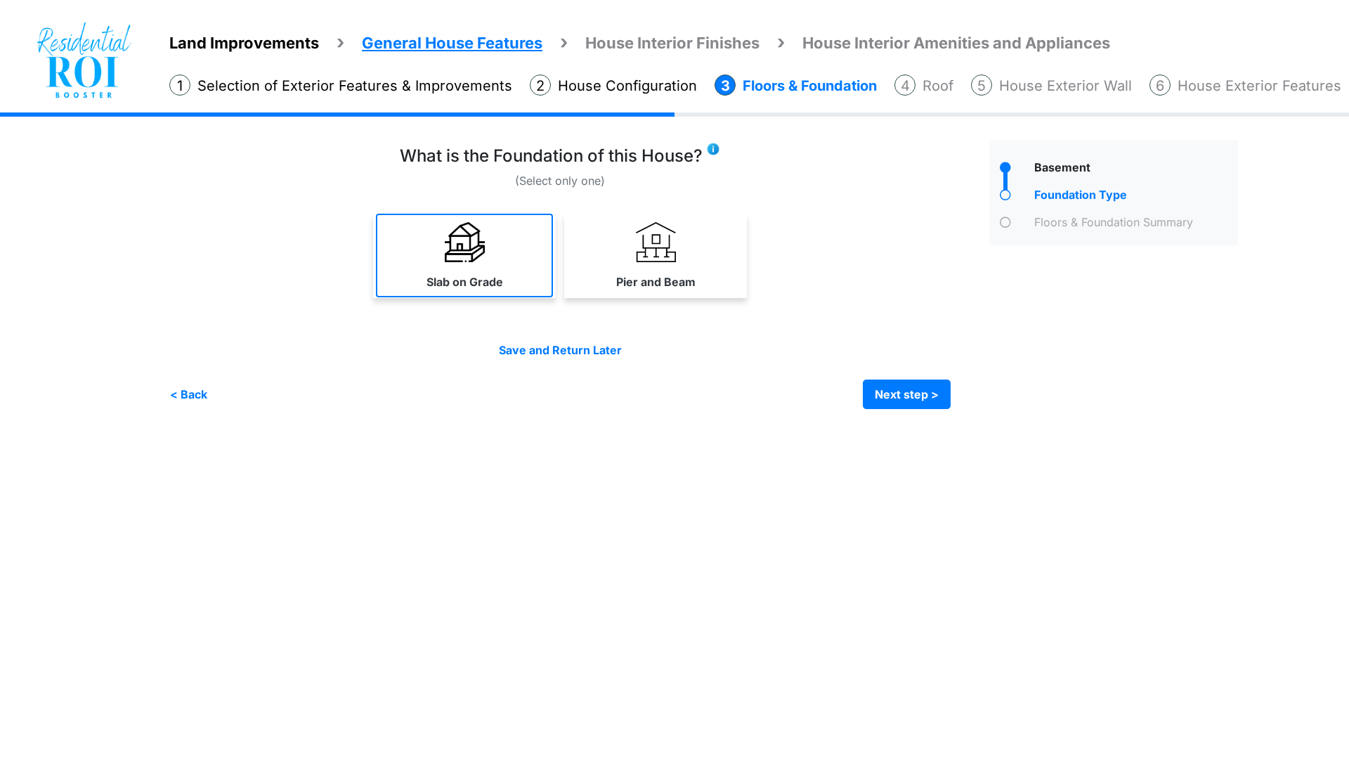
click at [504, 259] on link "Slab on Grade" at bounding box center [464, 256] width 177 height 84
select select "*"
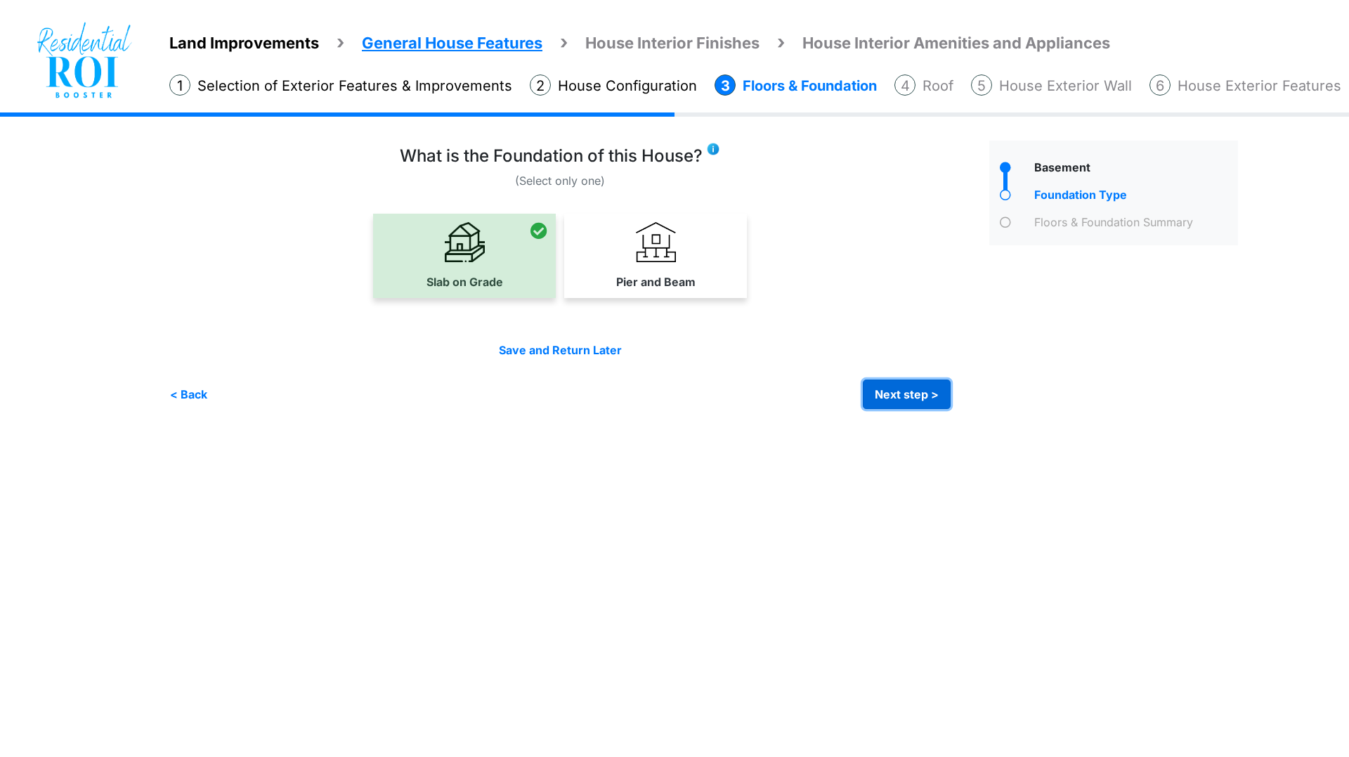
click at [932, 385] on button "Next step >" at bounding box center [907, 394] width 88 height 30
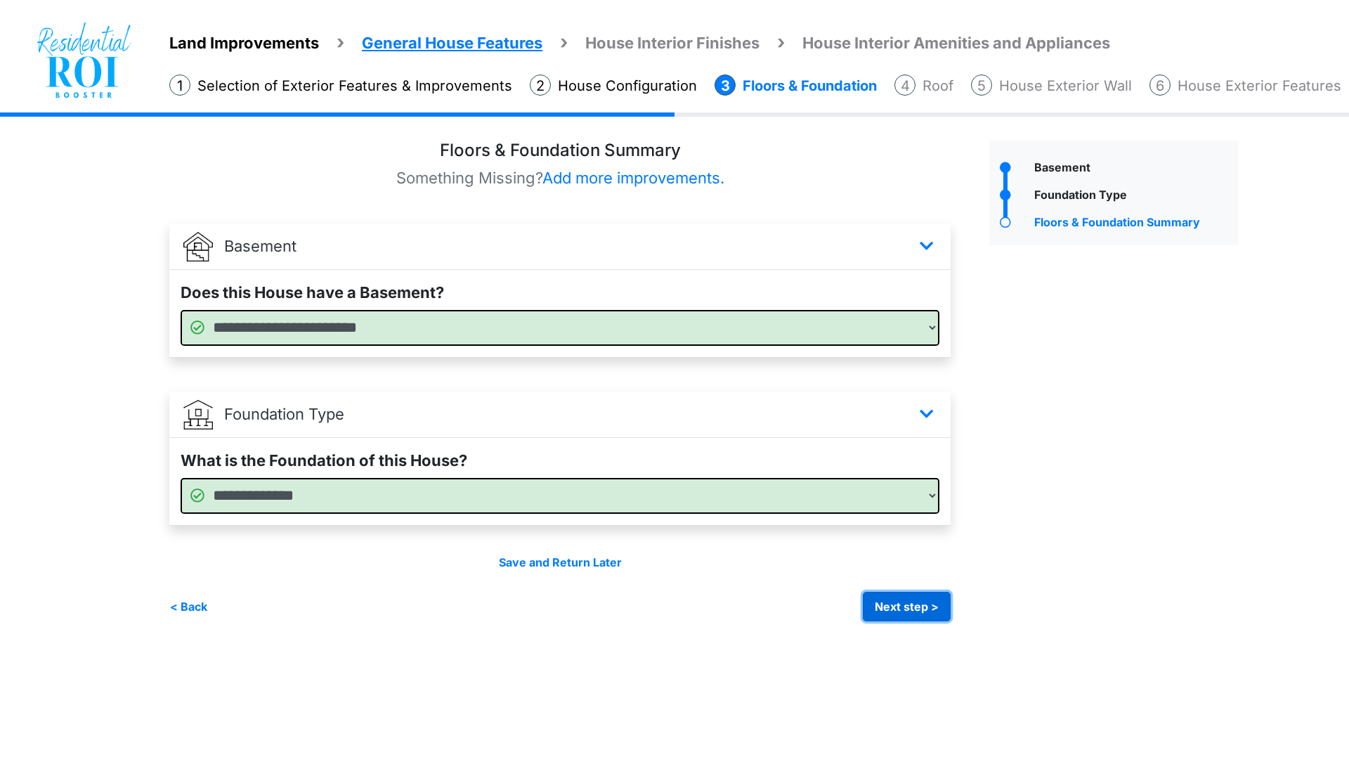
click at [918, 604] on button "Next step >" at bounding box center [907, 607] width 88 height 30
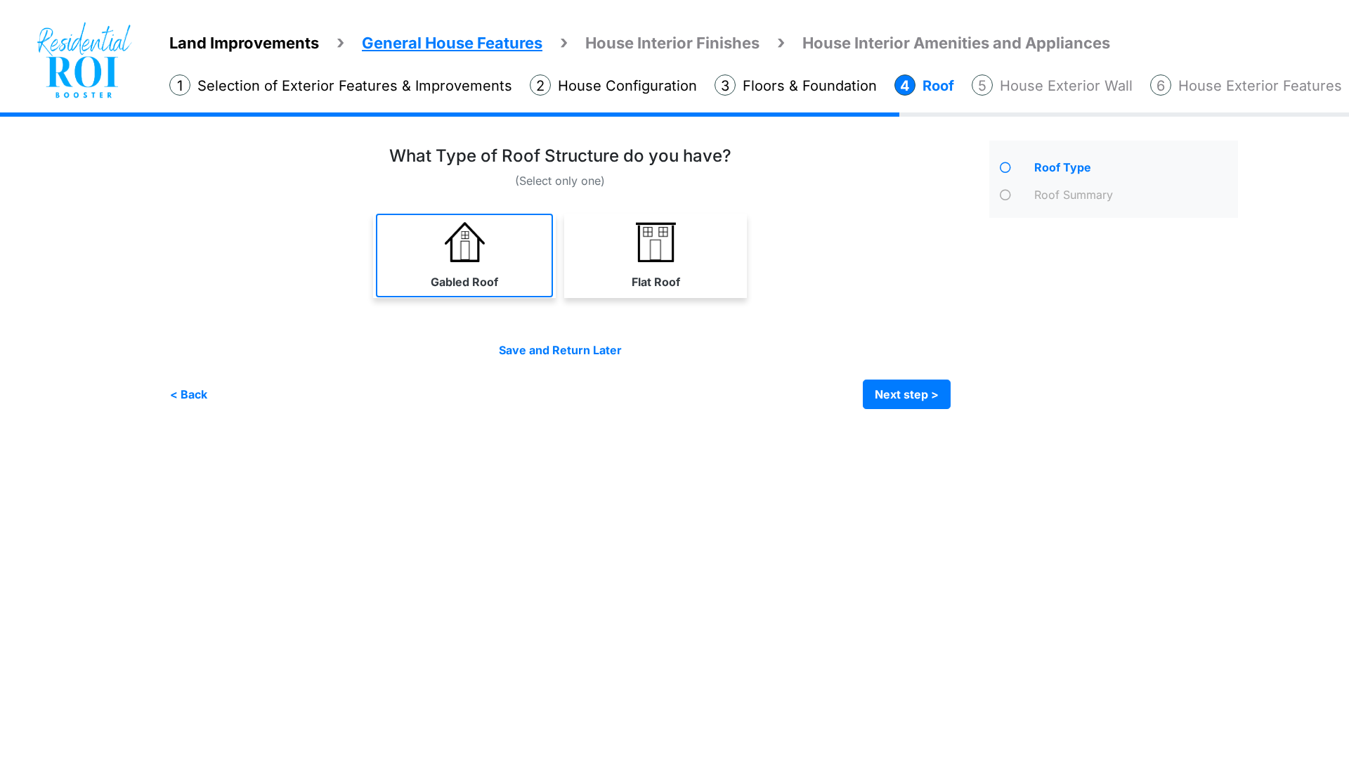
click at [497, 254] on link "Gabled Roof" at bounding box center [464, 256] width 177 height 84
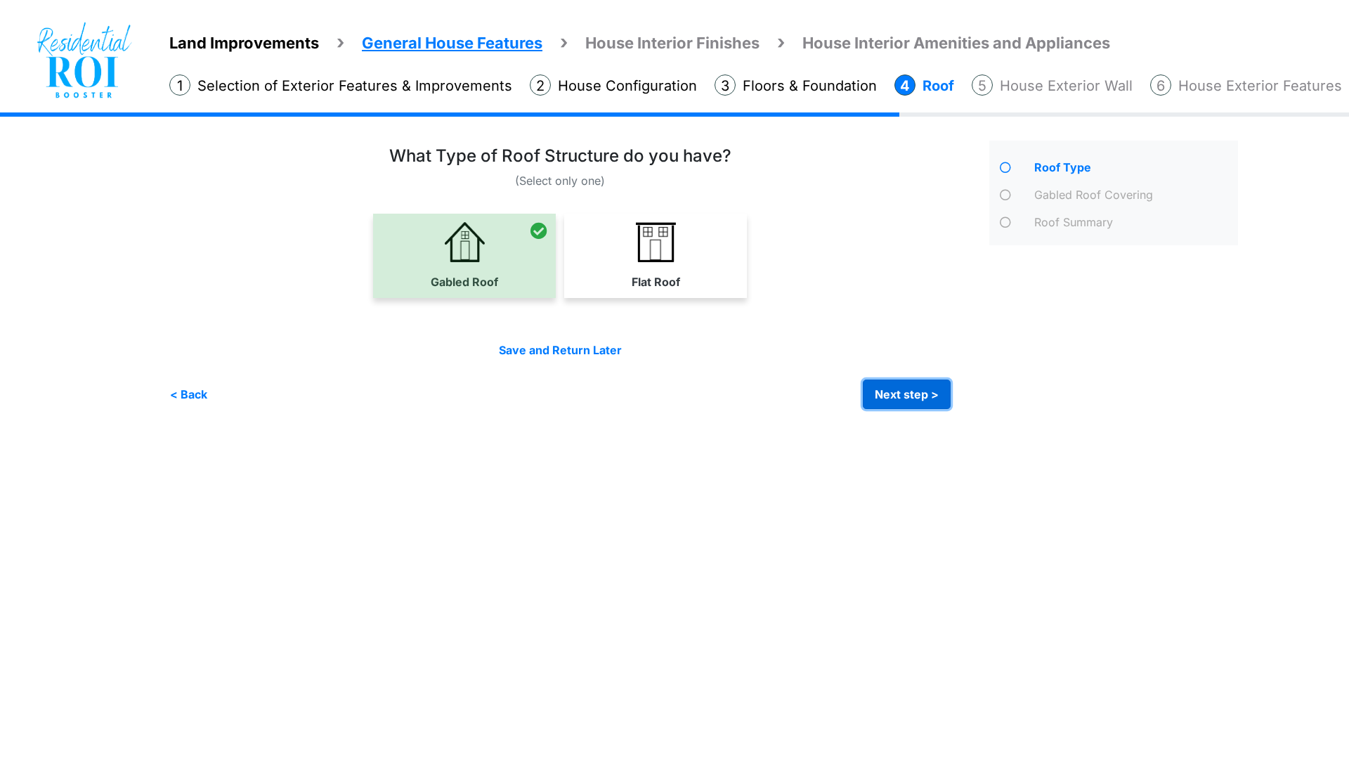
click at [882, 389] on button "Next step >" at bounding box center [907, 394] width 88 height 30
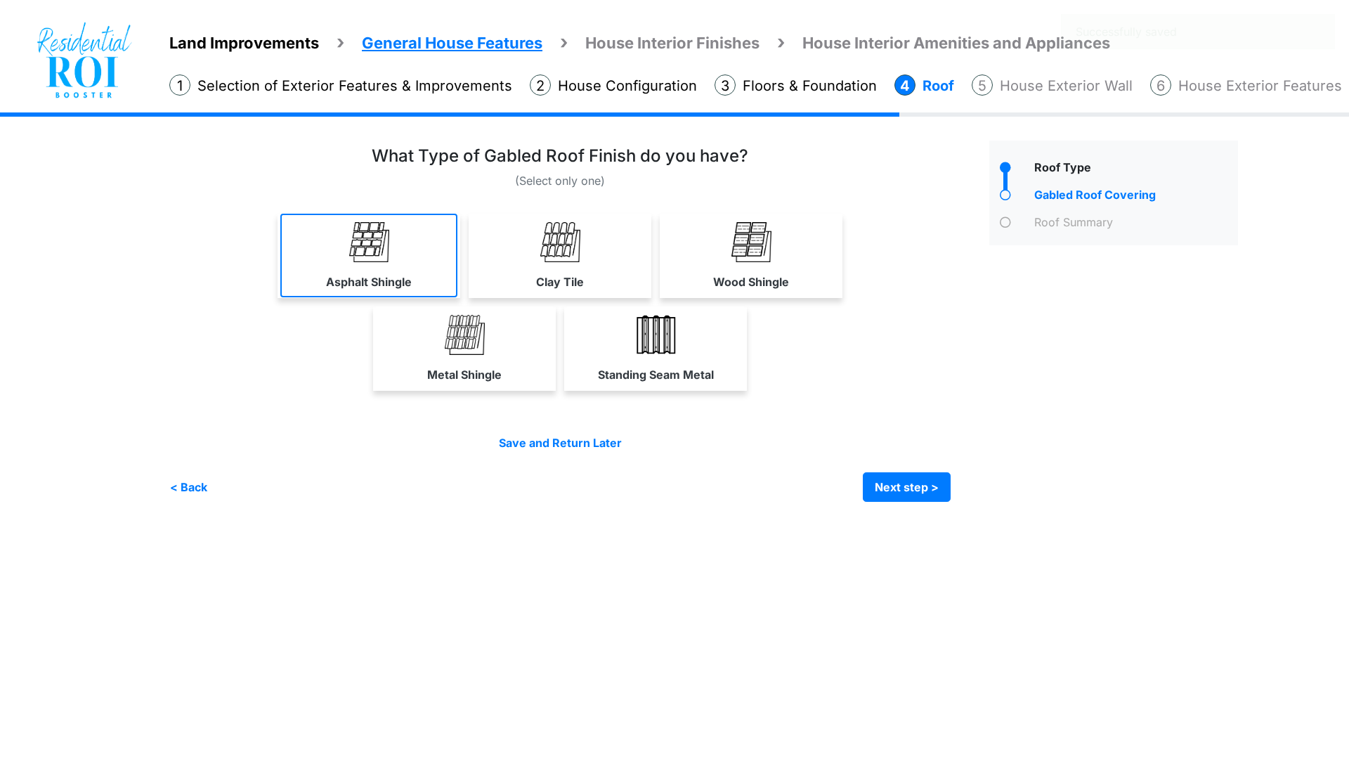
click at [384, 252] on img at bounding box center [369, 242] width 40 height 40
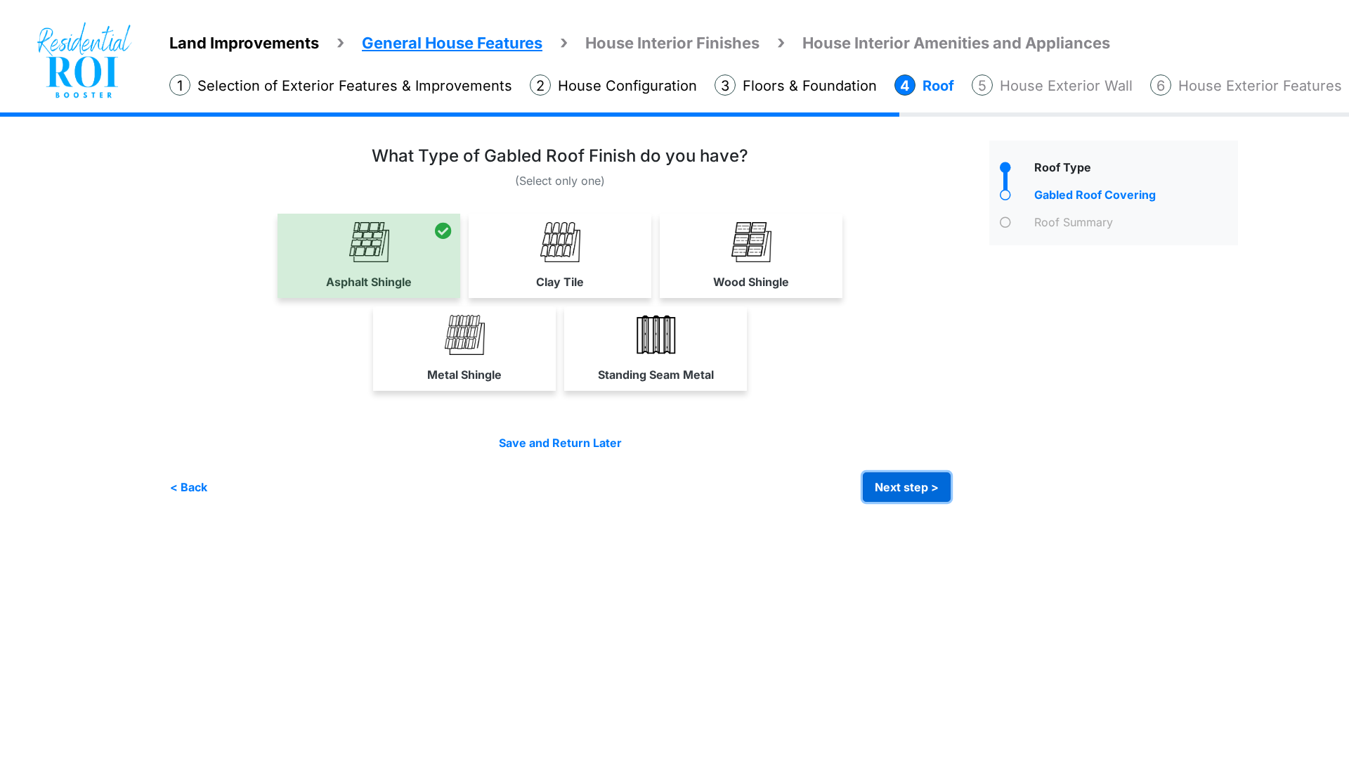
click at [898, 478] on button "Next step >" at bounding box center [907, 487] width 88 height 30
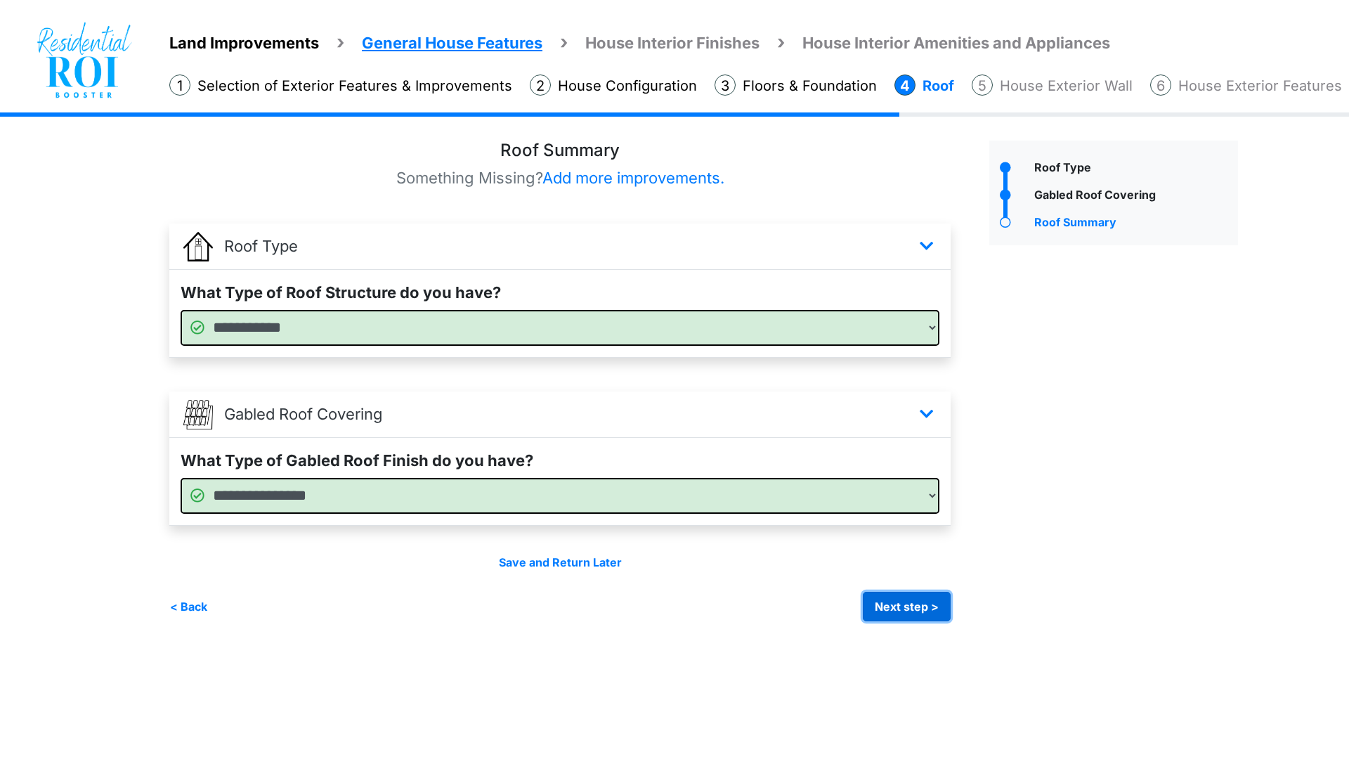
click at [906, 604] on button "Next step >" at bounding box center [907, 607] width 88 height 30
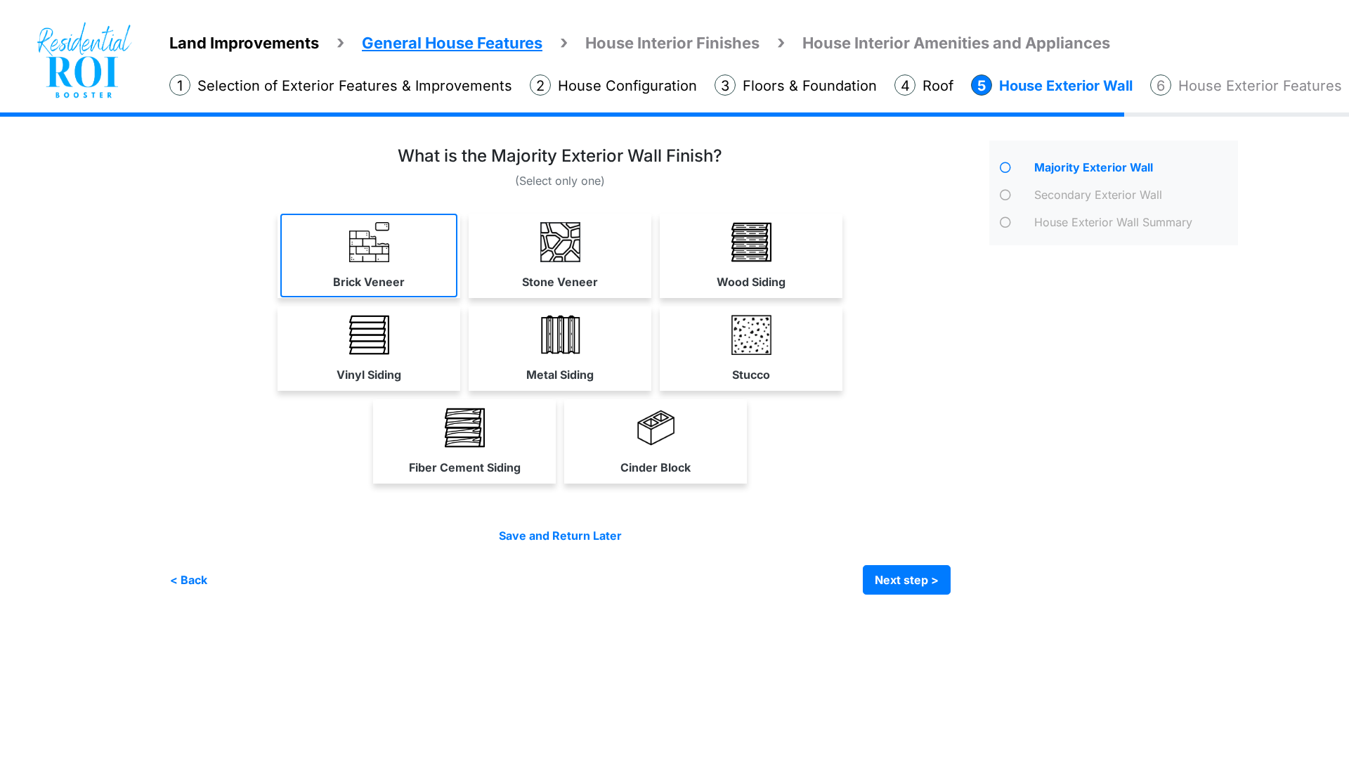
click at [417, 251] on link "Brick Veneer" at bounding box center [368, 256] width 177 height 84
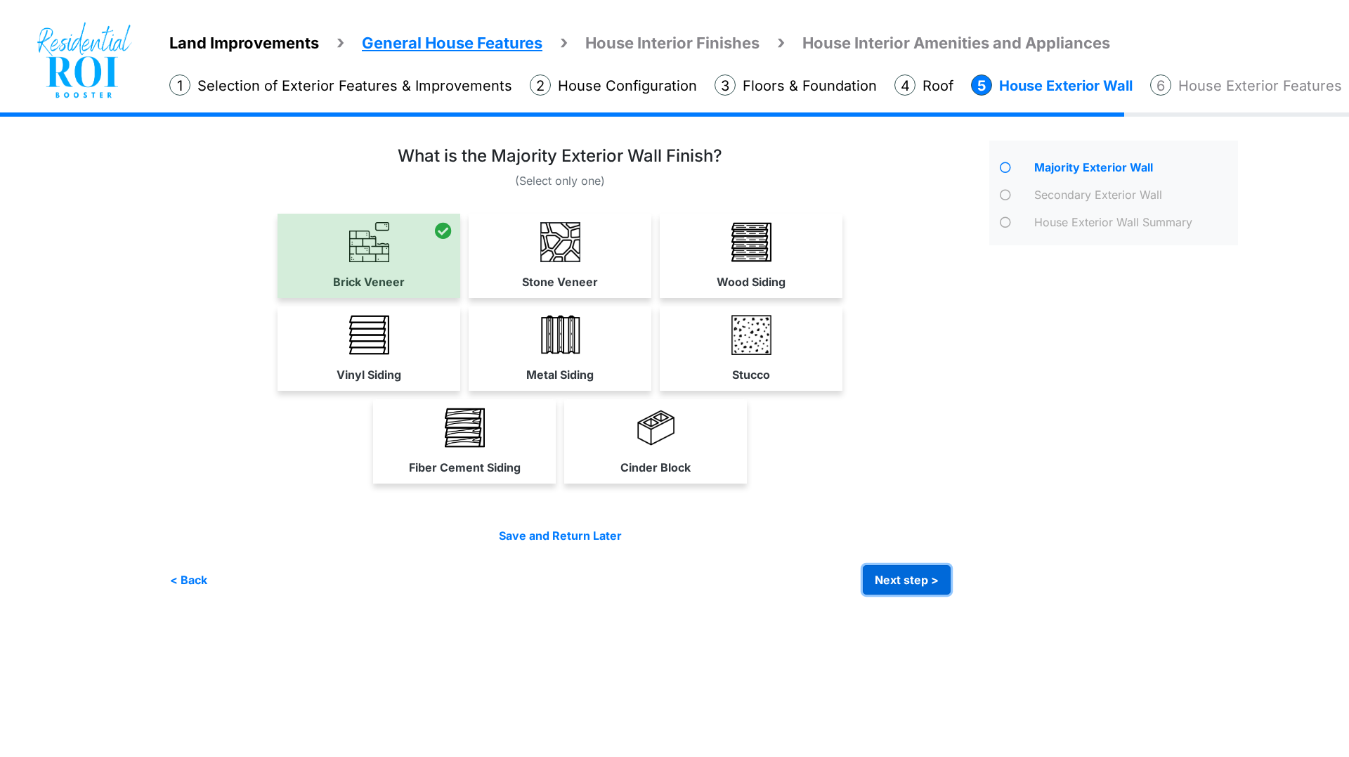
click at [900, 574] on button "Next step >" at bounding box center [907, 580] width 88 height 30
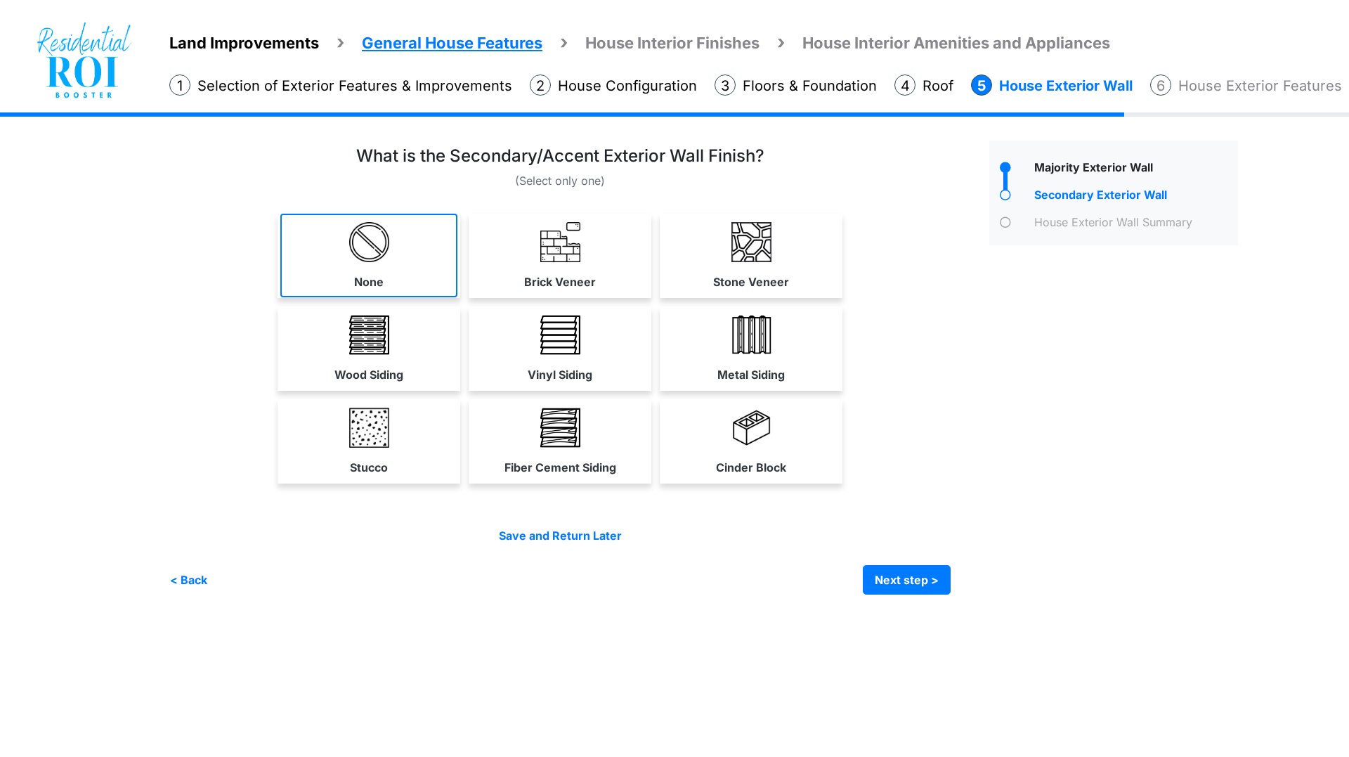
click at [328, 230] on link "None" at bounding box center [368, 256] width 177 height 84
select select "*"
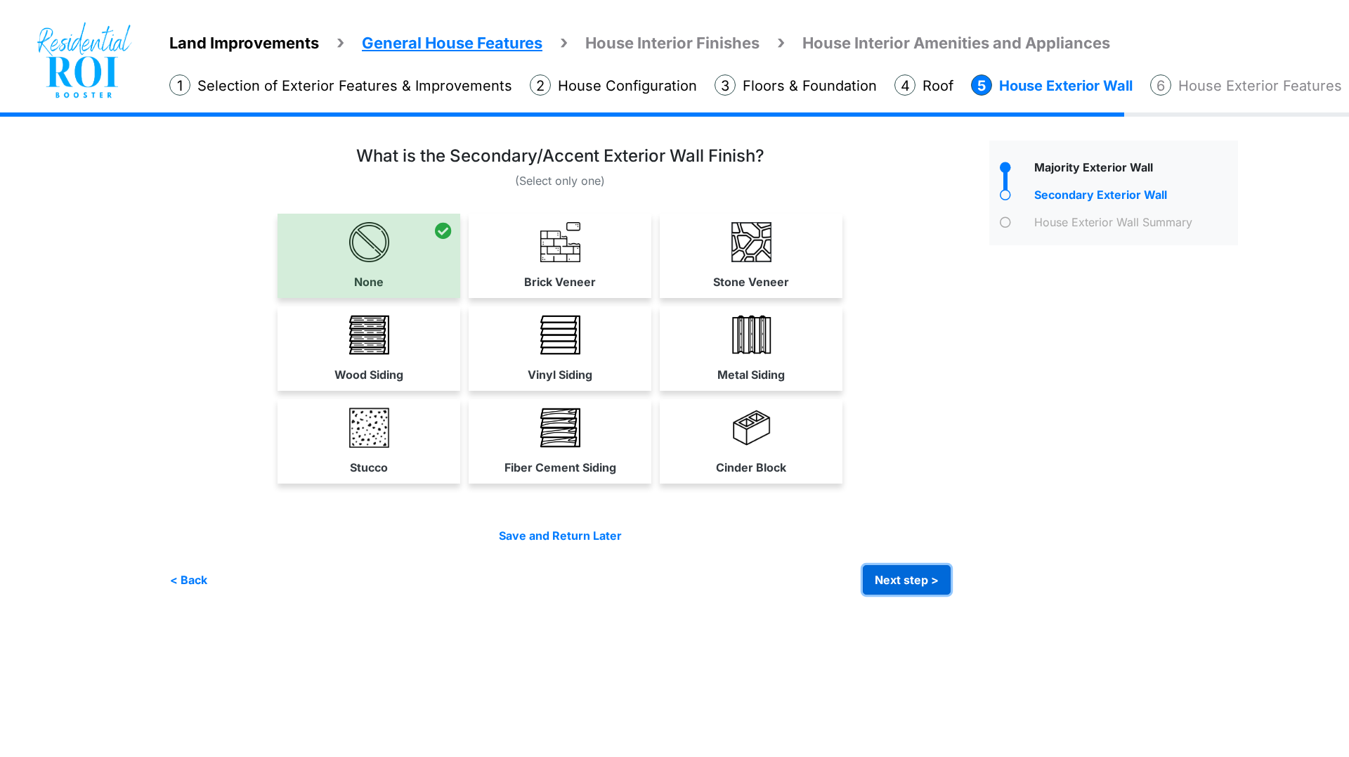
click at [911, 581] on button "Next step >" at bounding box center [907, 580] width 88 height 30
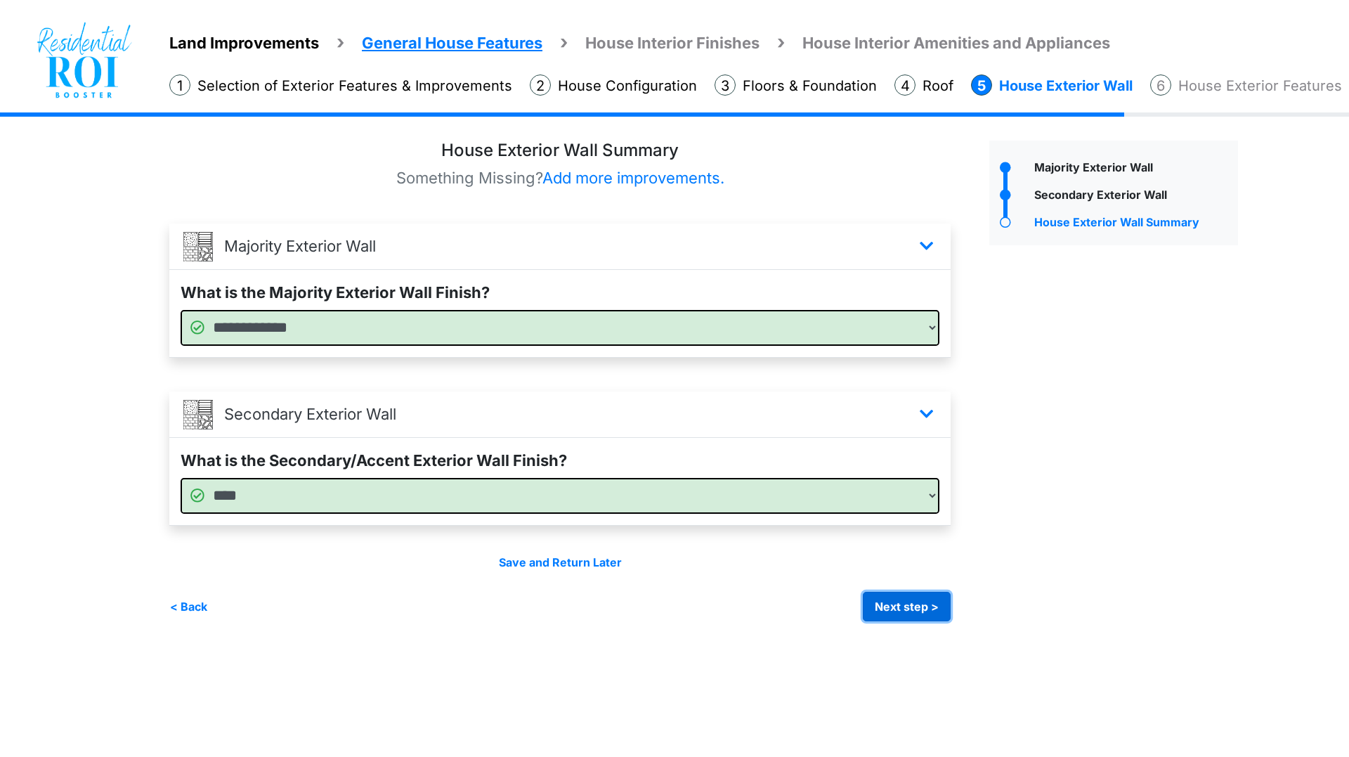
click at [907, 596] on button "Next step >" at bounding box center [907, 607] width 88 height 30
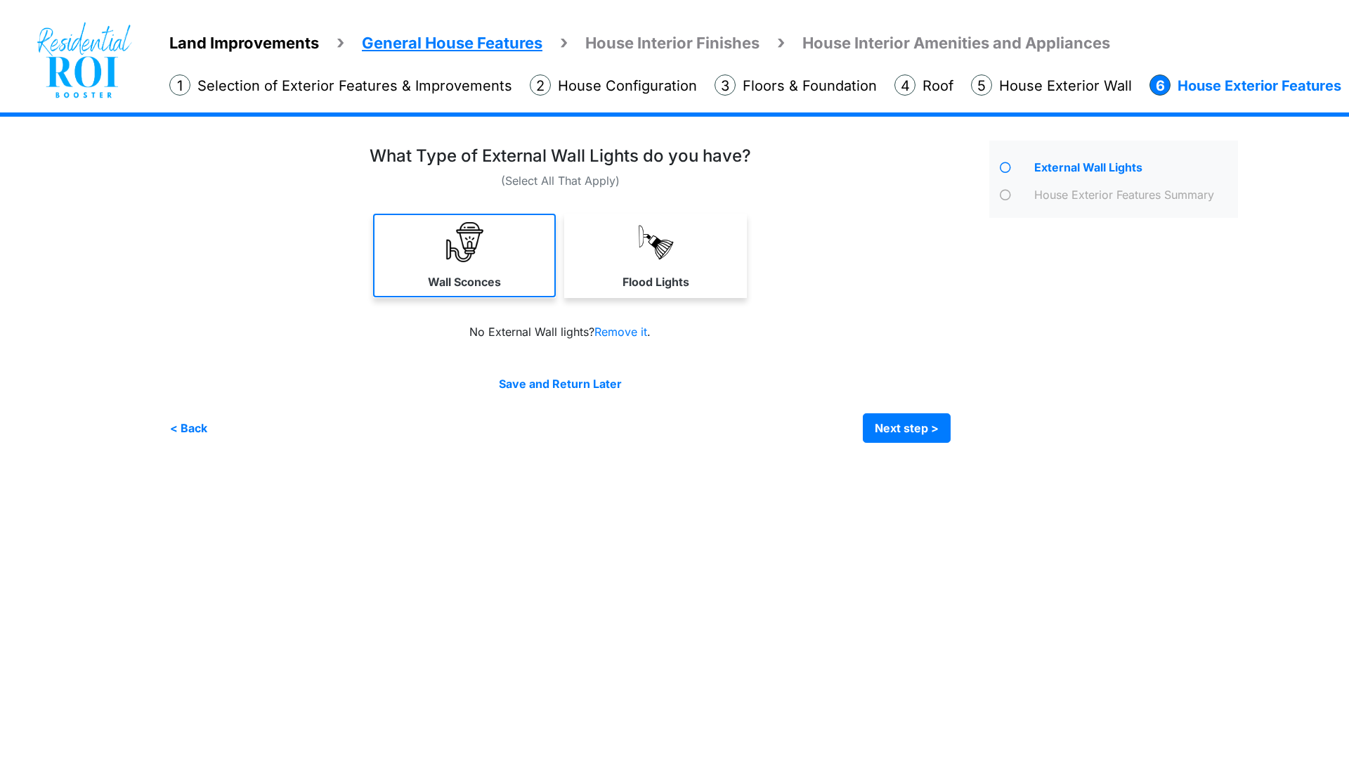
click at [492, 241] on link "Wall Sconces" at bounding box center [464, 256] width 183 height 84
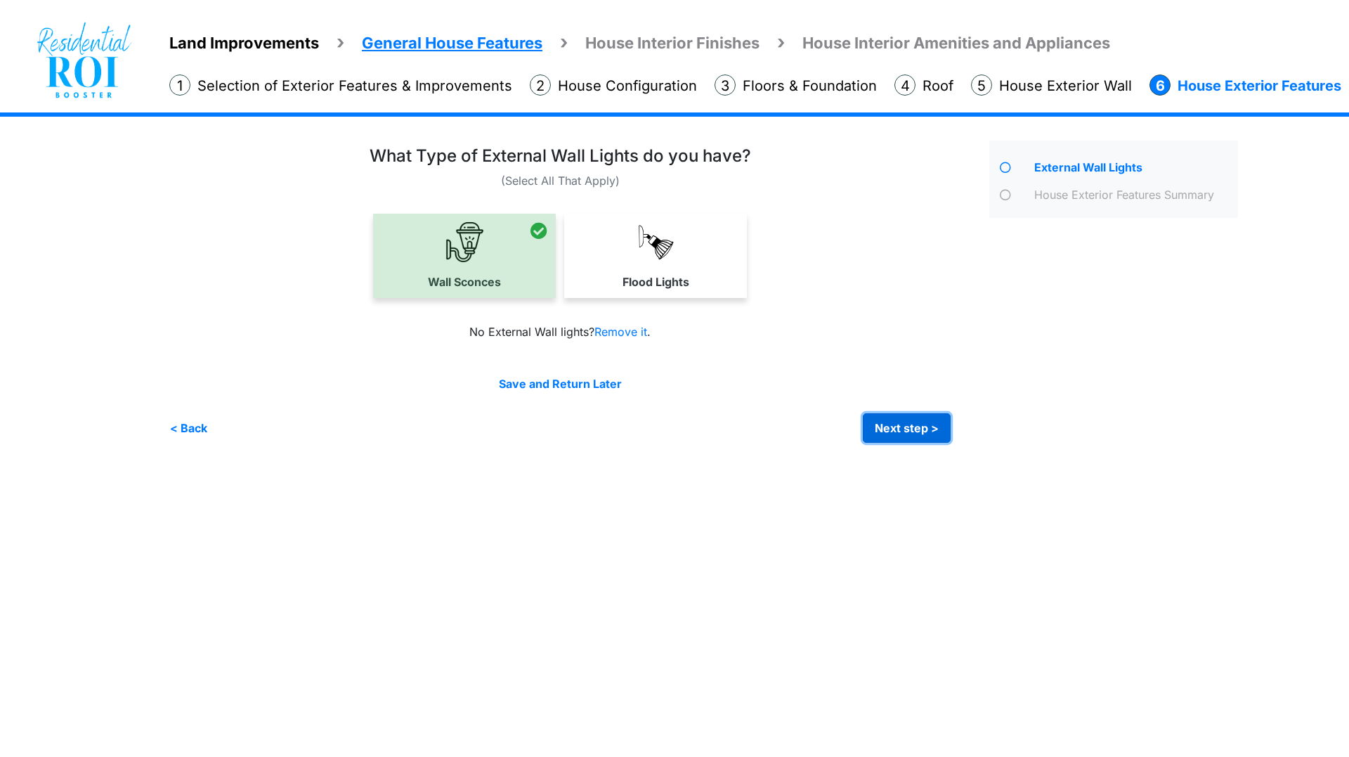
click at [898, 425] on button "Next step >" at bounding box center [907, 428] width 88 height 30
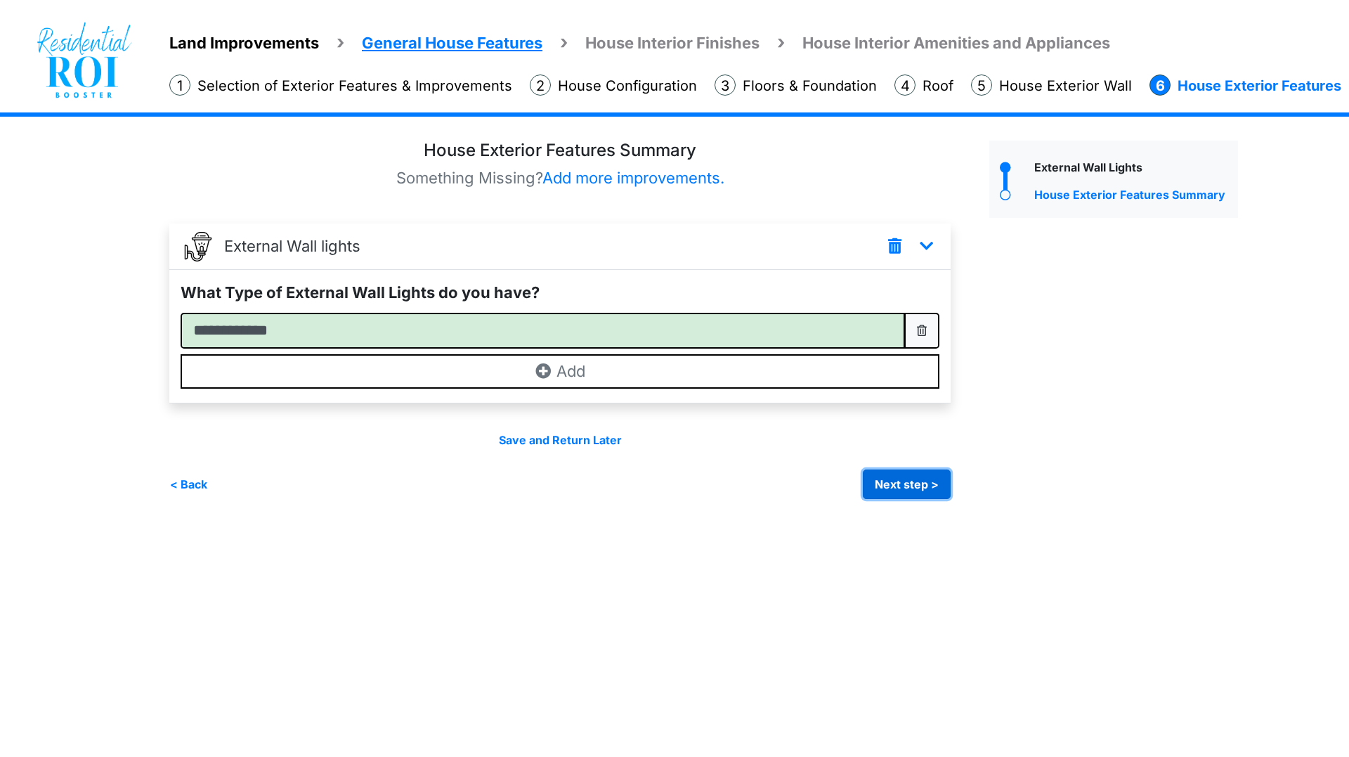
click at [894, 485] on button "Next step >" at bounding box center [907, 484] width 88 height 30
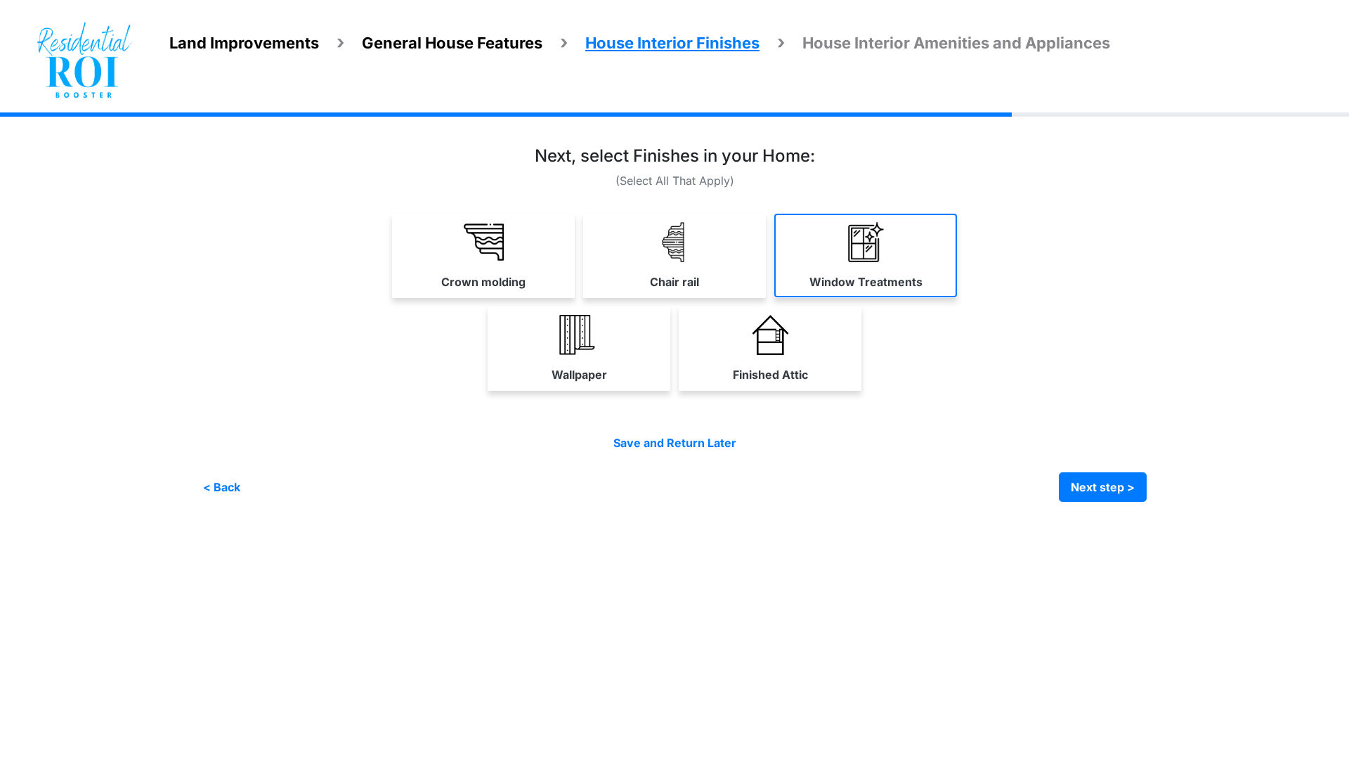
click at [854, 266] on link "Window Treatments" at bounding box center [865, 256] width 183 height 84
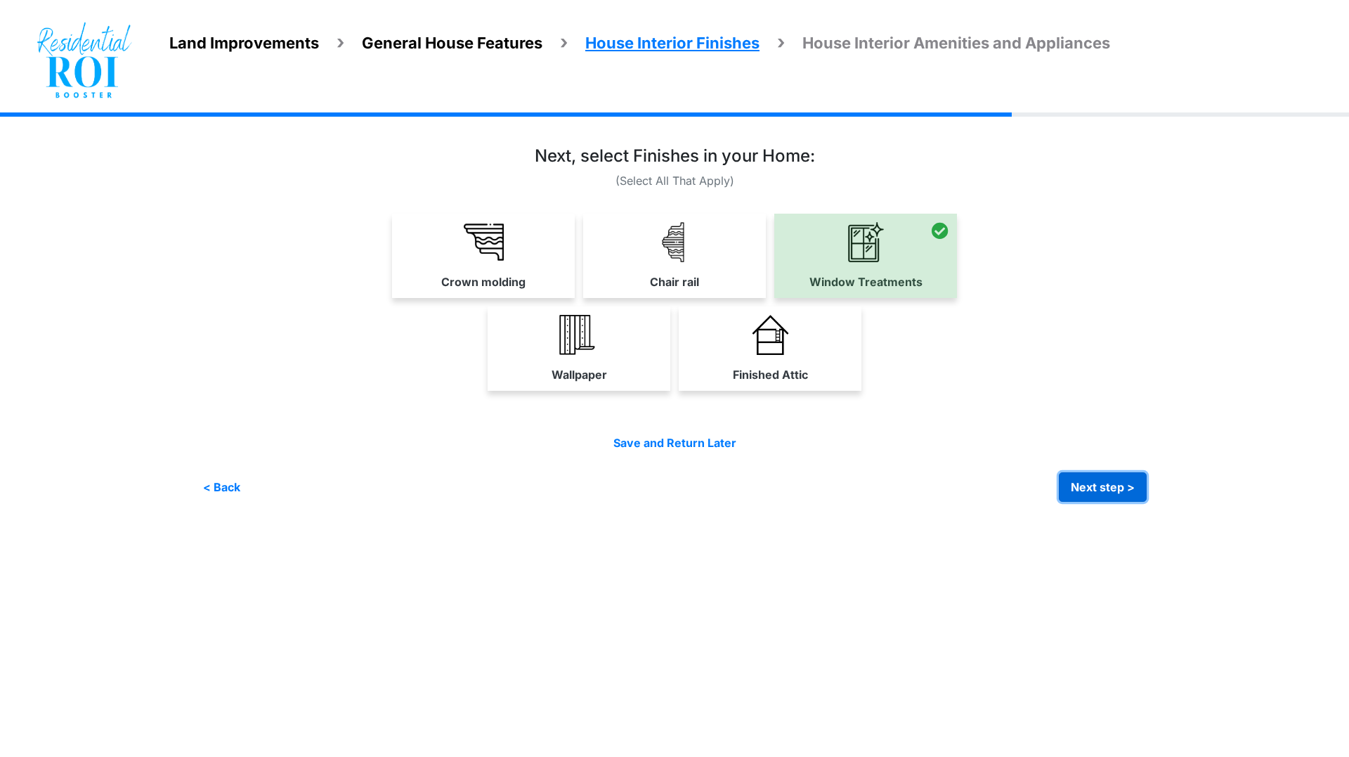
click at [1085, 483] on button "Next step >" at bounding box center [1103, 487] width 88 height 30
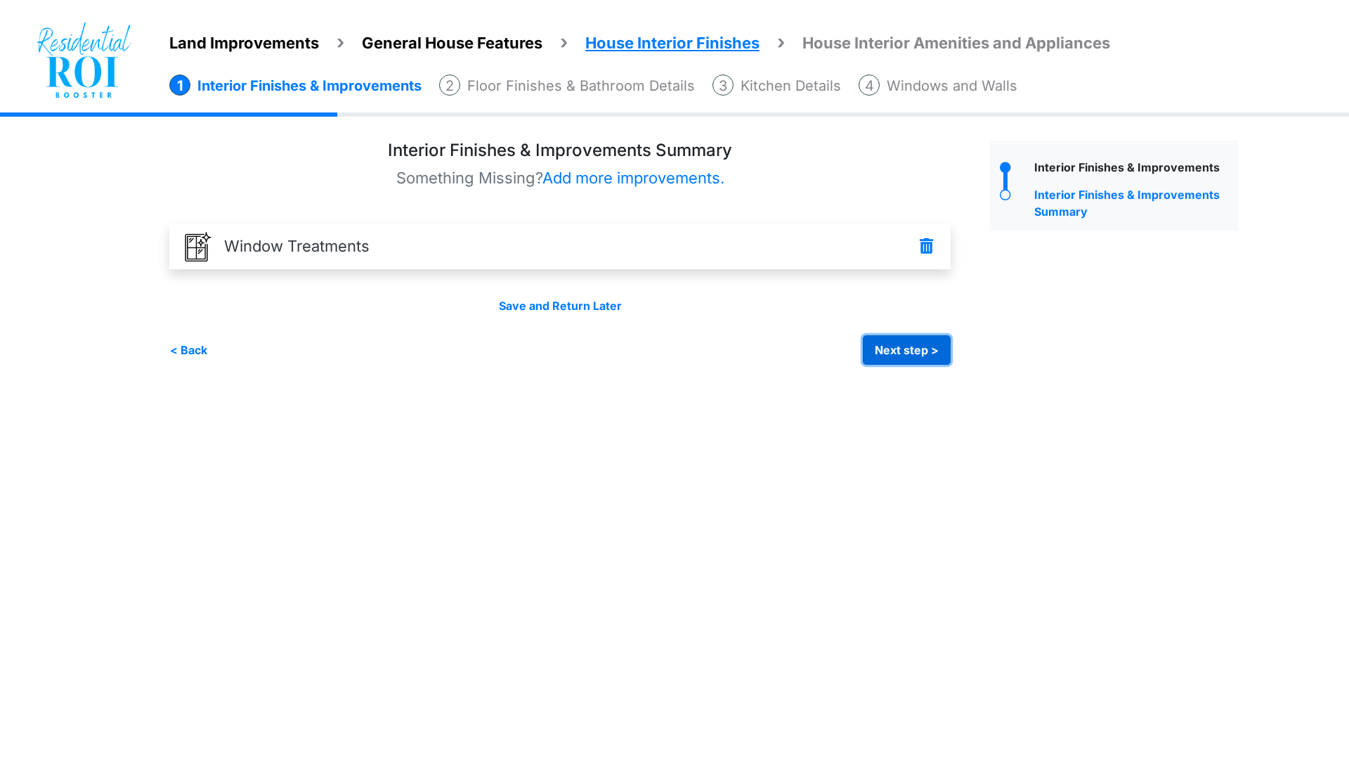
click at [883, 344] on button "Next step >" at bounding box center [907, 350] width 88 height 30
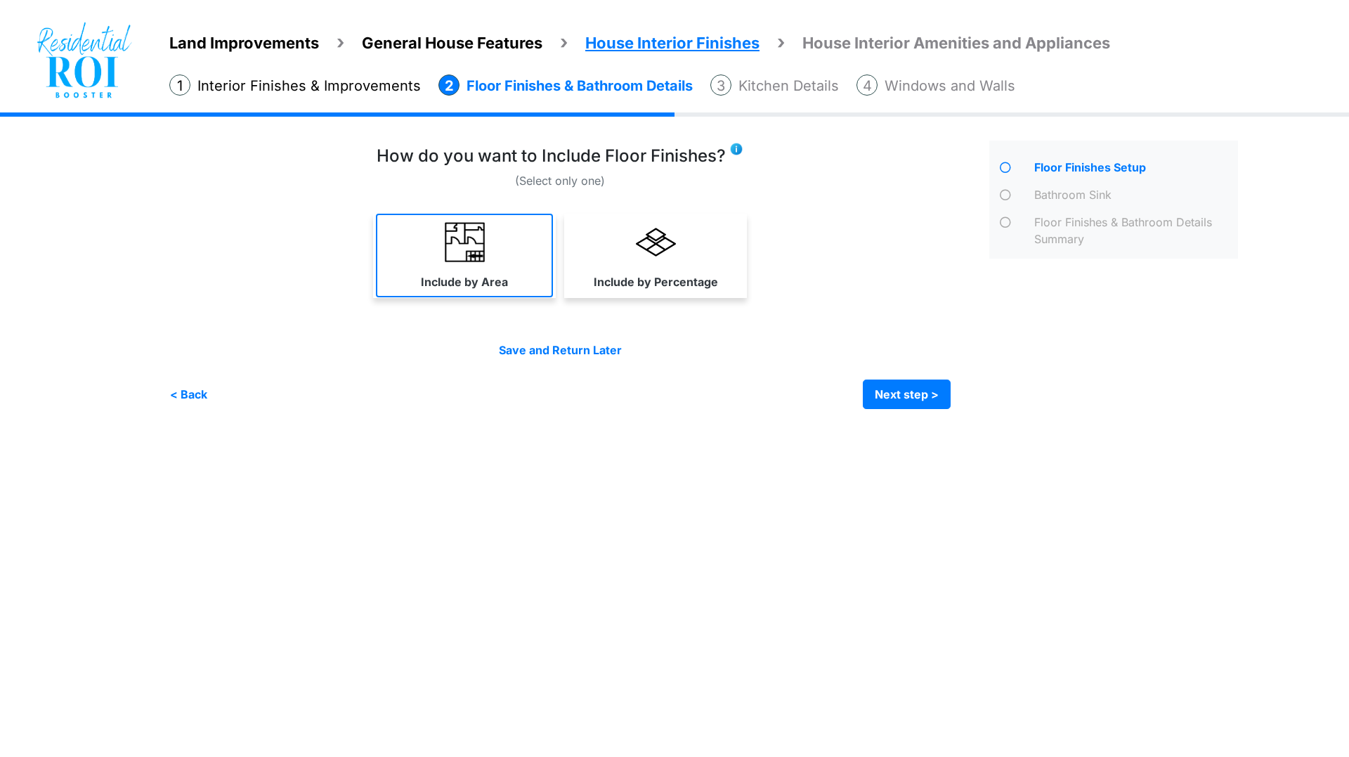
click at [518, 257] on link "Include by Area" at bounding box center [464, 256] width 177 height 84
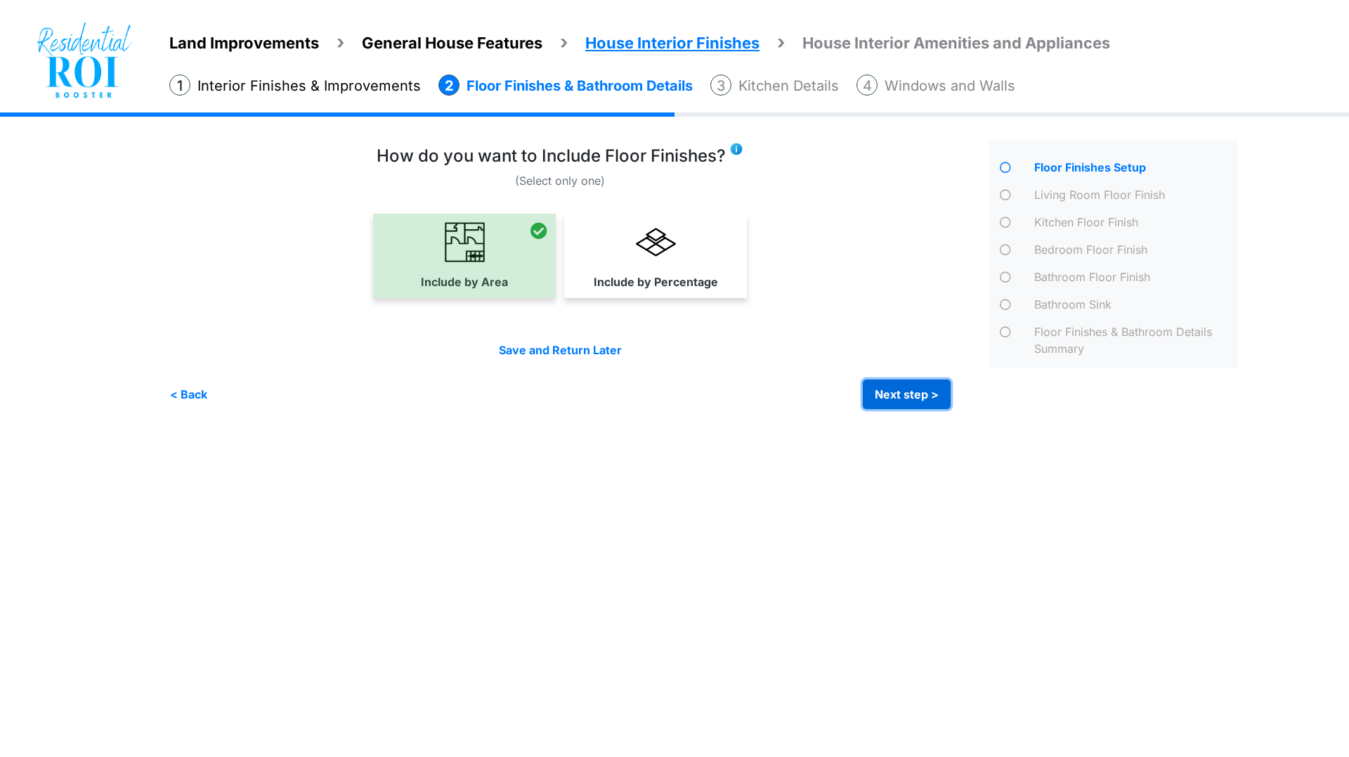
click at [886, 390] on button "Next step >" at bounding box center [907, 394] width 88 height 30
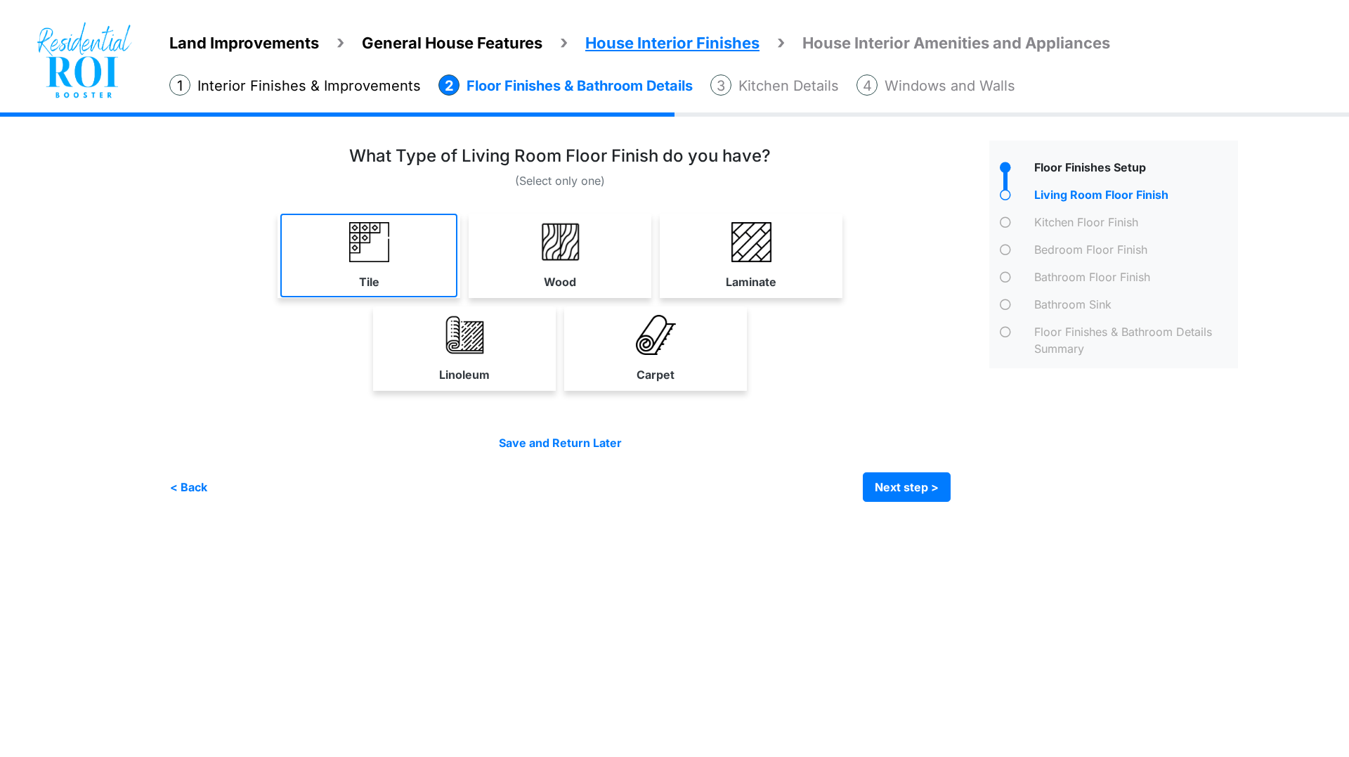
click at [386, 247] on img at bounding box center [369, 242] width 40 height 40
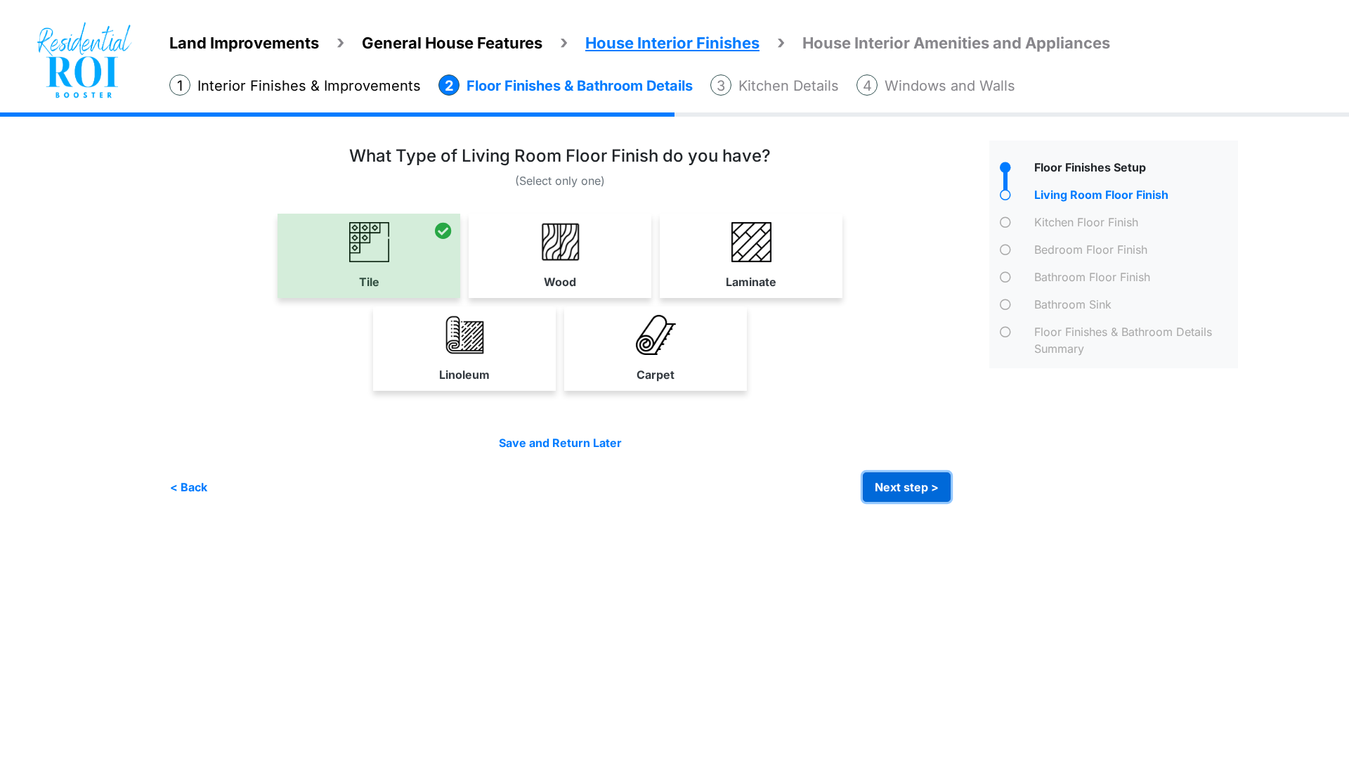
click at [916, 485] on button "Next step >" at bounding box center [907, 487] width 88 height 30
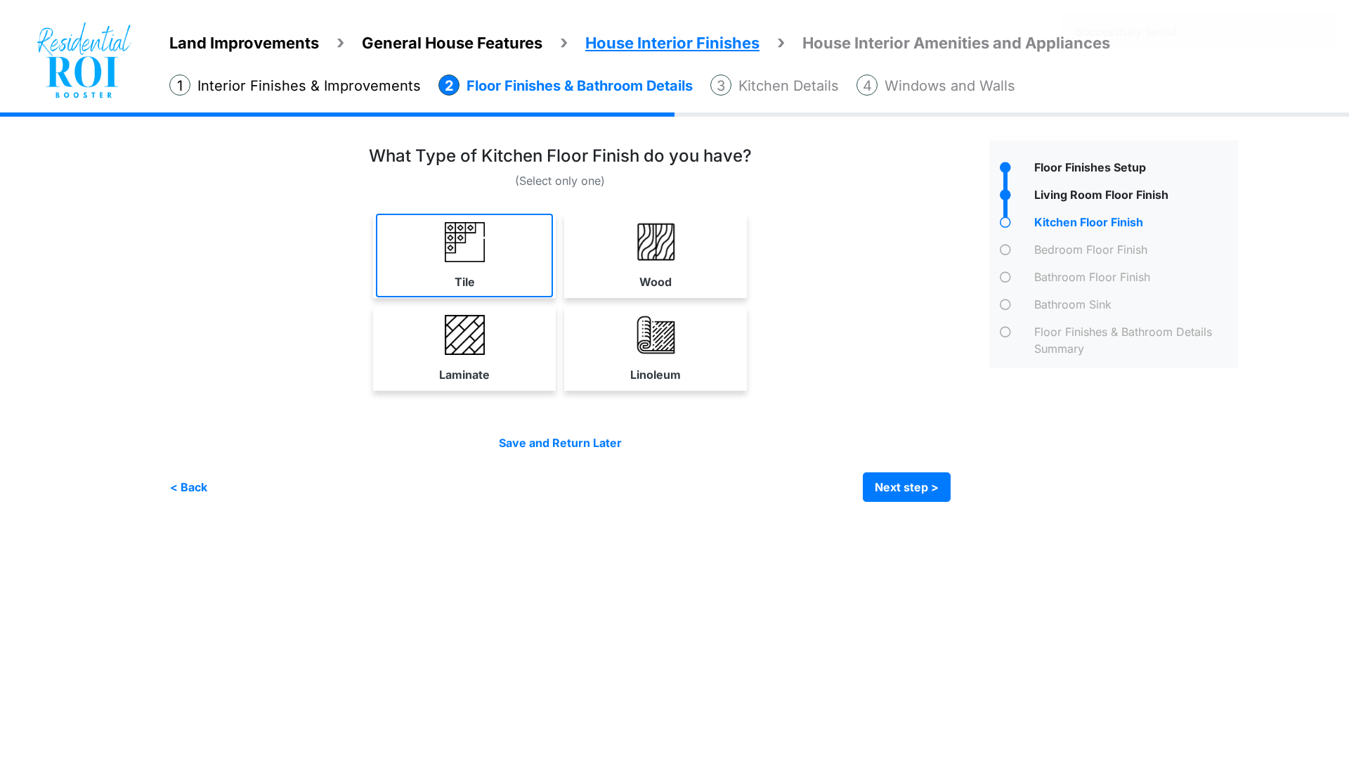
click at [464, 263] on link "Tile" at bounding box center [464, 256] width 177 height 84
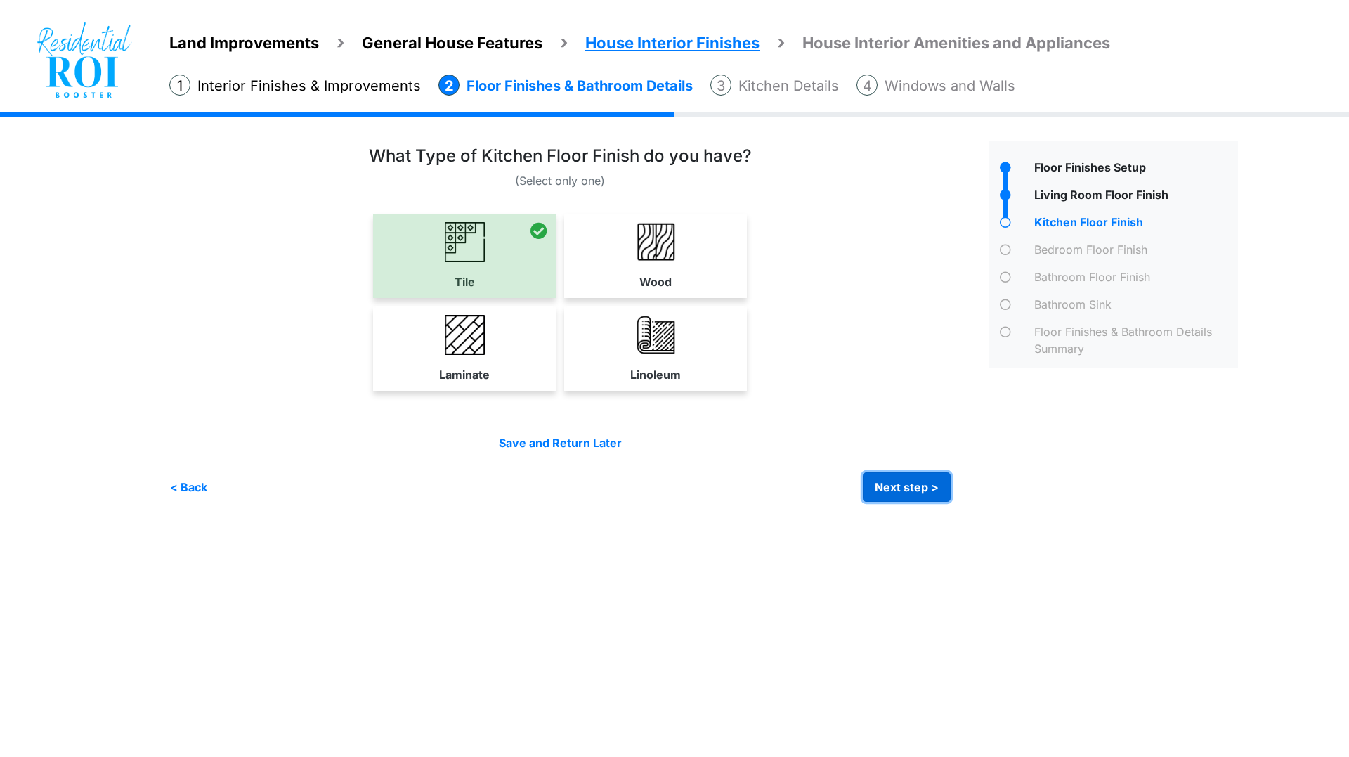
click at [882, 480] on button "Next step >" at bounding box center [907, 487] width 88 height 30
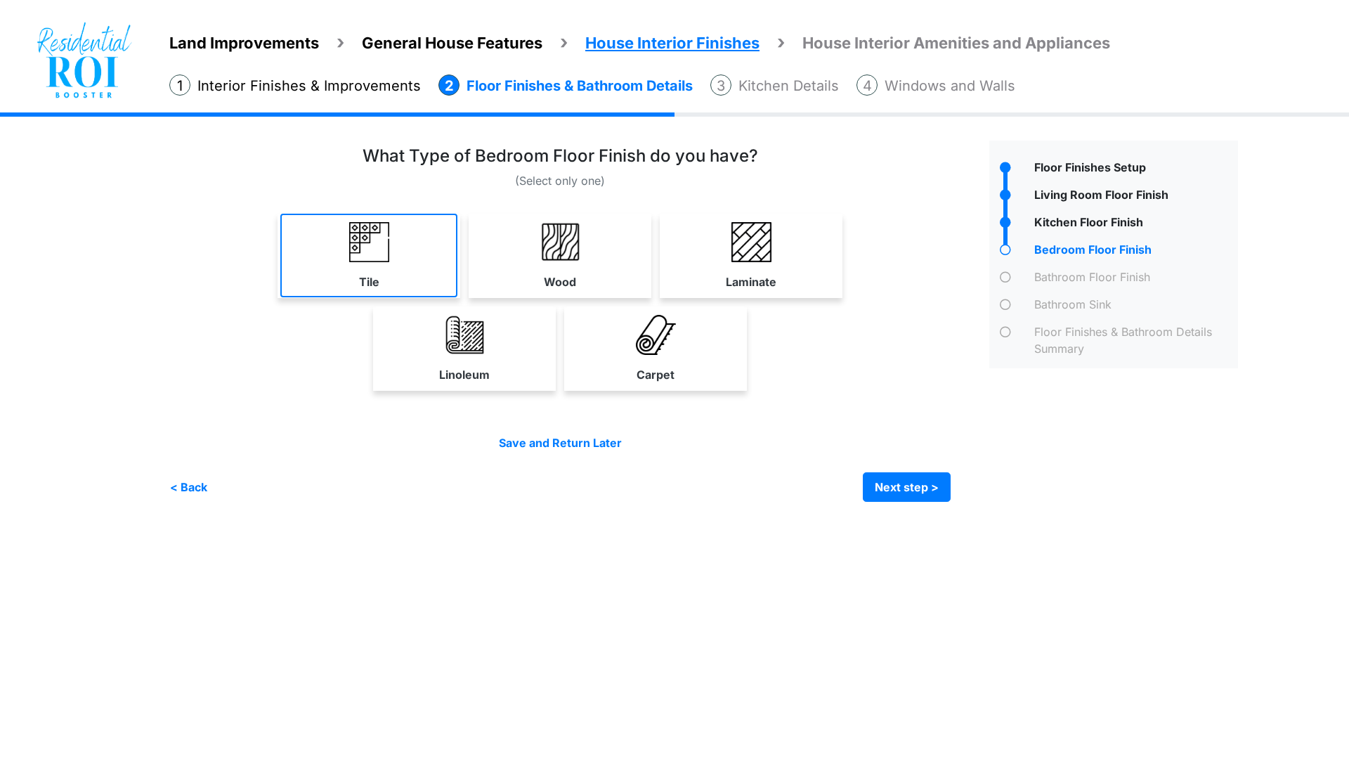
click at [398, 232] on link "Tile" at bounding box center [368, 256] width 177 height 84
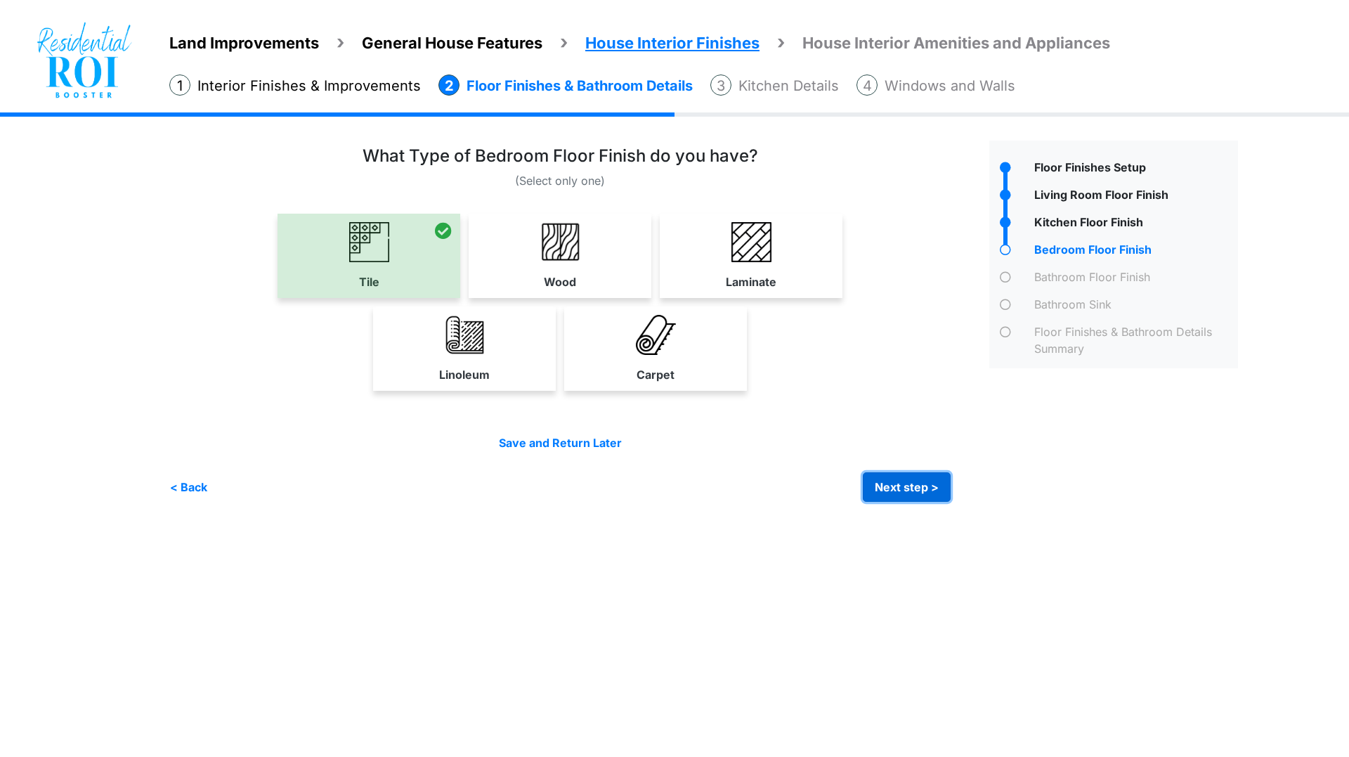
click at [915, 474] on button "Next step >" at bounding box center [907, 487] width 88 height 30
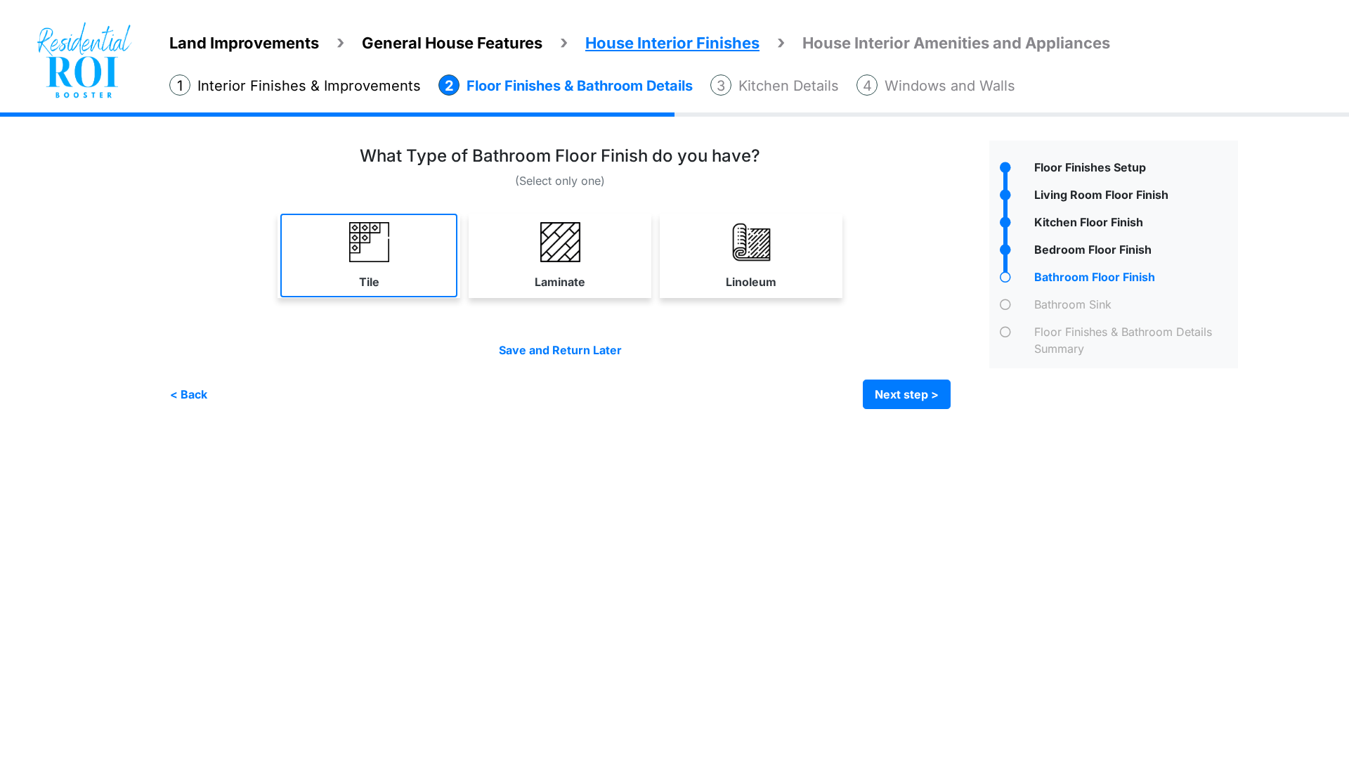
click at [381, 235] on img at bounding box center [369, 242] width 40 height 40
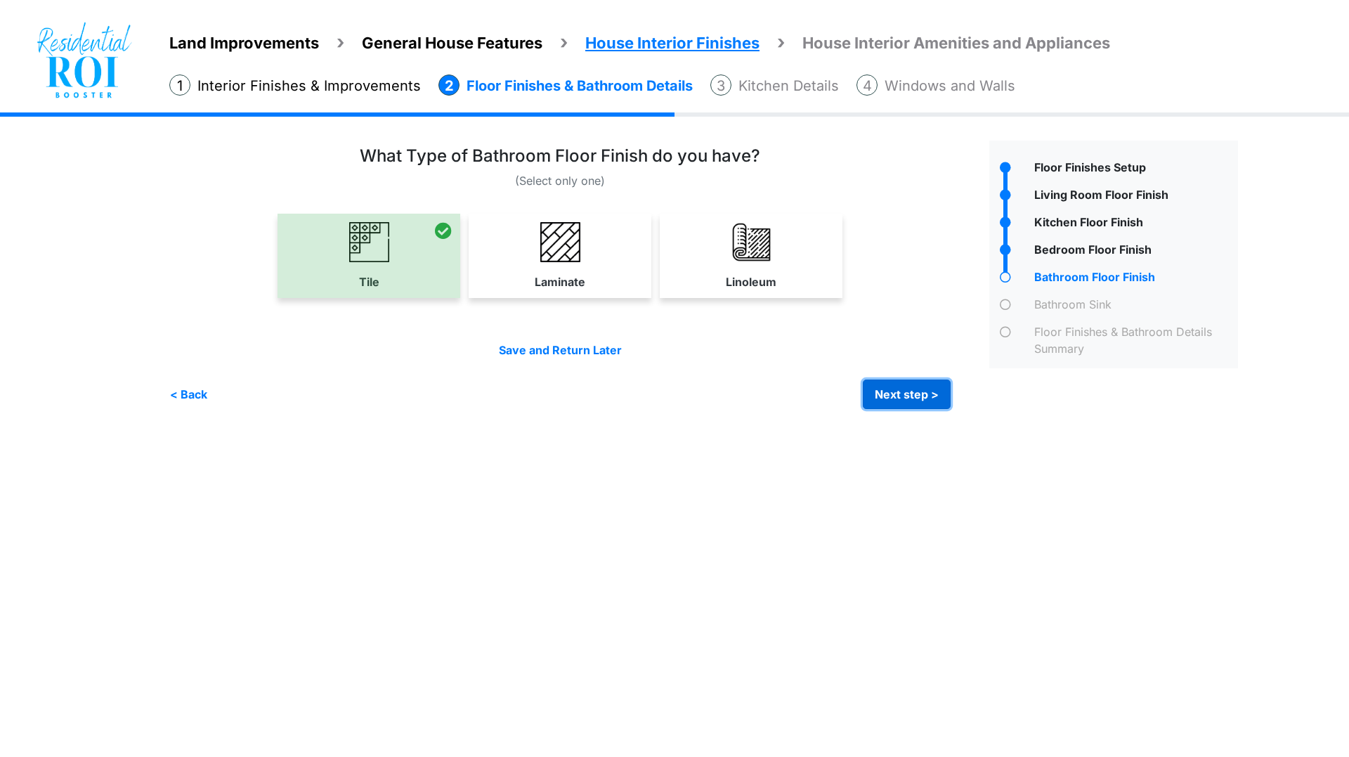
click at [909, 389] on button "Next step >" at bounding box center [907, 394] width 88 height 30
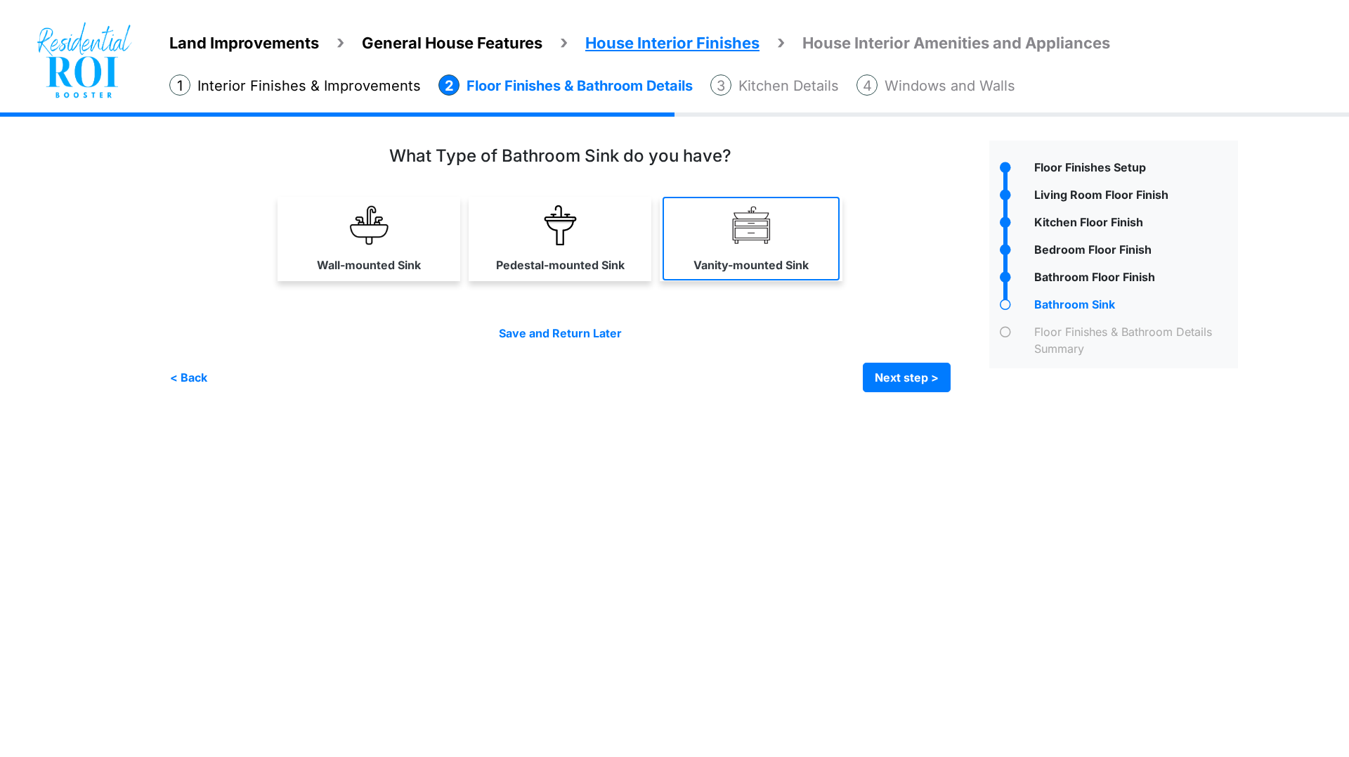
click at [729, 235] on link "Vanity-mounted Sink" at bounding box center [751, 239] width 177 height 84
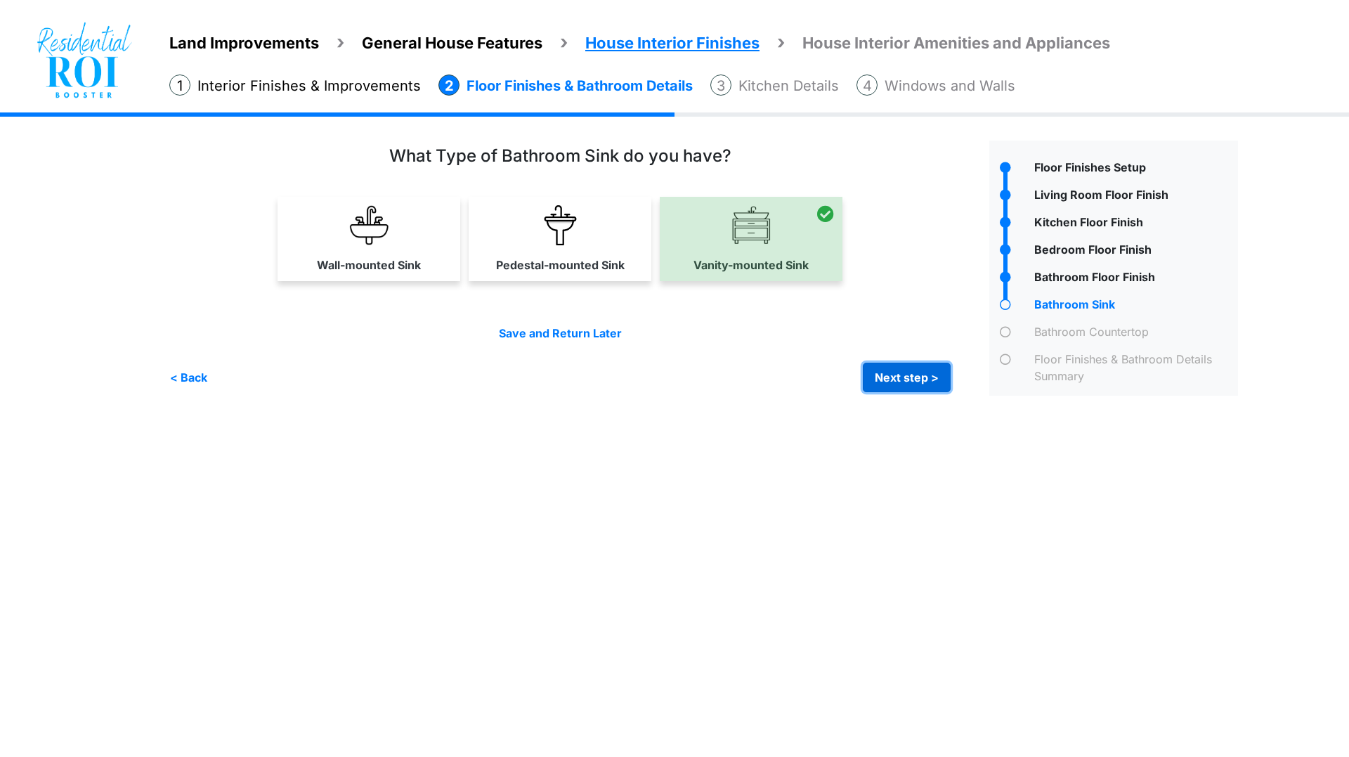
click at [893, 370] on button "Next step >" at bounding box center [907, 378] width 88 height 30
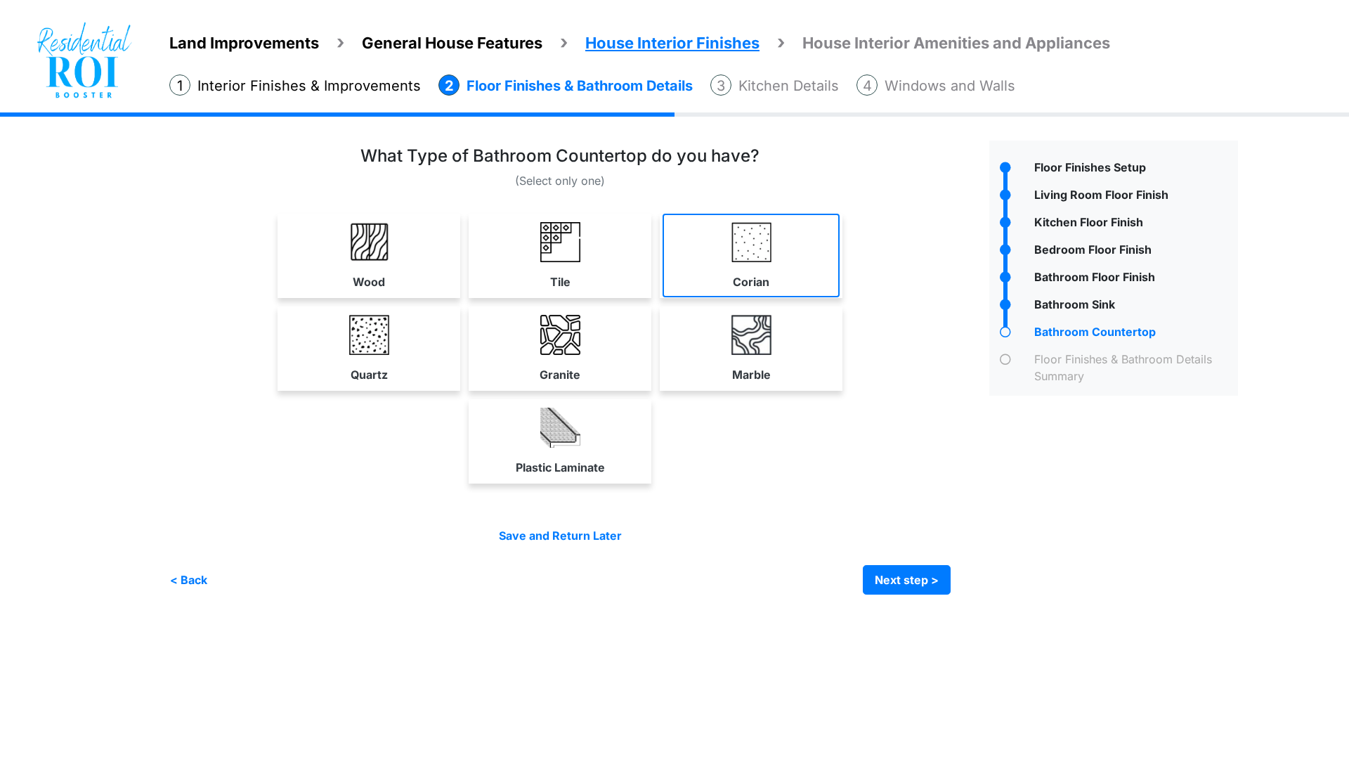
click at [762, 261] on img at bounding box center [751, 242] width 40 height 40
select select "*"
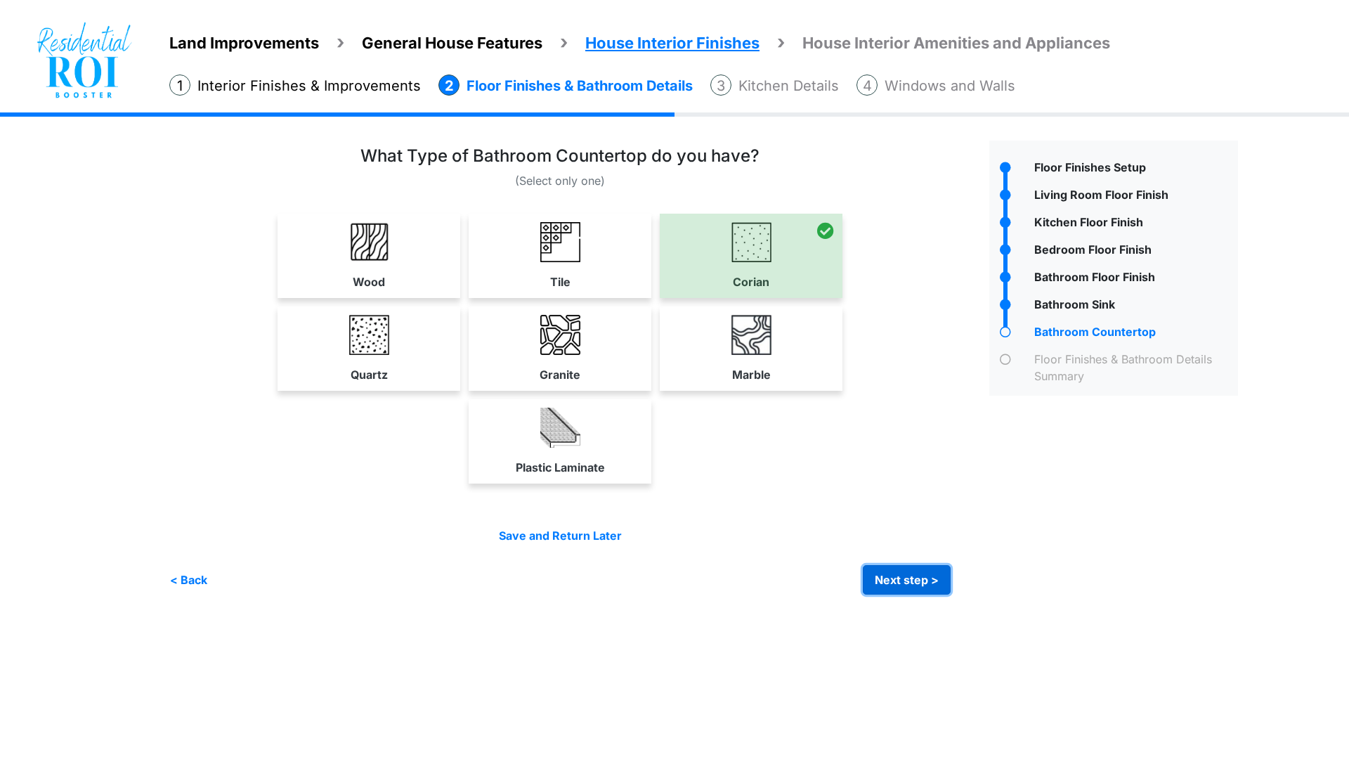
click at [878, 573] on button "Next step >" at bounding box center [907, 580] width 88 height 30
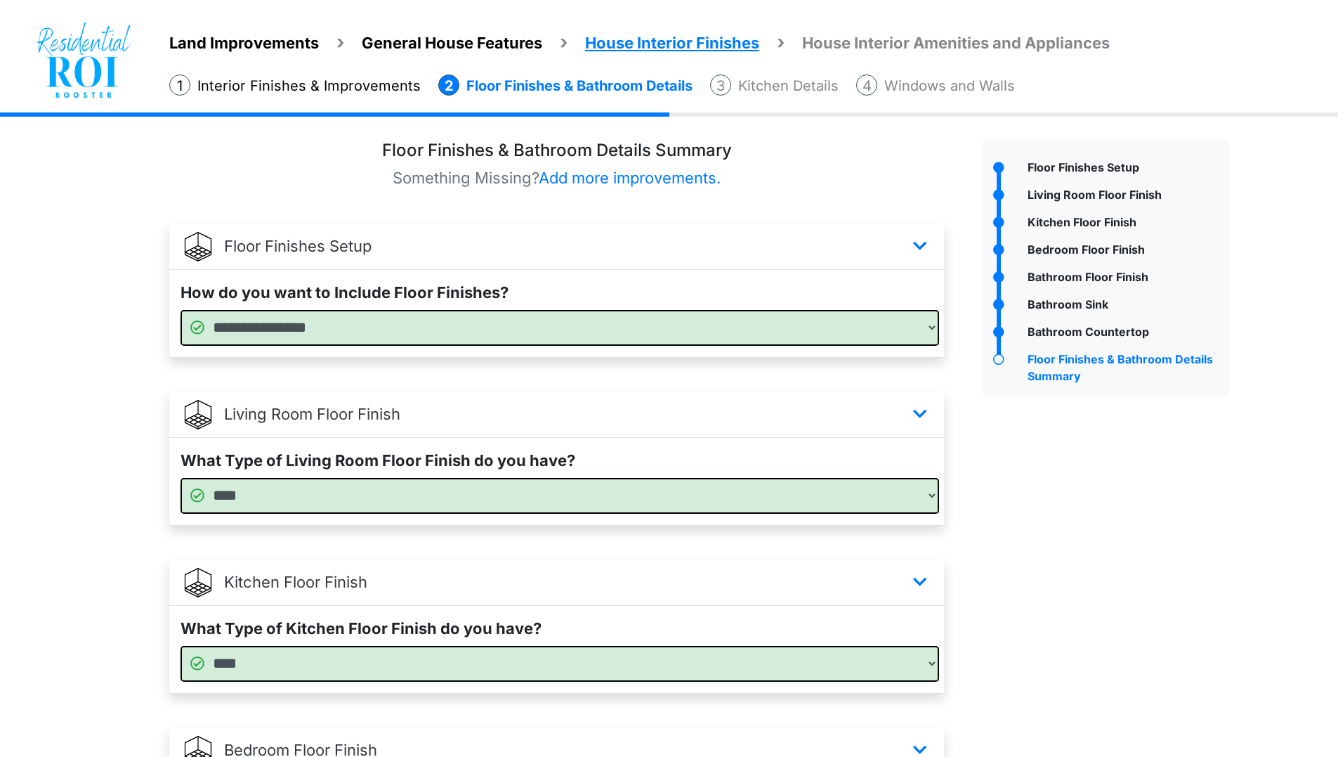
scroll to position [719, 0]
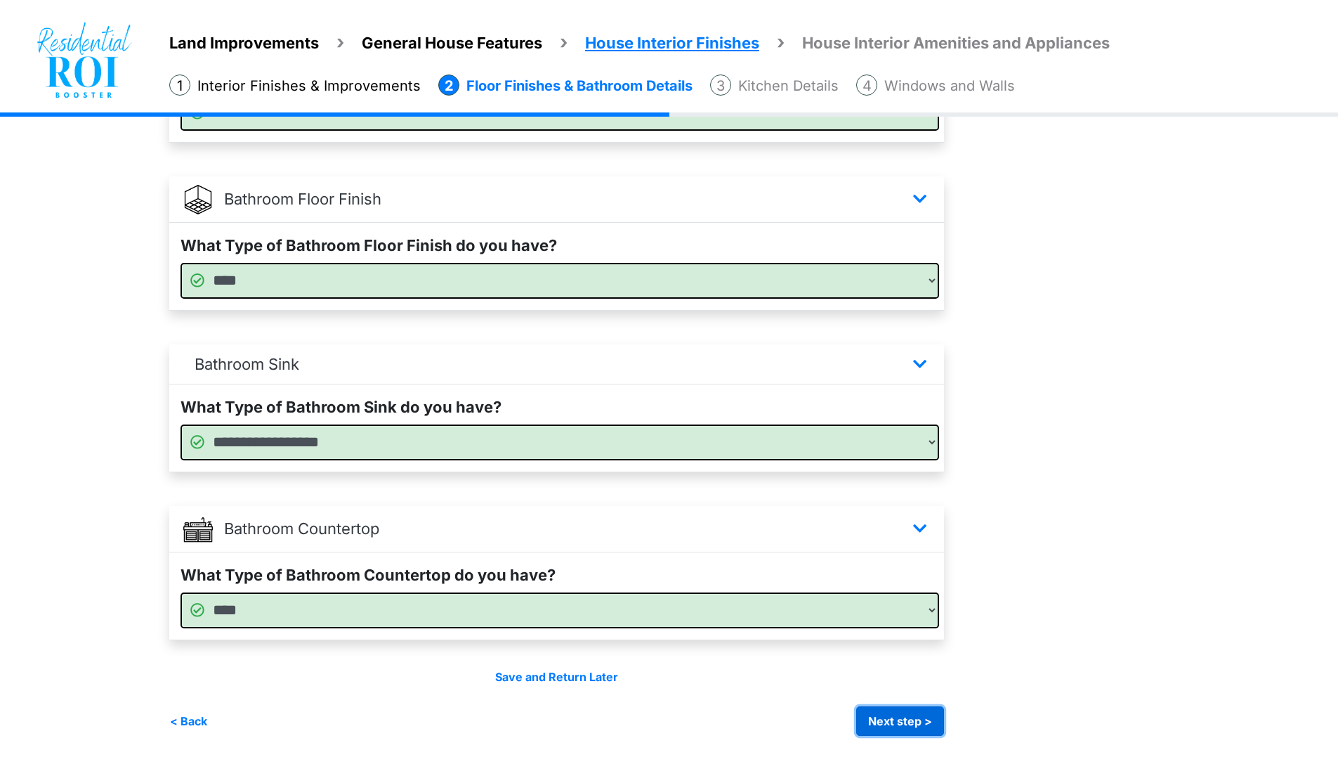
click at [895, 712] on button "Next step >" at bounding box center [900, 721] width 88 height 30
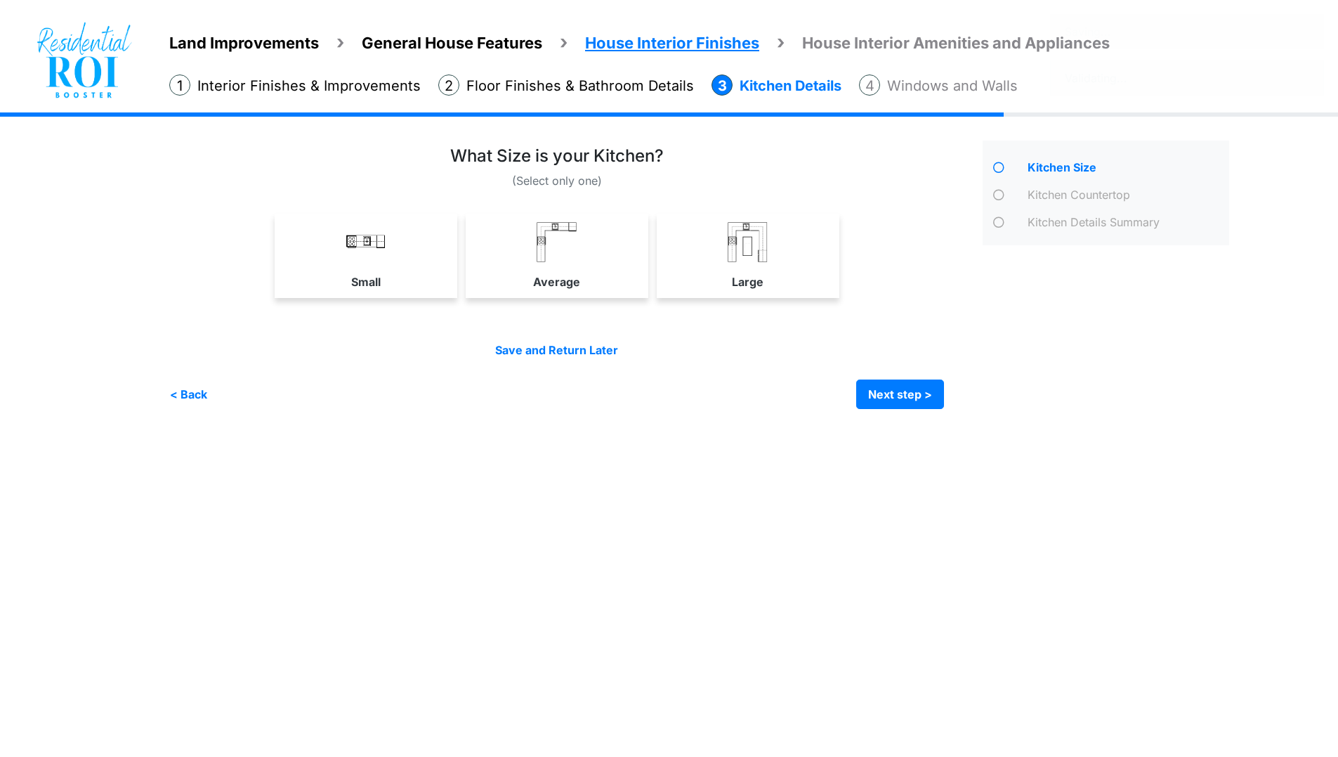
scroll to position [0, 0]
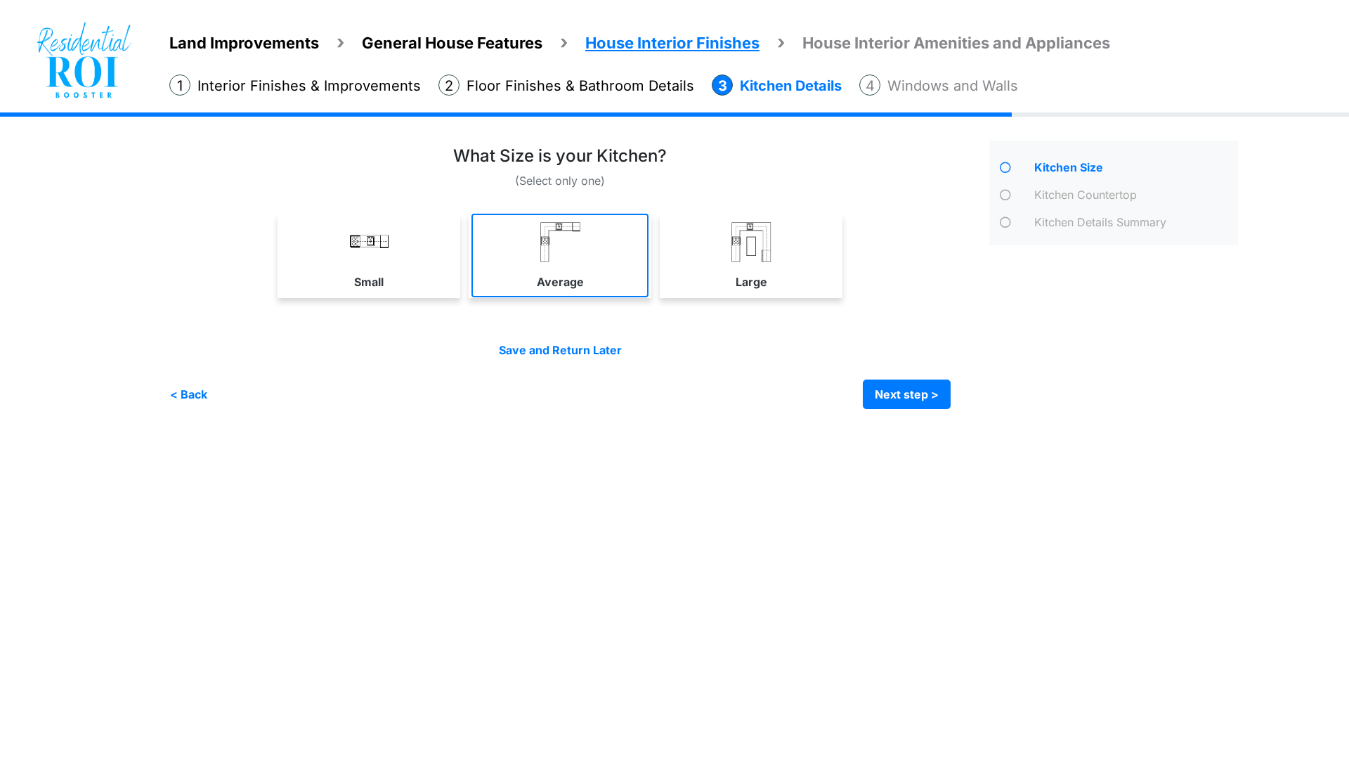
click at [555, 256] on img at bounding box center [560, 242] width 40 height 40
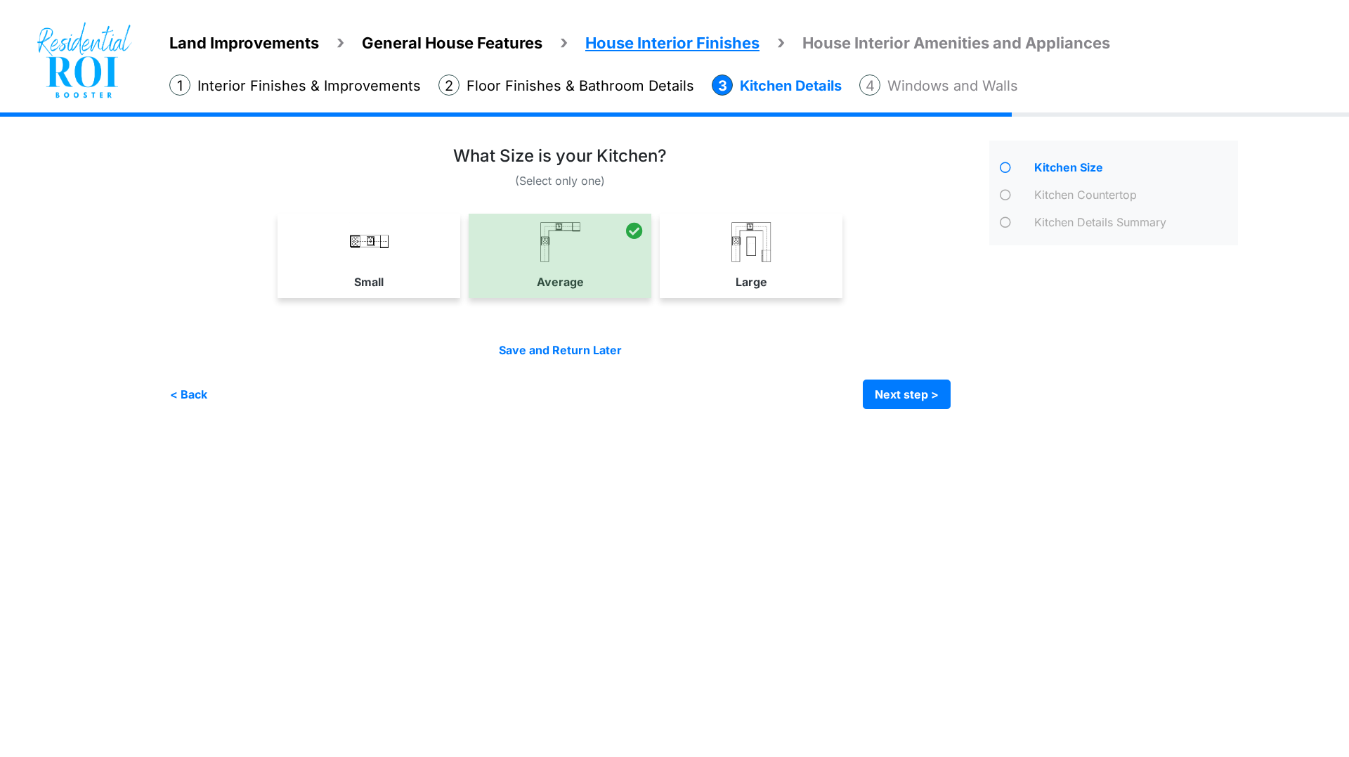
click at [625, 269] on div at bounding box center [560, 256] width 183 height 84
click at [759, 231] on img at bounding box center [751, 242] width 40 height 40
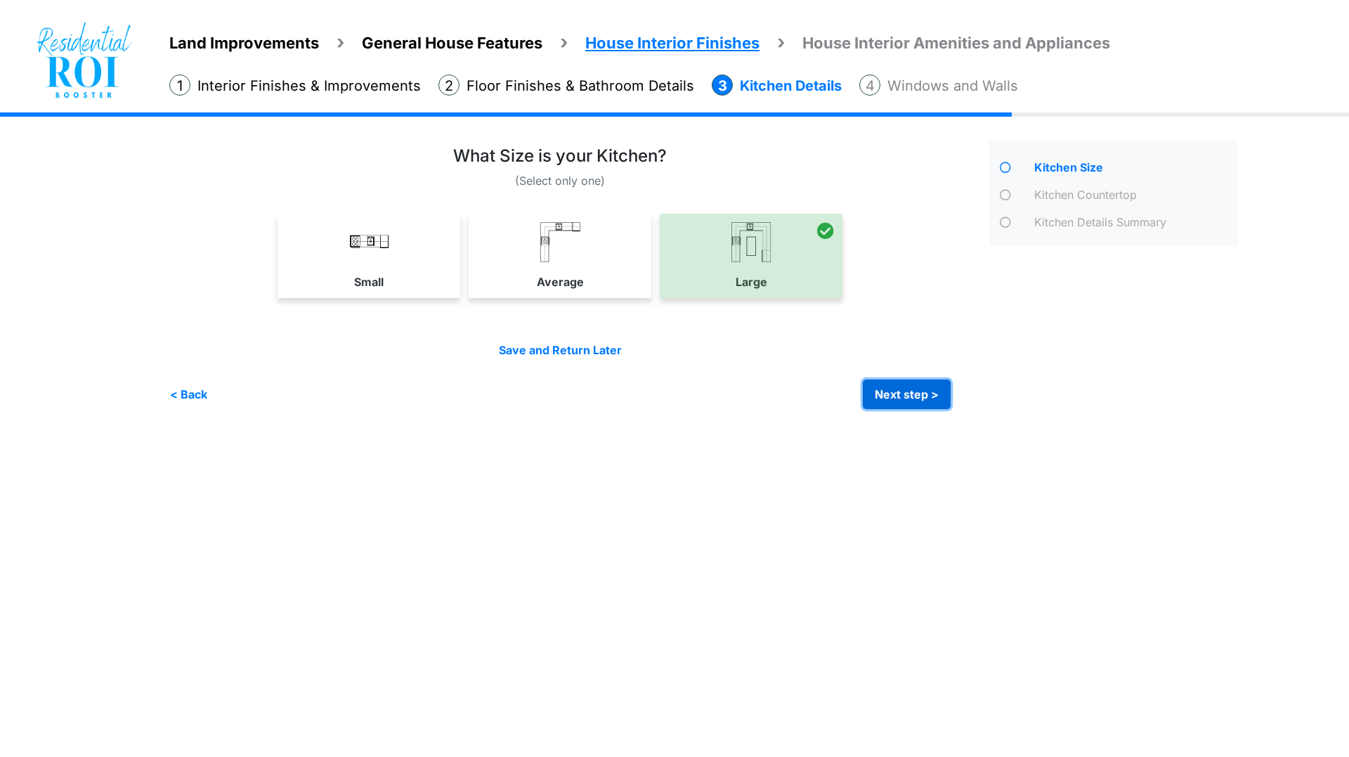
click at [890, 388] on button "Next step >" at bounding box center [907, 394] width 88 height 30
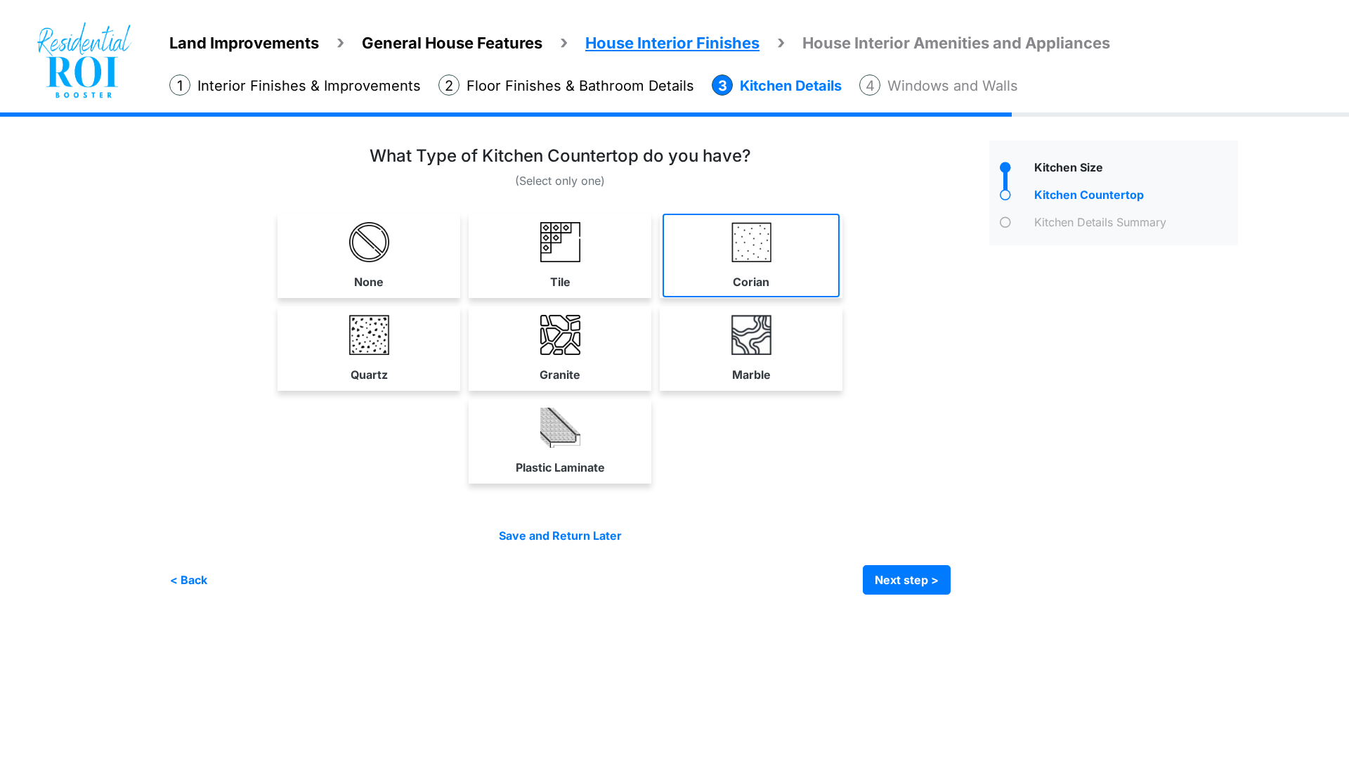
click at [733, 245] on img at bounding box center [751, 242] width 40 height 40
select select "*"
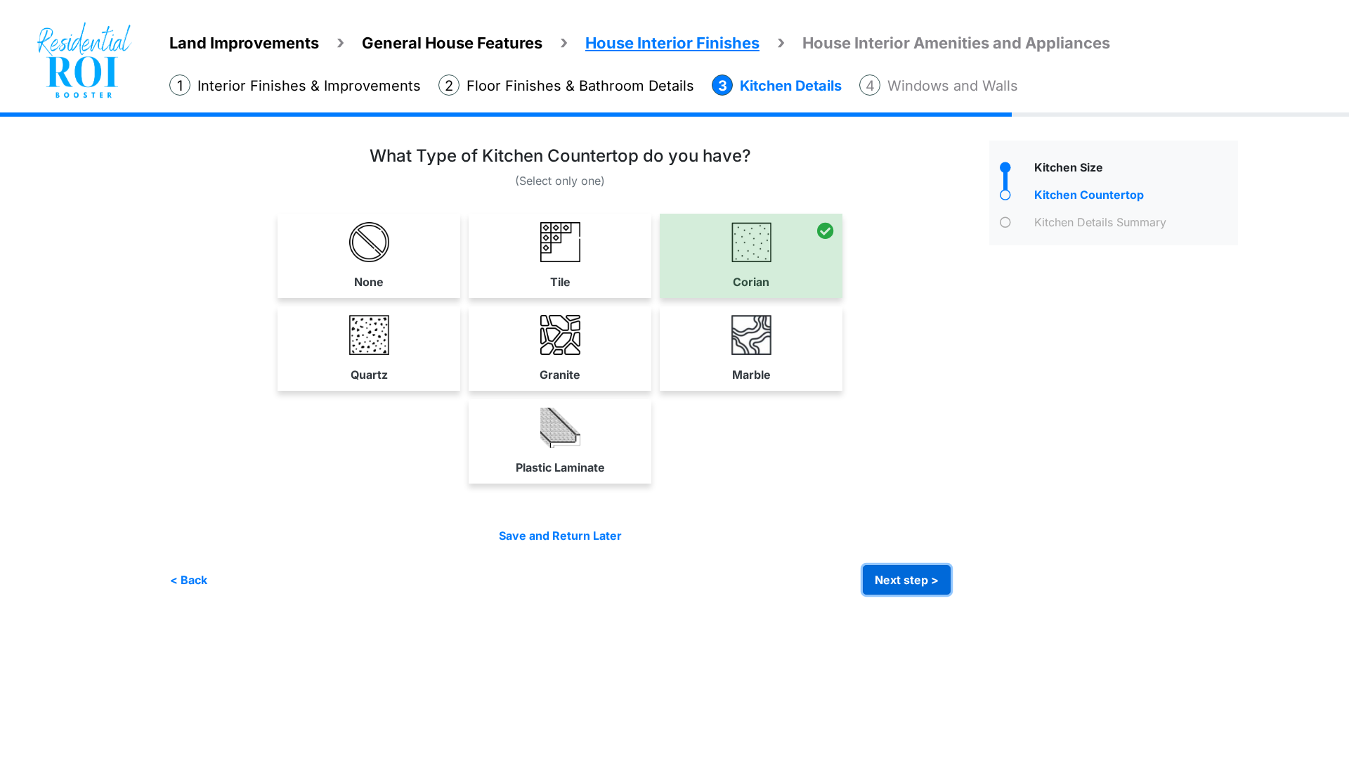
click at [896, 581] on button "Next step >" at bounding box center [907, 580] width 88 height 30
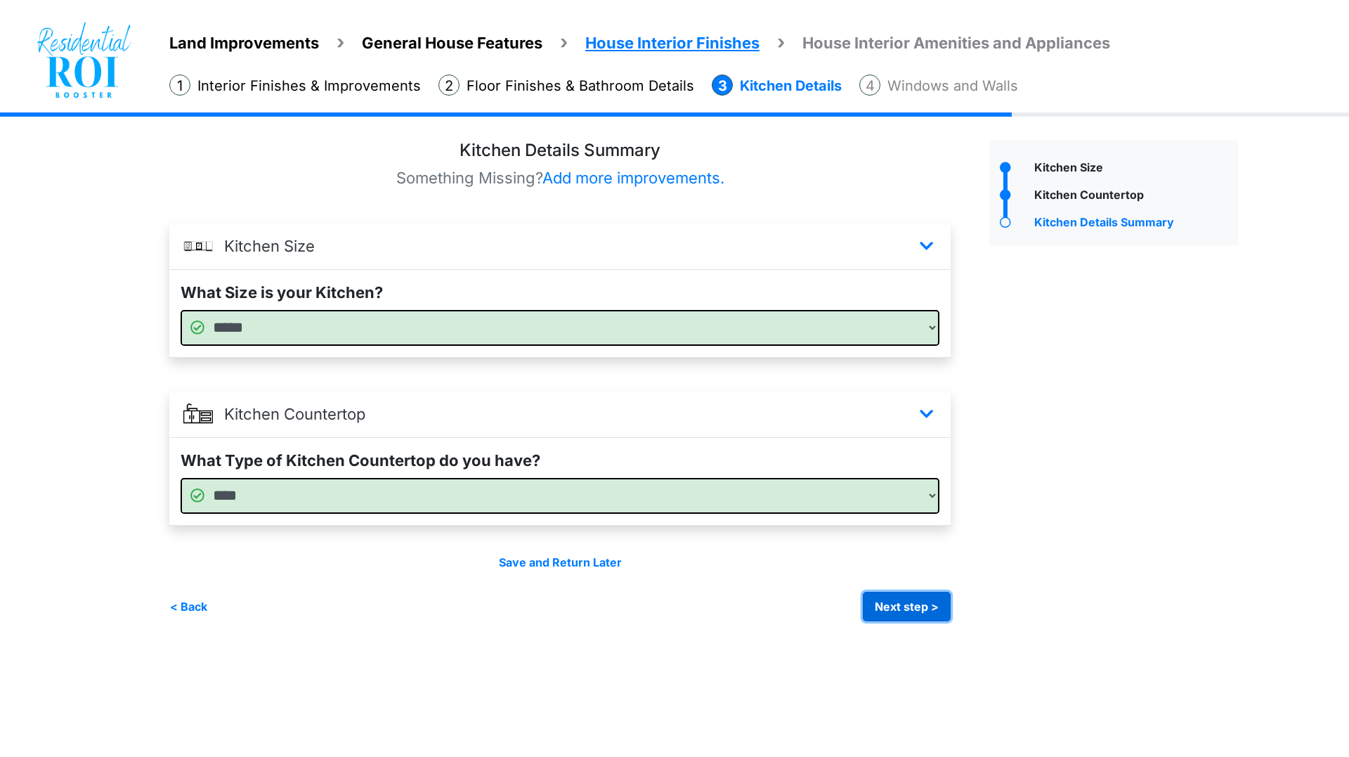
click at [915, 599] on button "Next step >" at bounding box center [907, 607] width 88 height 30
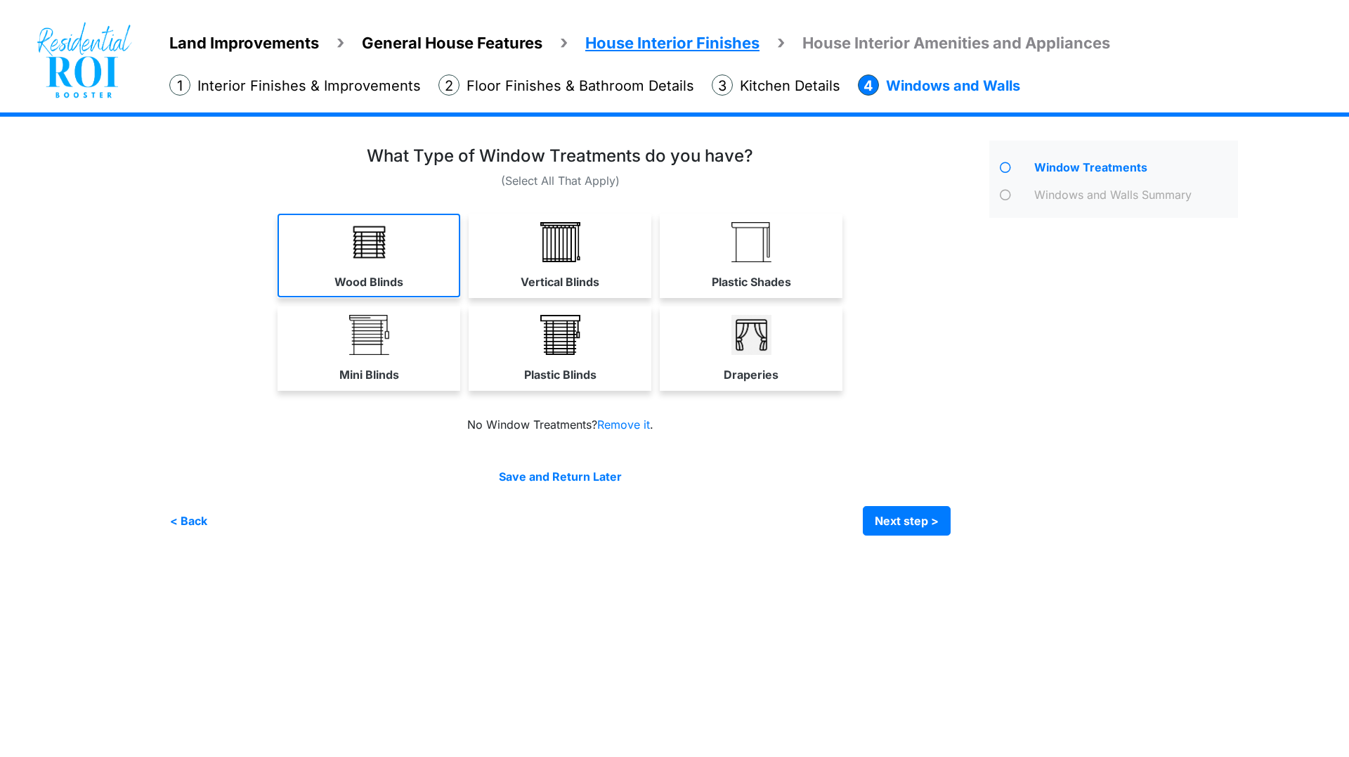
click at [379, 243] on img at bounding box center [369, 242] width 40 height 40
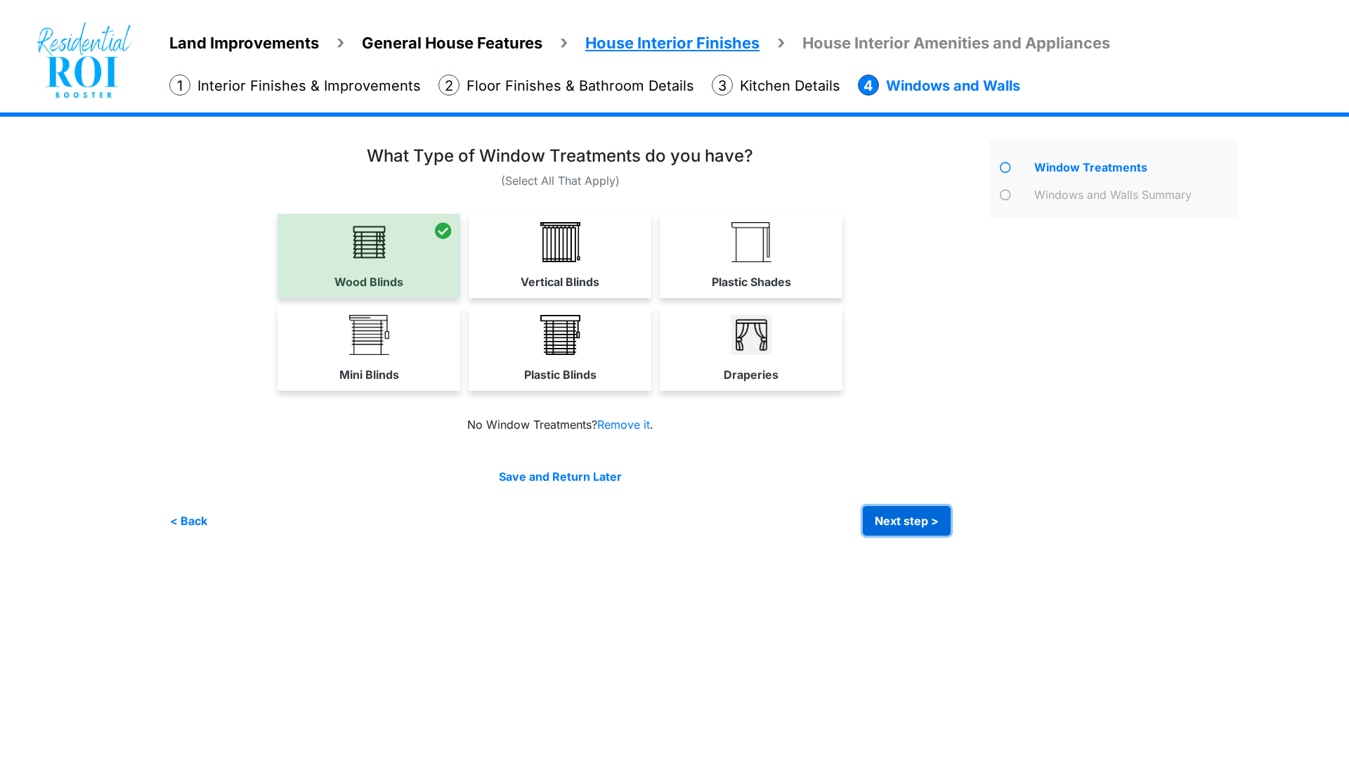
click at [925, 526] on button "Next step >" at bounding box center [907, 521] width 88 height 30
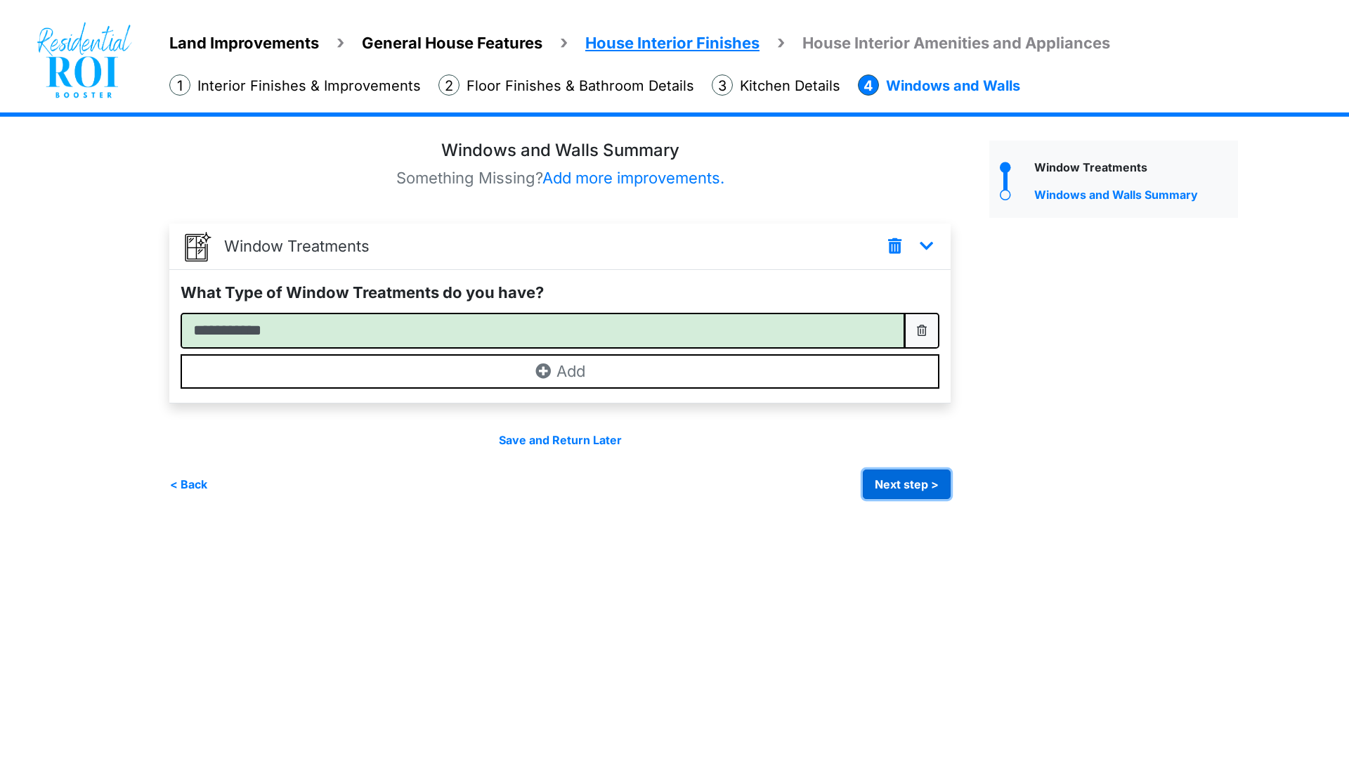
click at [903, 484] on button "Next step >" at bounding box center [907, 484] width 88 height 30
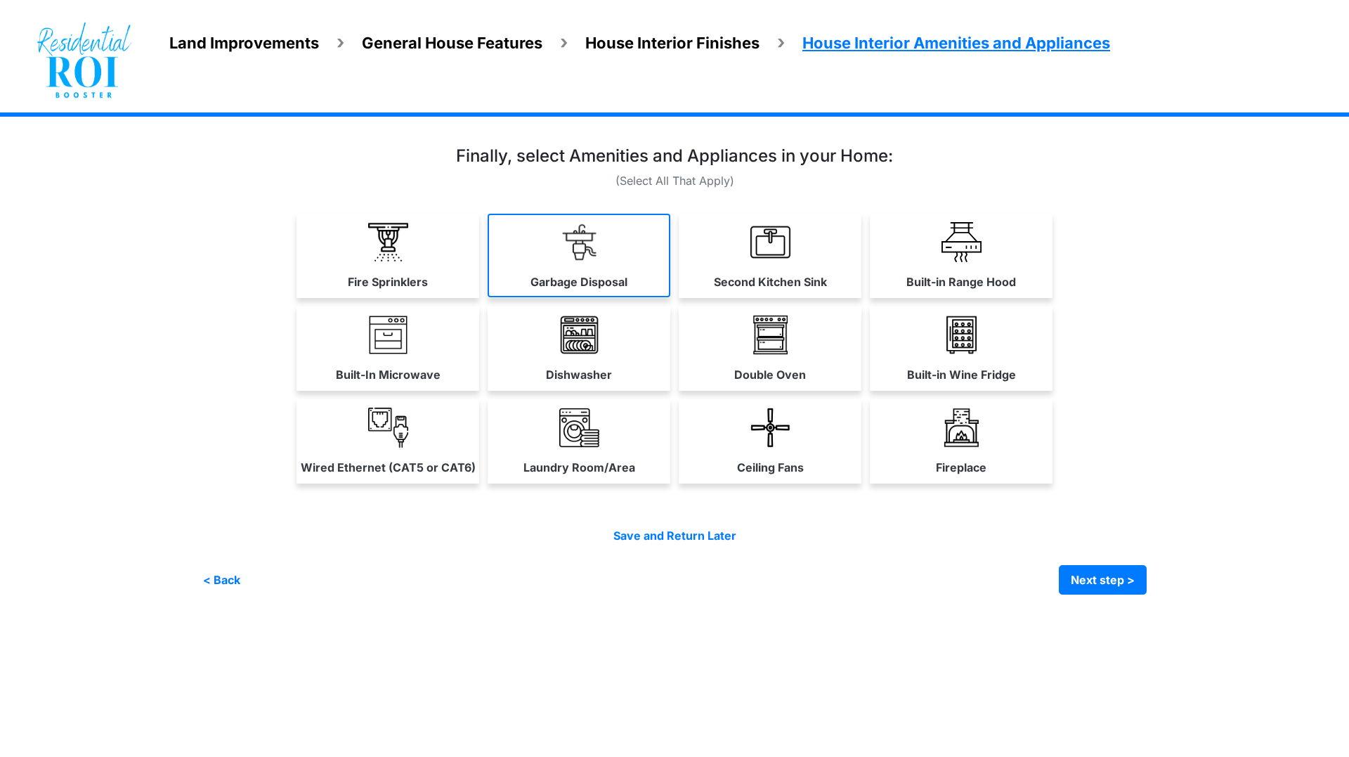
click at [589, 253] on img at bounding box center [579, 242] width 40 height 40
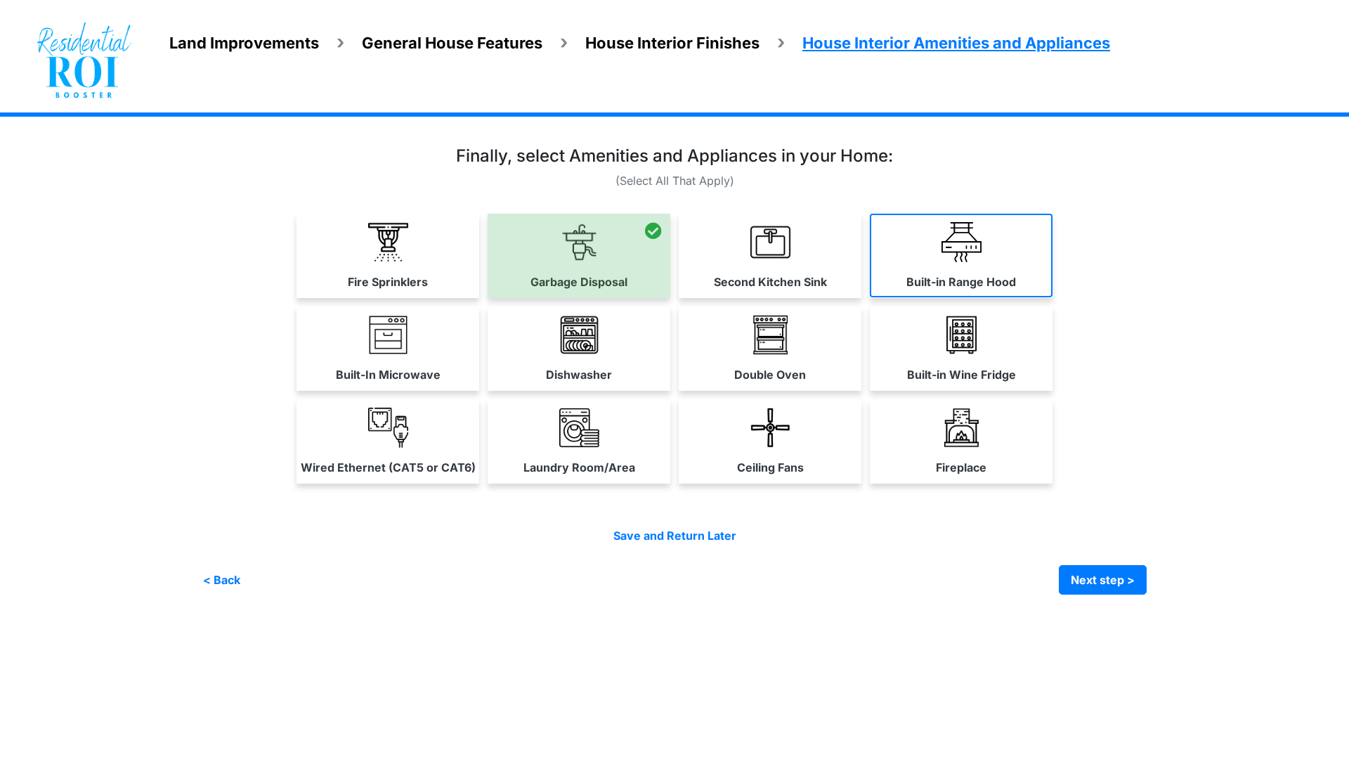
click at [955, 237] on img at bounding box center [961, 242] width 40 height 40
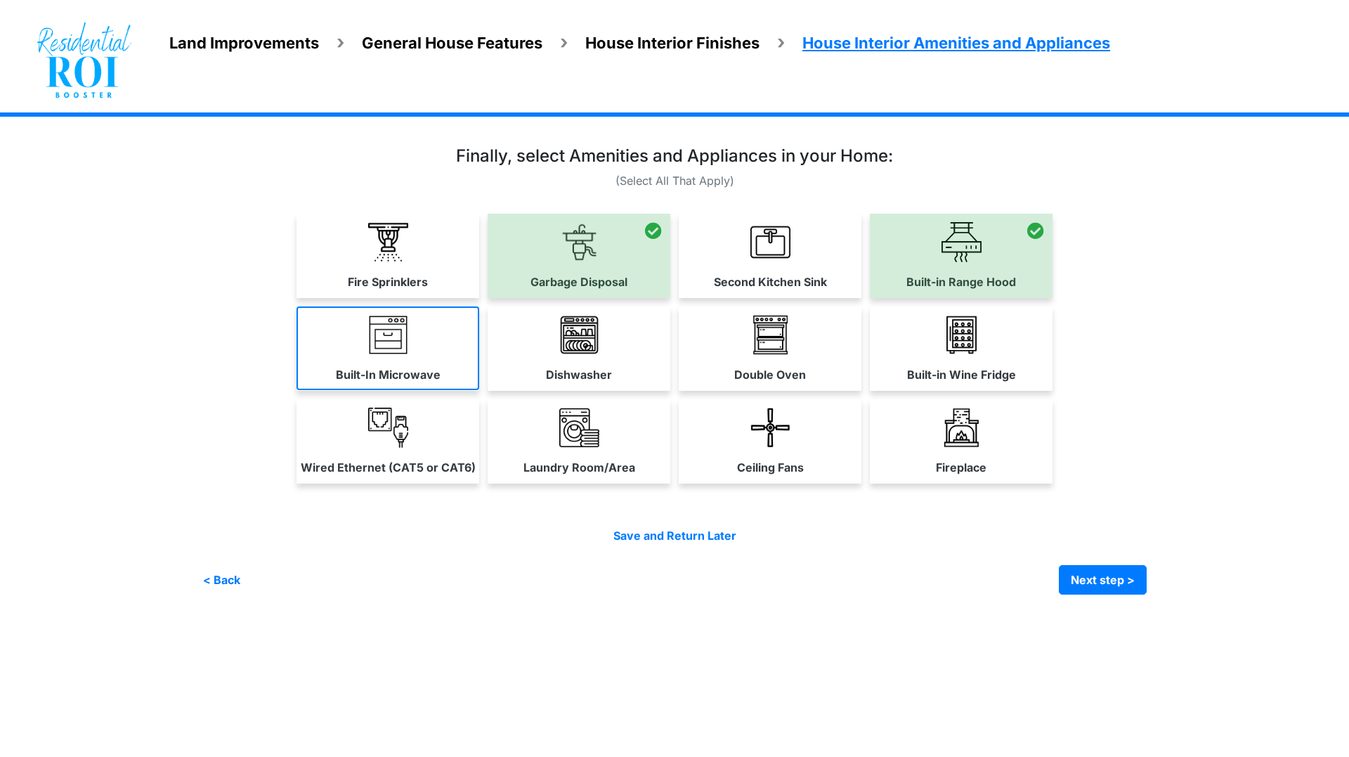
click at [420, 346] on link "Built-In Microwave" at bounding box center [387, 348] width 183 height 84
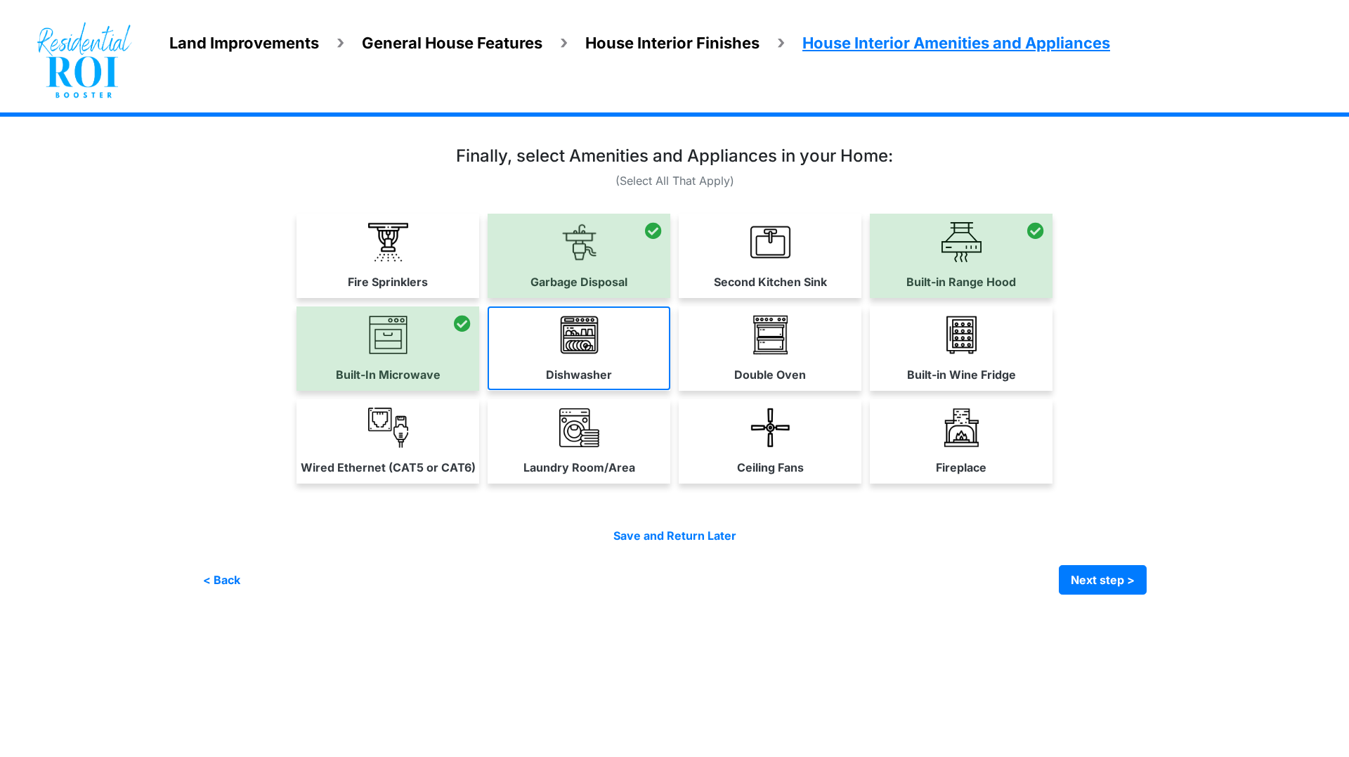
click at [602, 344] on link "Dishwasher" at bounding box center [579, 348] width 183 height 84
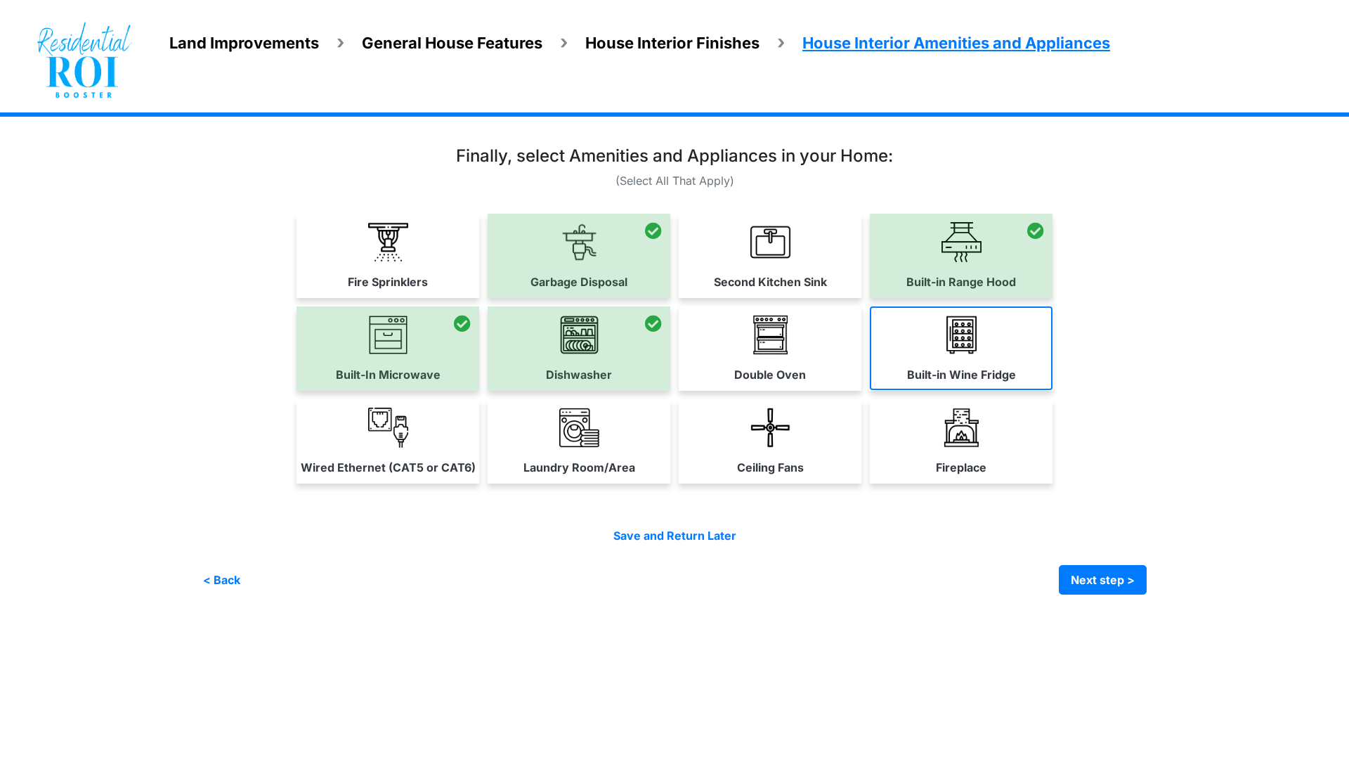
click at [957, 338] on img at bounding box center [961, 335] width 40 height 40
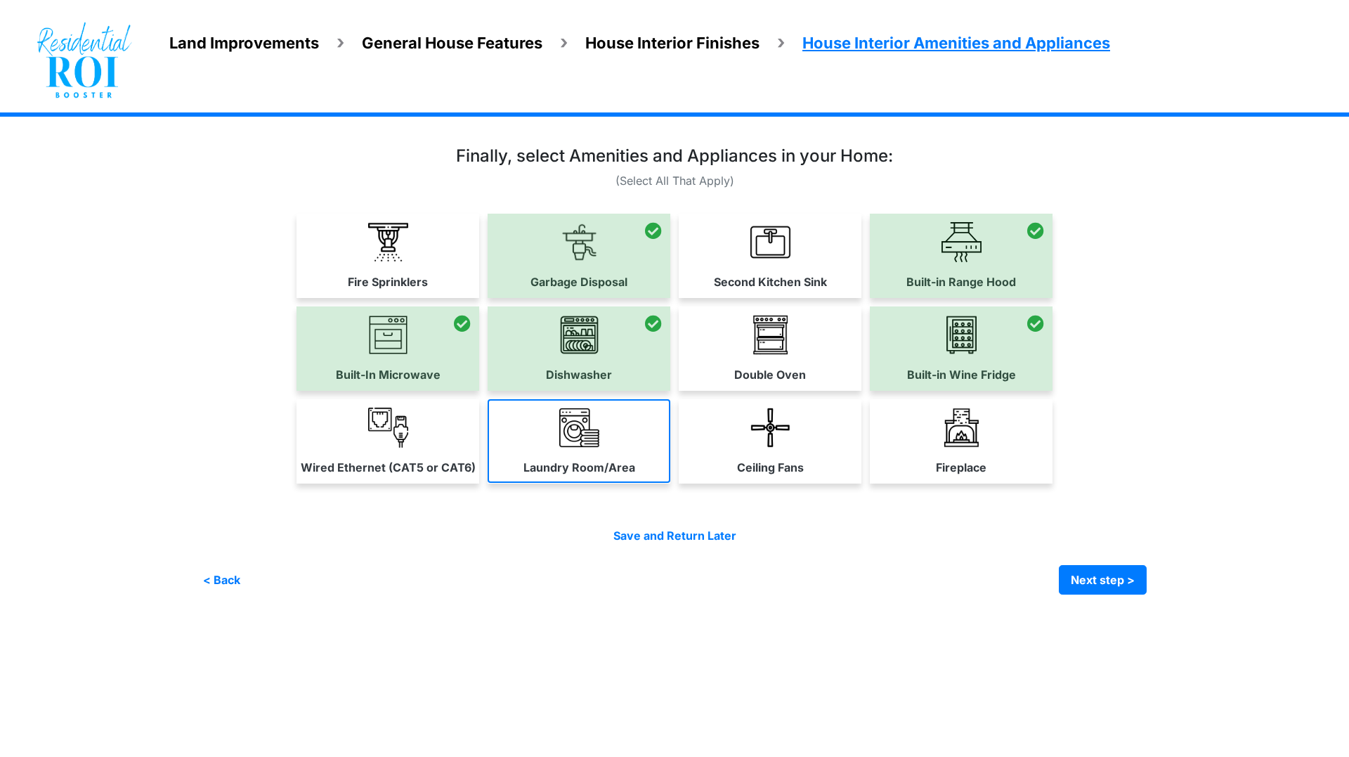
click at [552, 449] on link "Laundry Room/Area" at bounding box center [579, 441] width 183 height 84
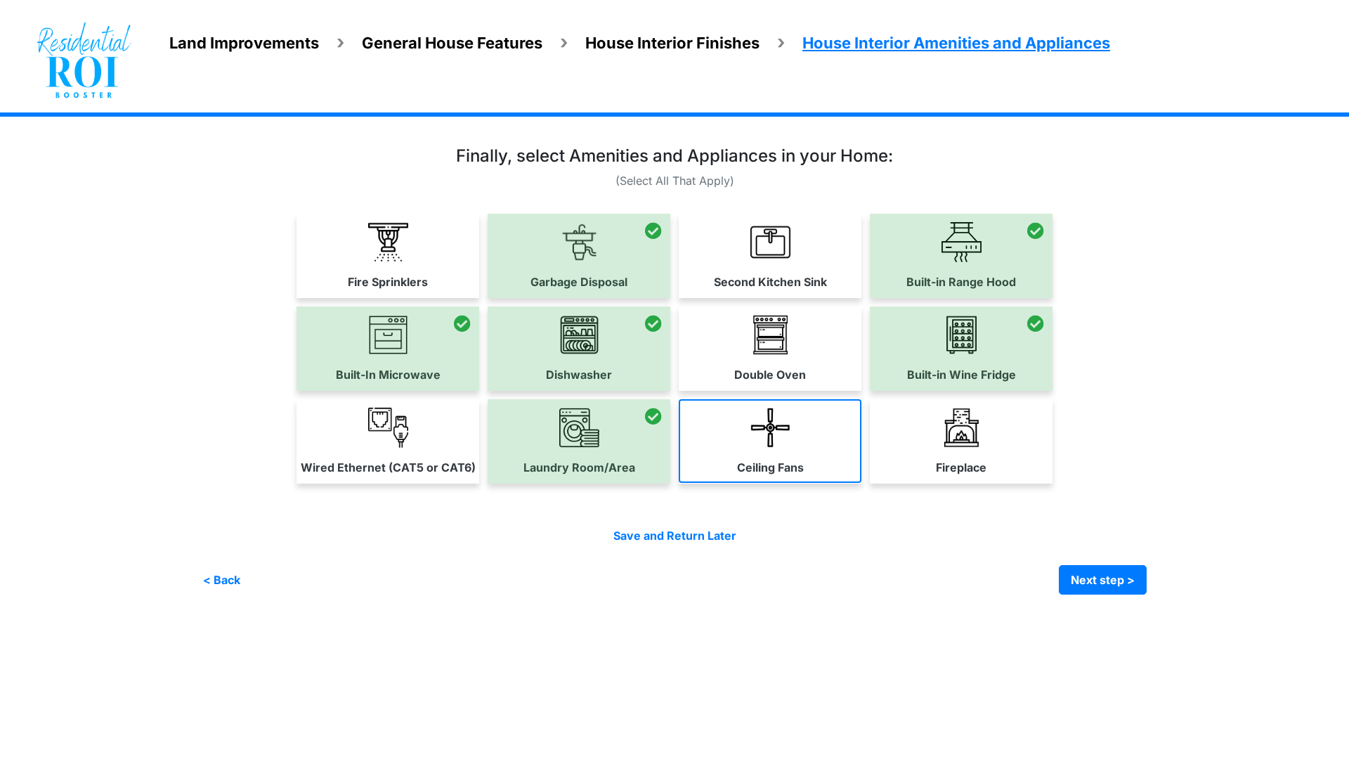
click at [787, 435] on img at bounding box center [770, 427] width 40 height 40
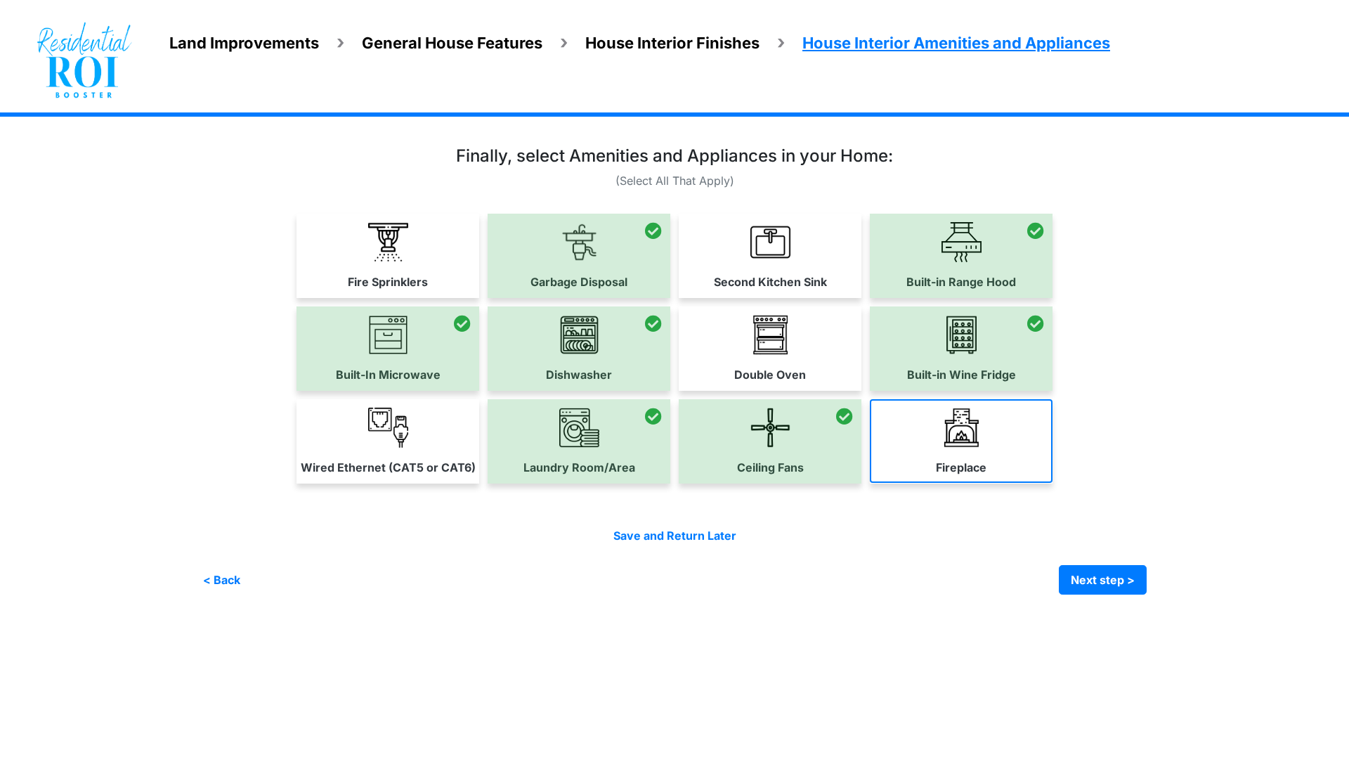
click at [924, 446] on link "Fireplace" at bounding box center [961, 441] width 183 height 84
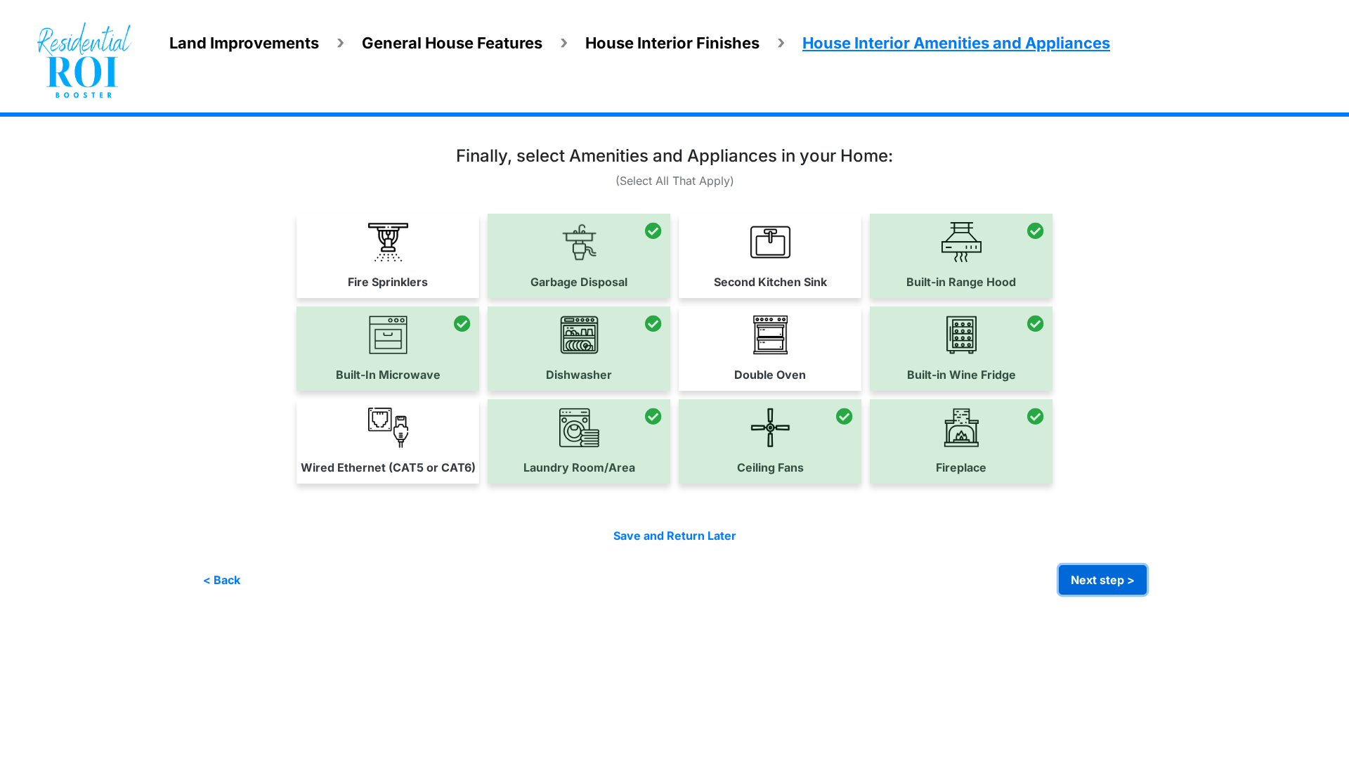
click at [1090, 577] on button "Next step >" at bounding box center [1103, 580] width 88 height 30
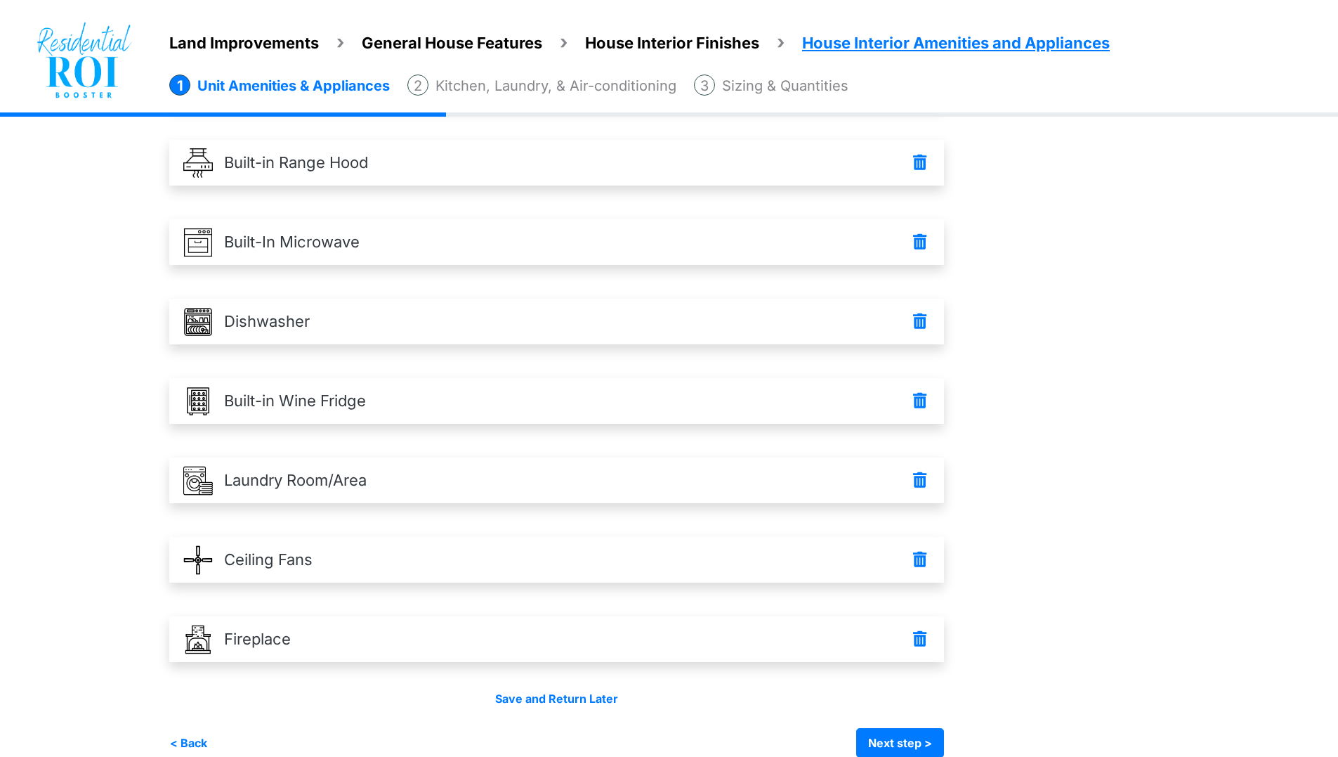
scroll to position [185, 0]
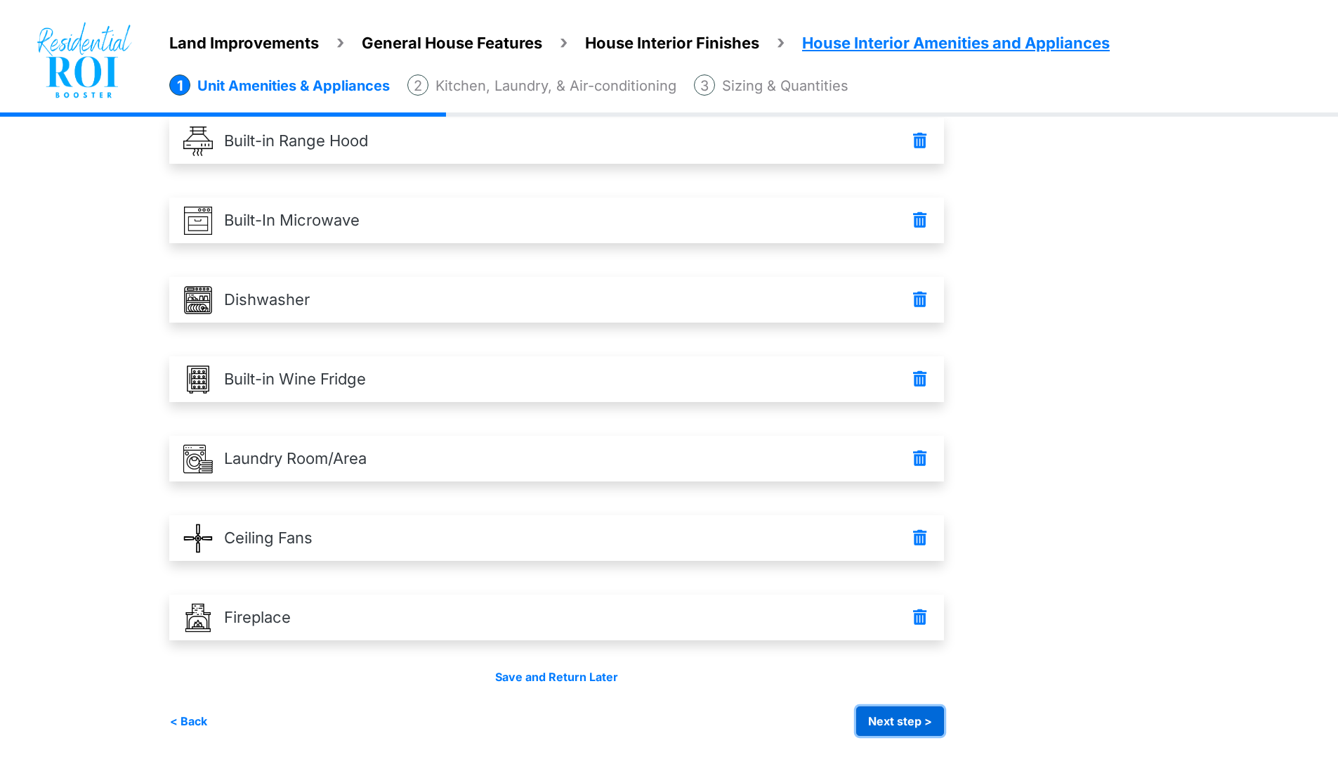
click at [886, 726] on button "Next step >" at bounding box center [900, 721] width 88 height 30
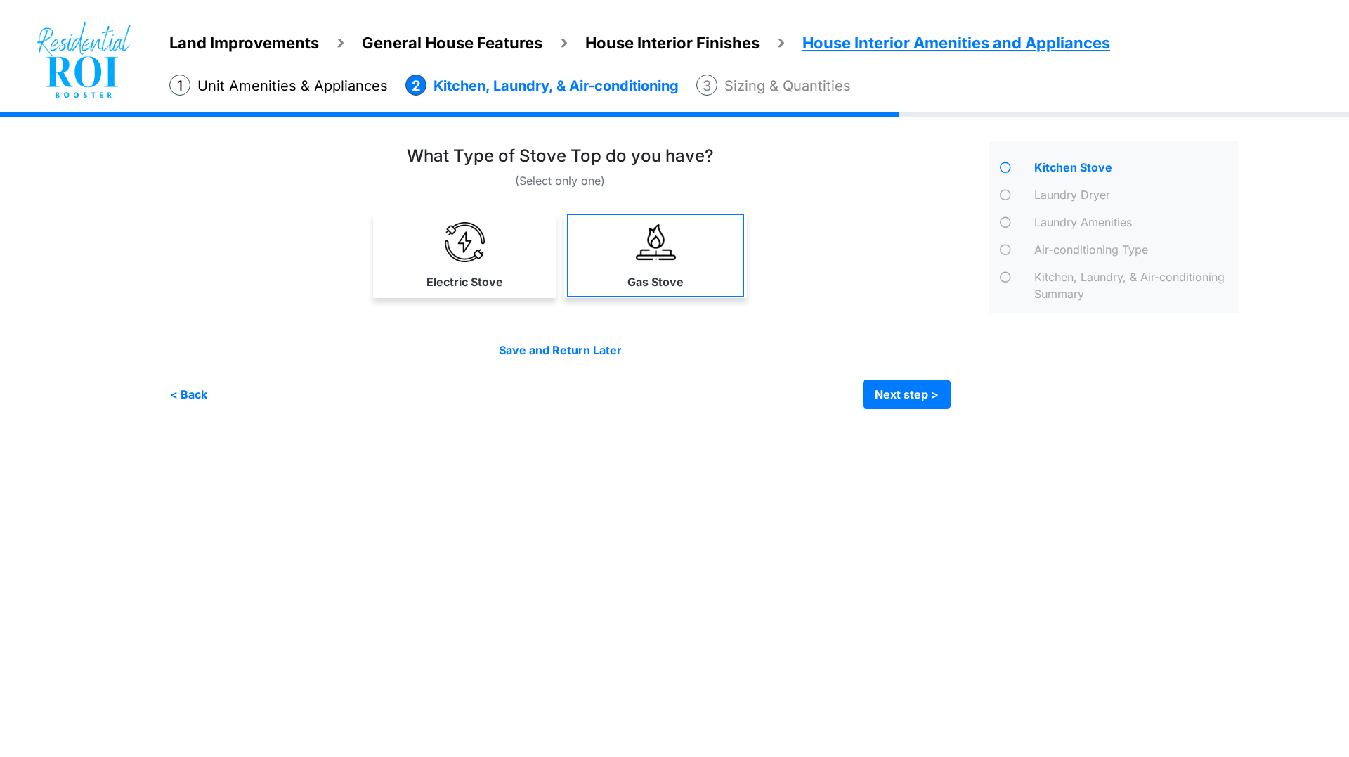
click at [603, 252] on link "Gas Stove" at bounding box center [655, 256] width 177 height 84
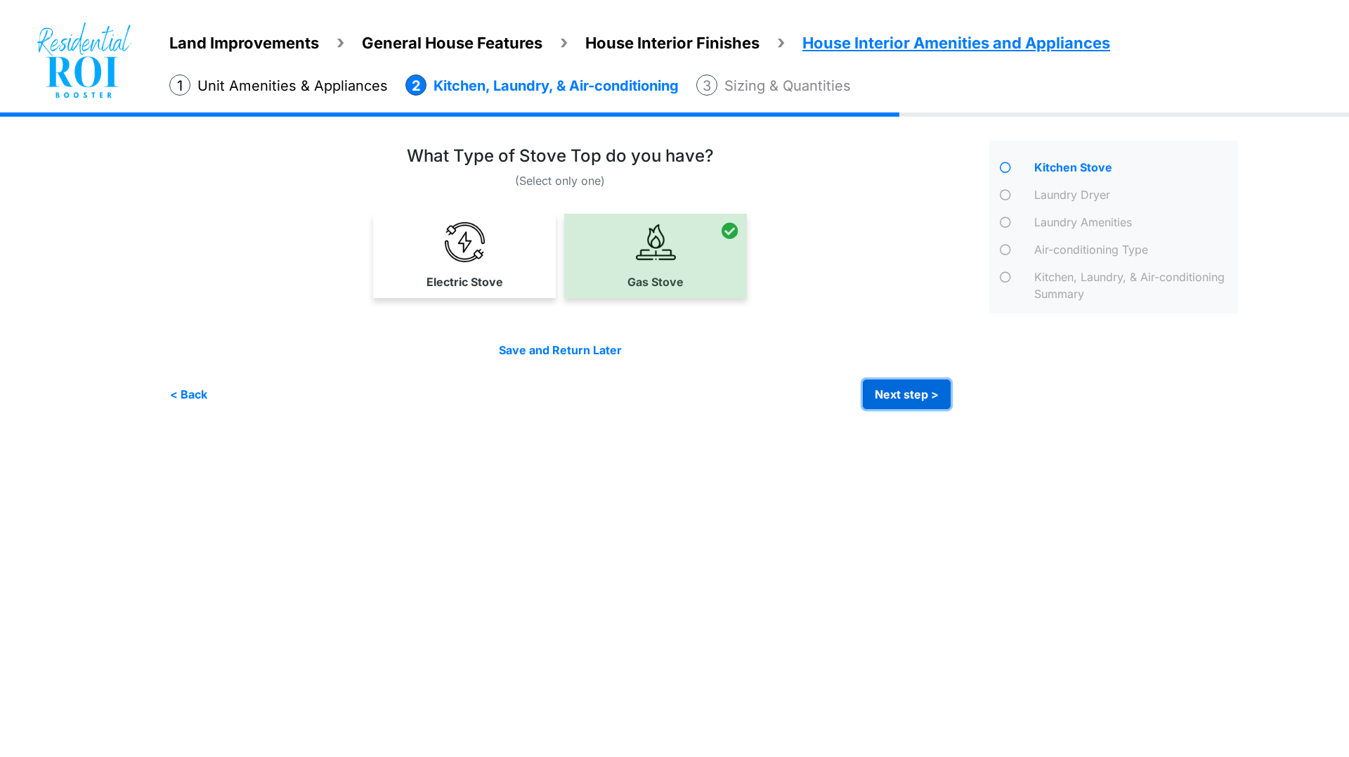
click at [884, 392] on button "Next step >" at bounding box center [907, 394] width 88 height 30
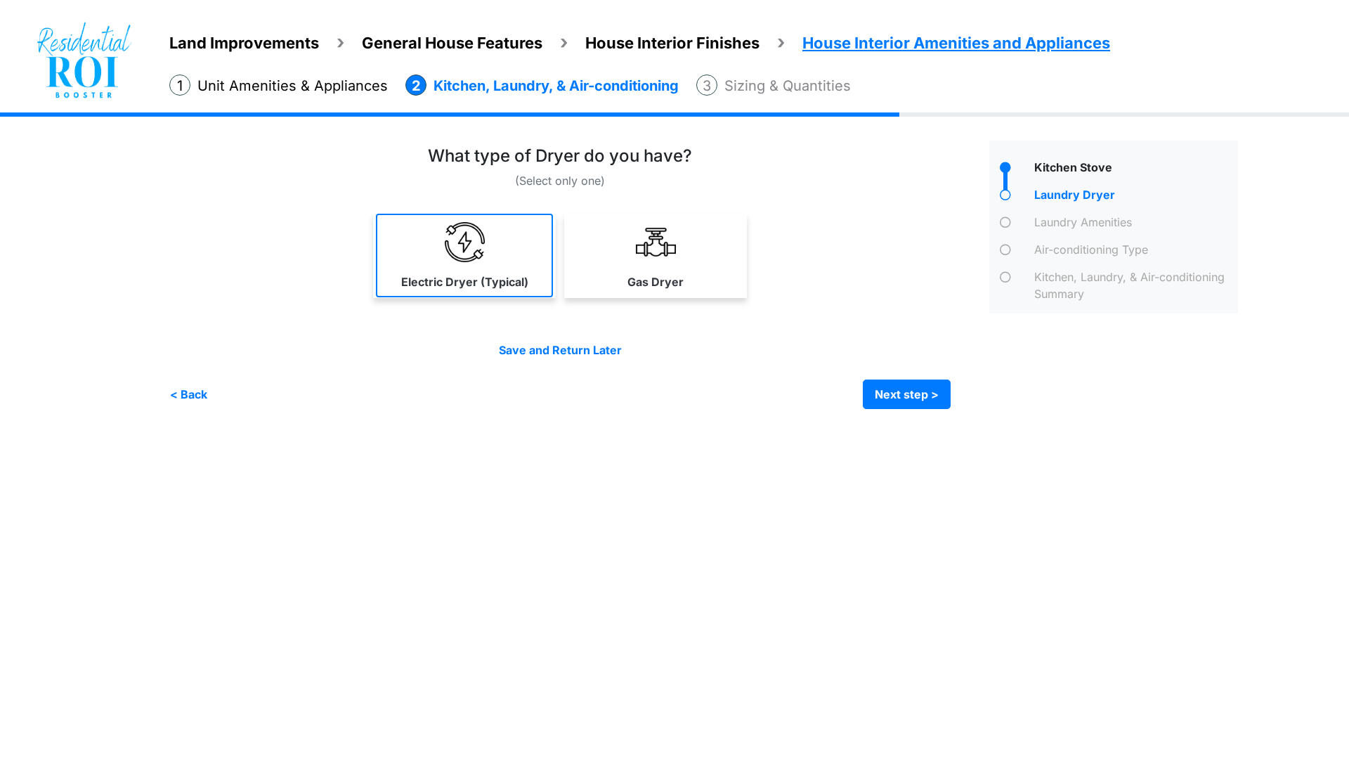
click at [454, 242] on img at bounding box center [465, 242] width 40 height 40
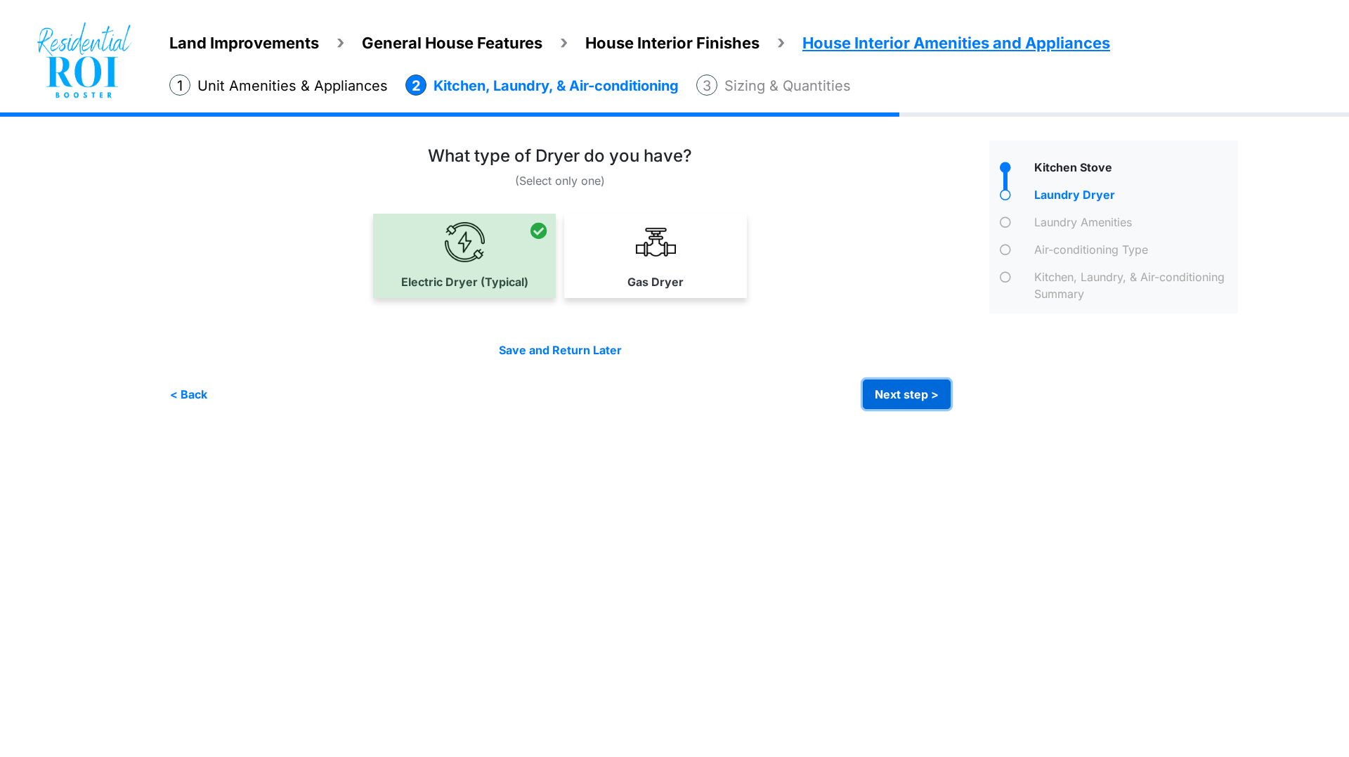
click at [918, 388] on button "Next step >" at bounding box center [907, 394] width 88 height 30
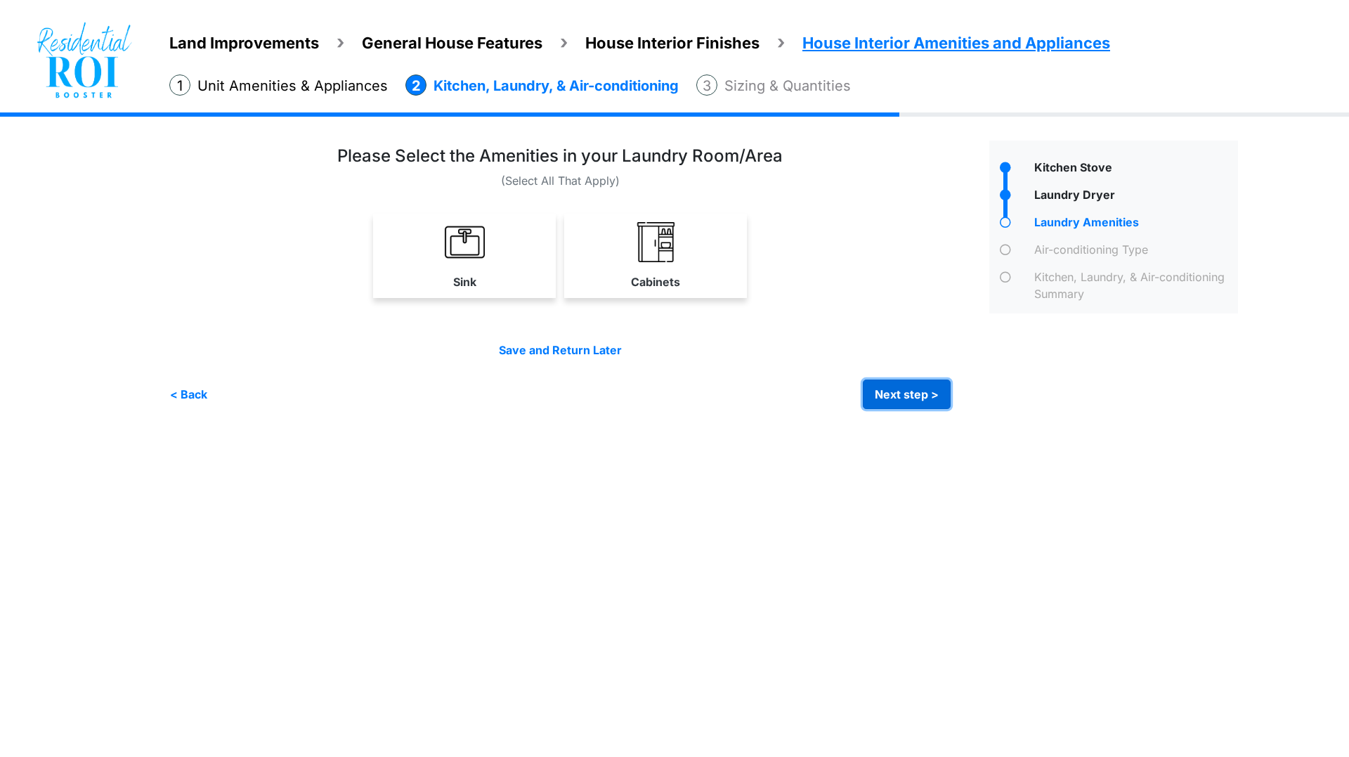
click at [895, 389] on button "Next step >" at bounding box center [907, 394] width 88 height 30
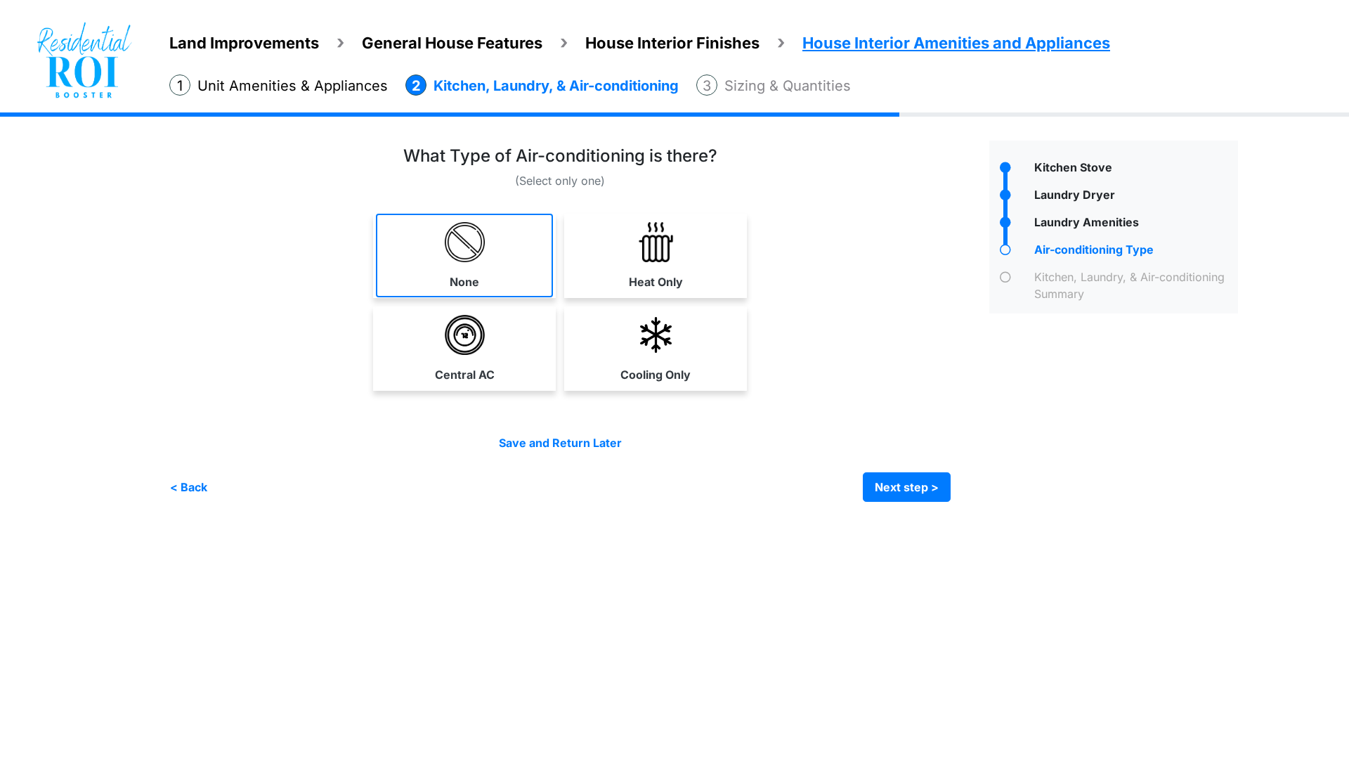
click at [477, 278] on label "None" at bounding box center [465, 281] width 30 height 17
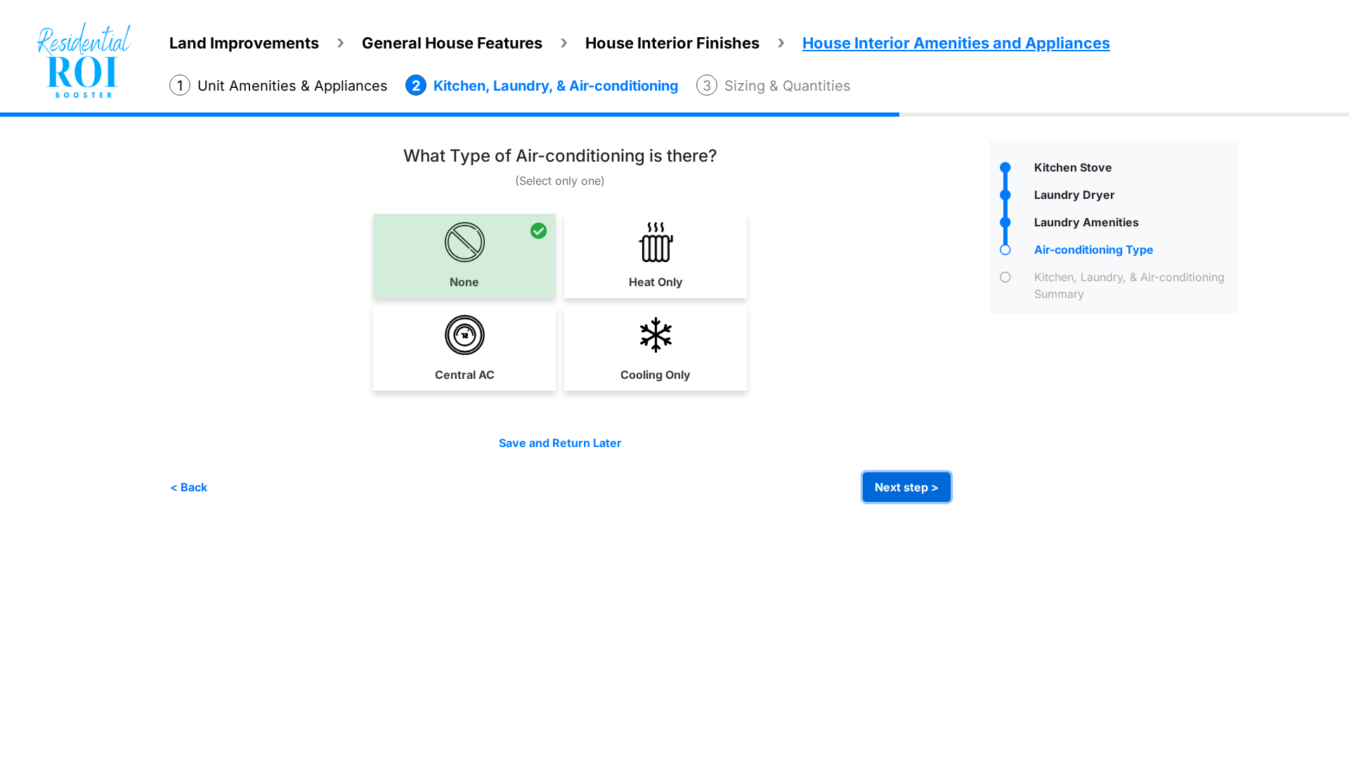
click at [899, 492] on button "Next step >" at bounding box center [907, 487] width 88 height 30
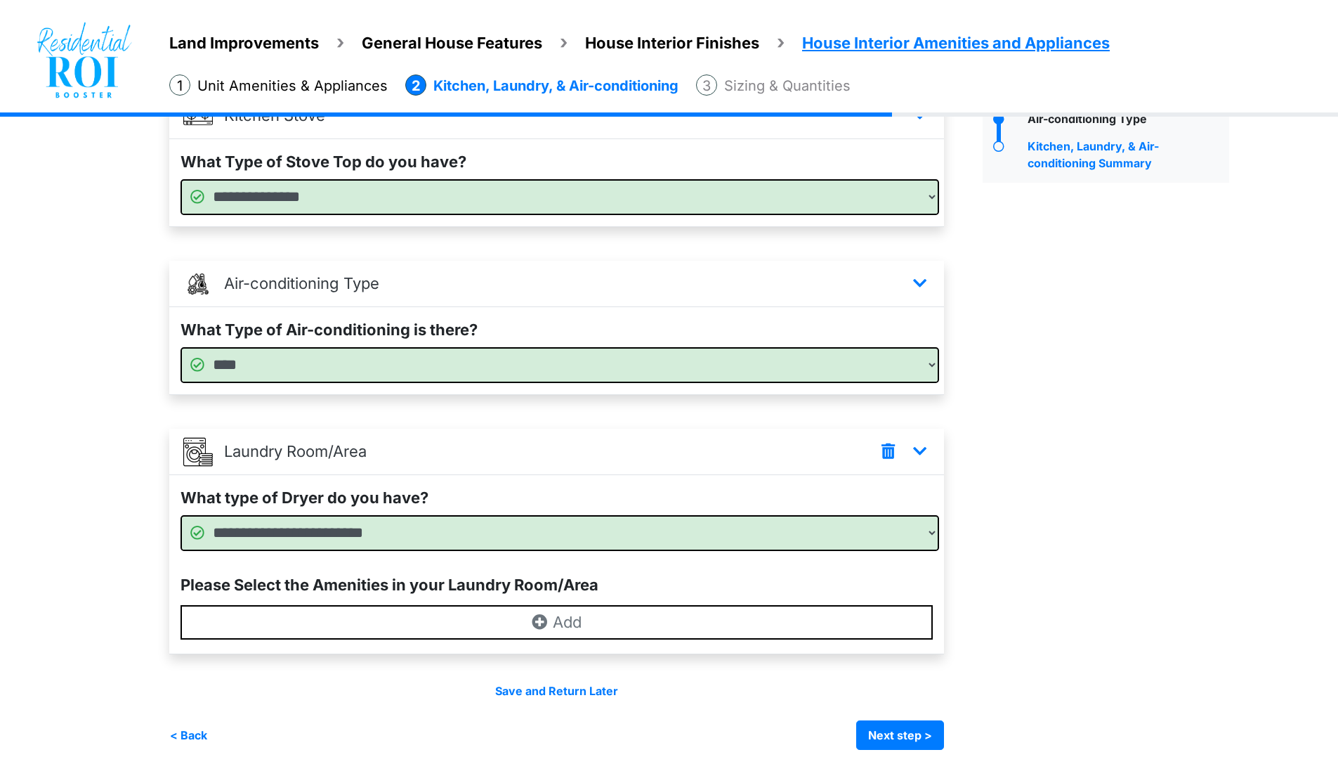
scroll to position [145, 0]
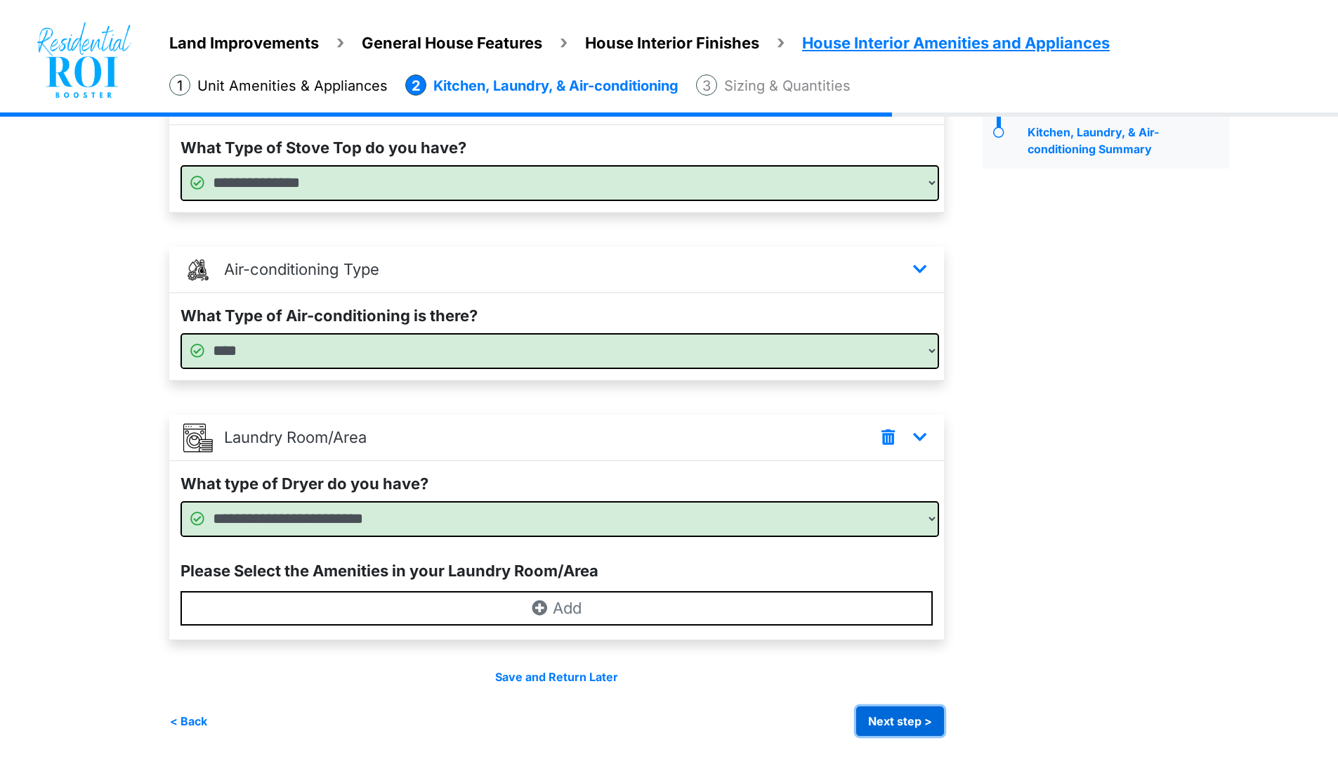
click at [895, 712] on button "Next step >" at bounding box center [900, 721] width 88 height 30
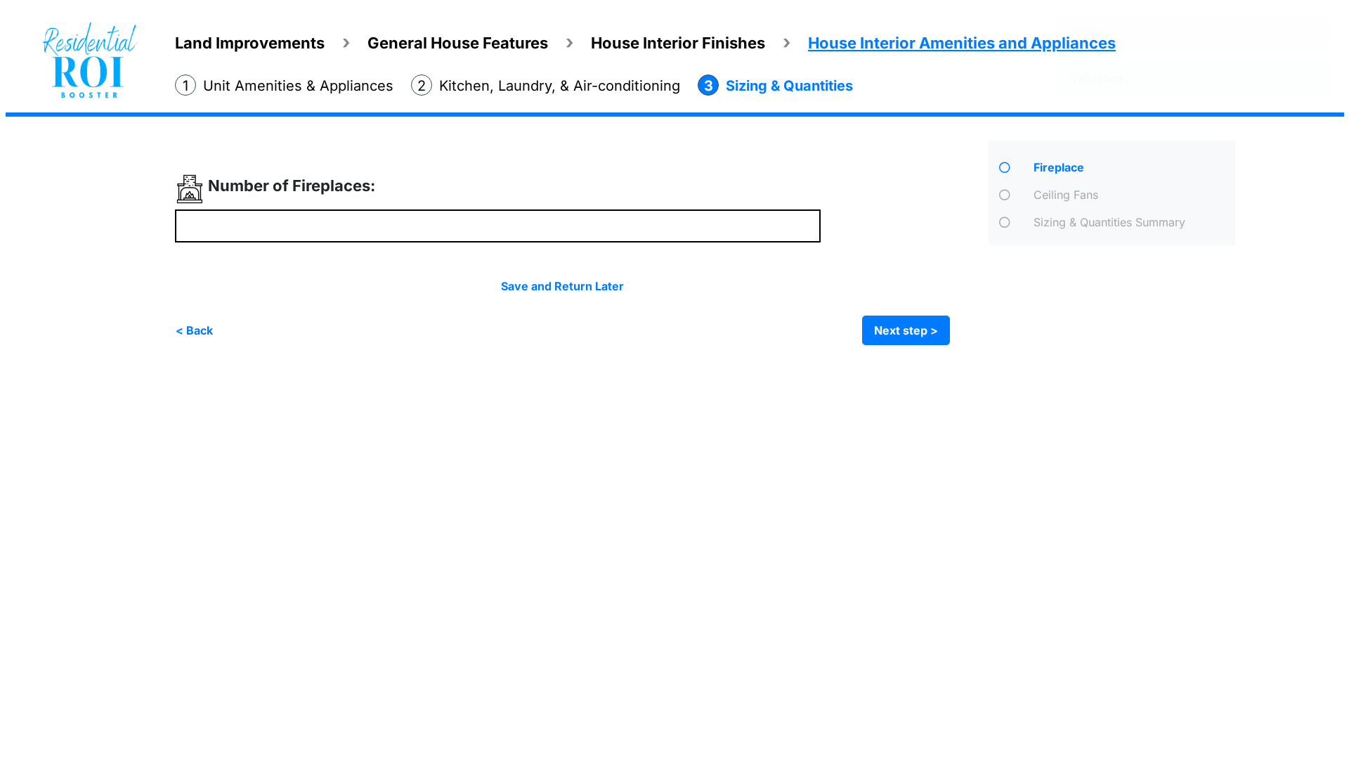
scroll to position [0, 0]
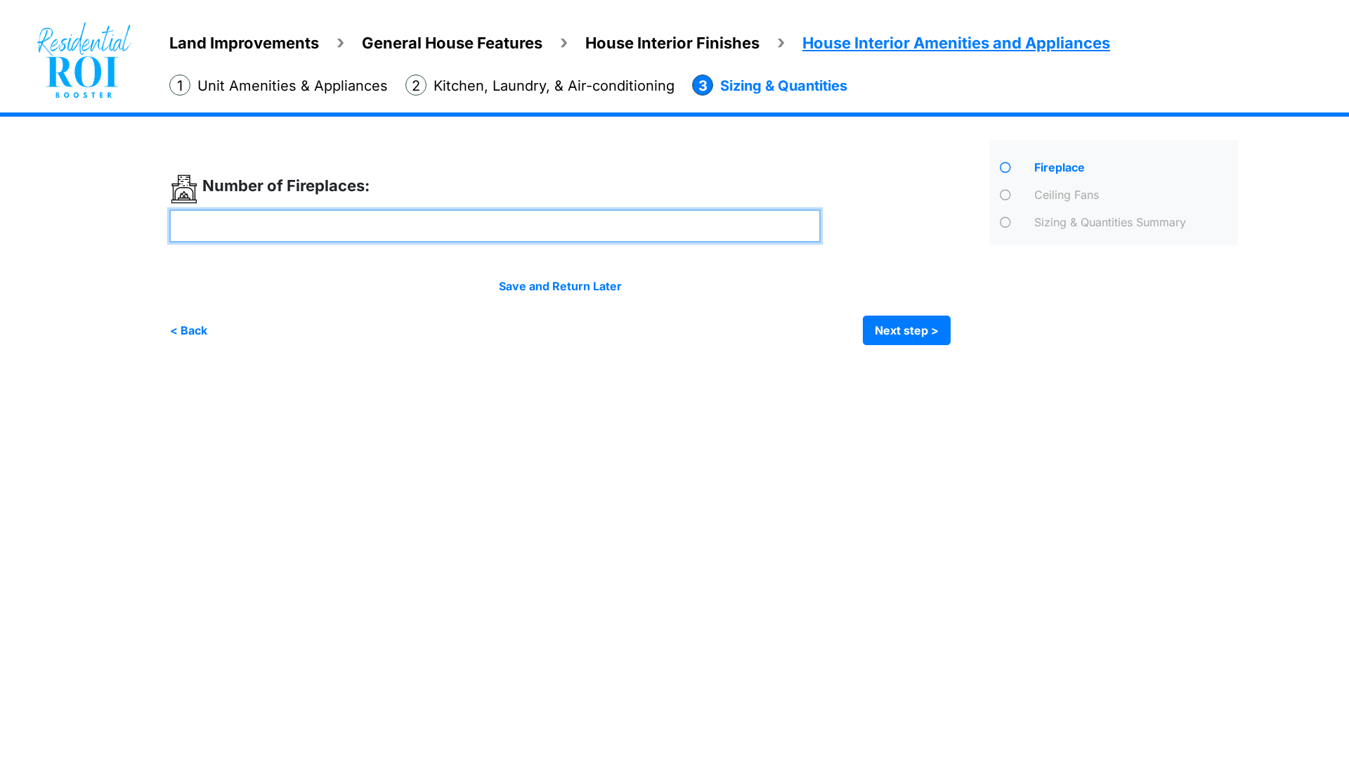
click at [613, 227] on input "number" at bounding box center [494, 225] width 651 height 33
type input "*"
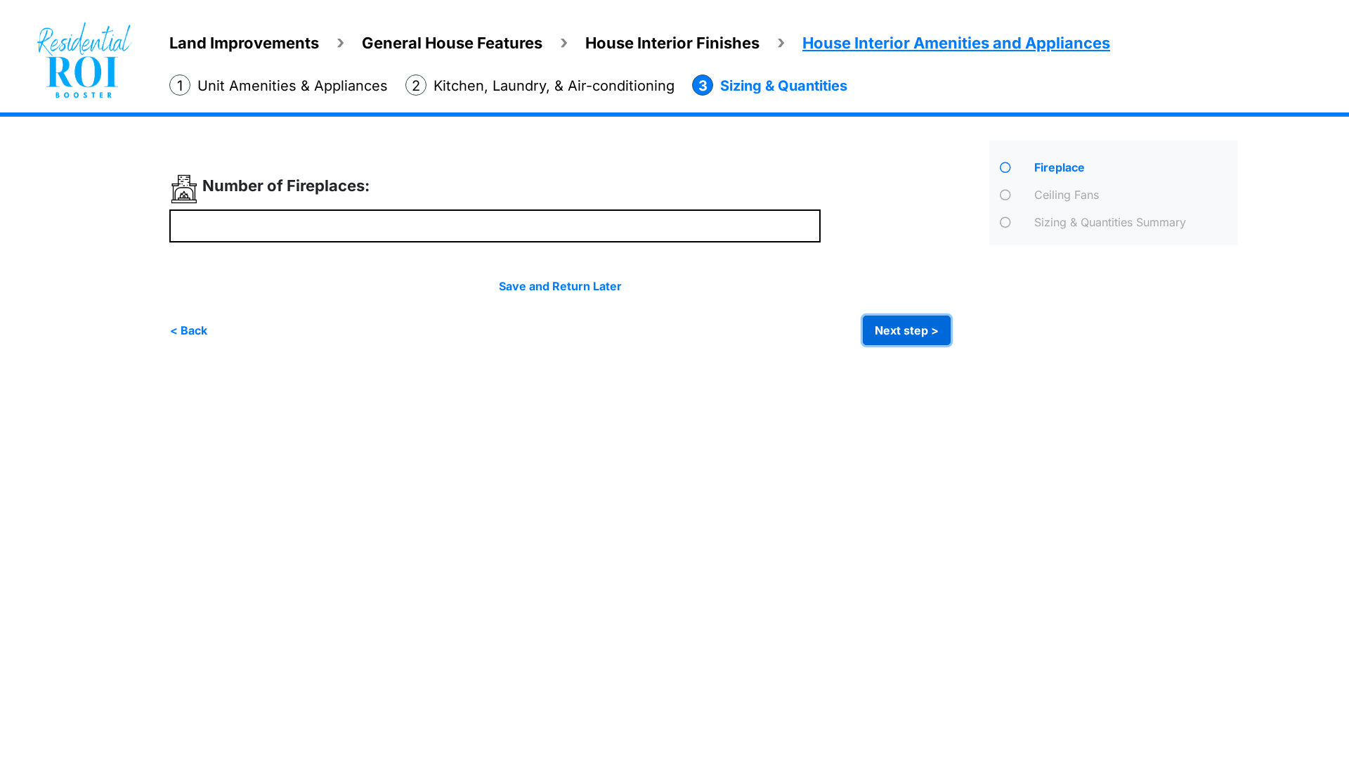
click at [922, 327] on button "Next step >" at bounding box center [907, 330] width 88 height 30
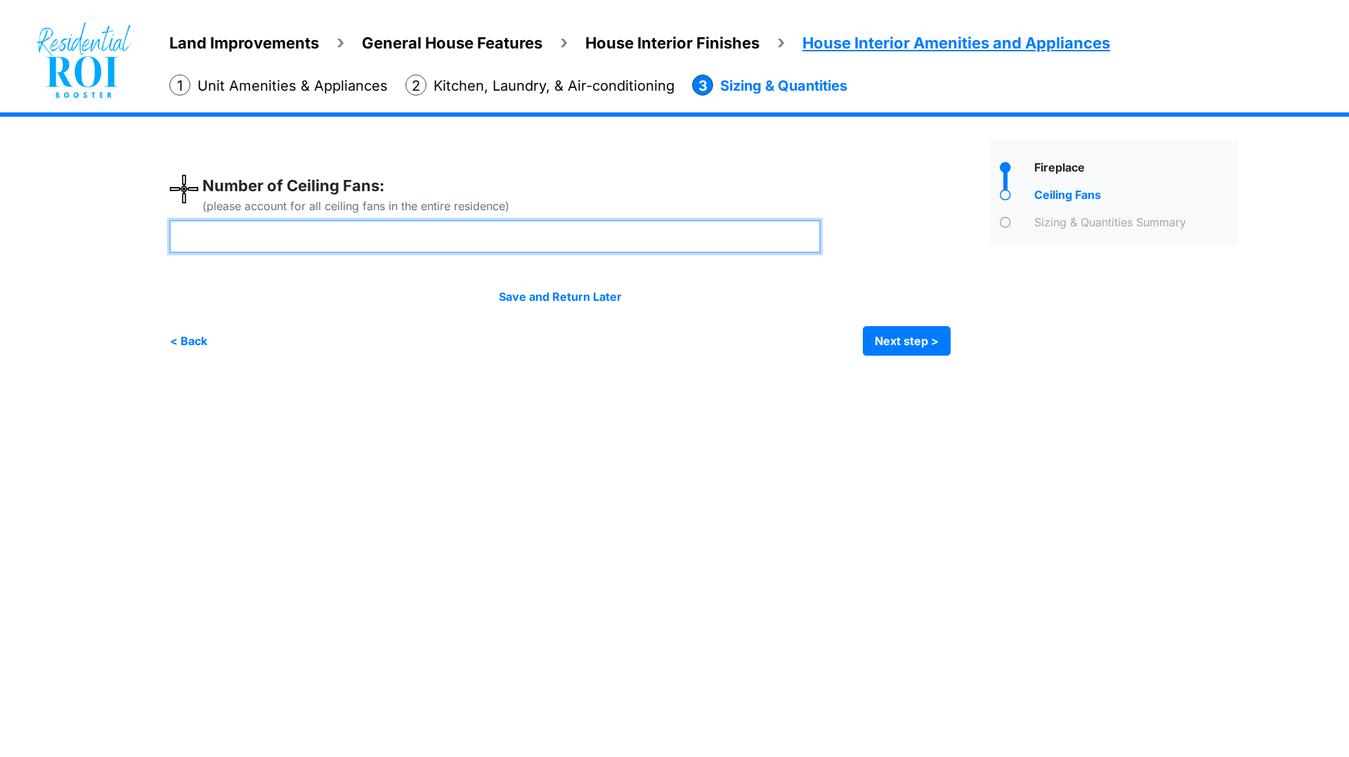
click at [561, 232] on input "number" at bounding box center [494, 236] width 651 height 33
type input "*"
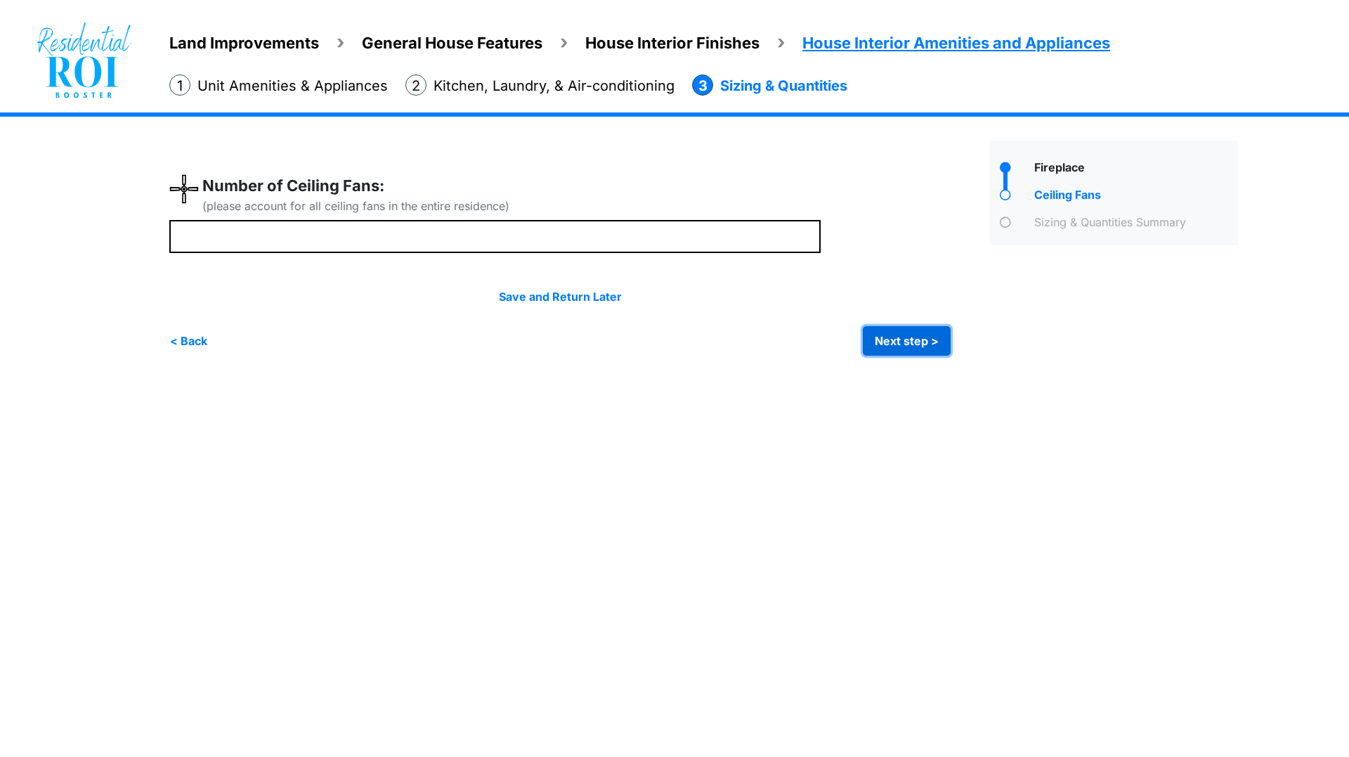
type input "*"
click at [887, 344] on button "Next step >" at bounding box center [907, 341] width 88 height 30
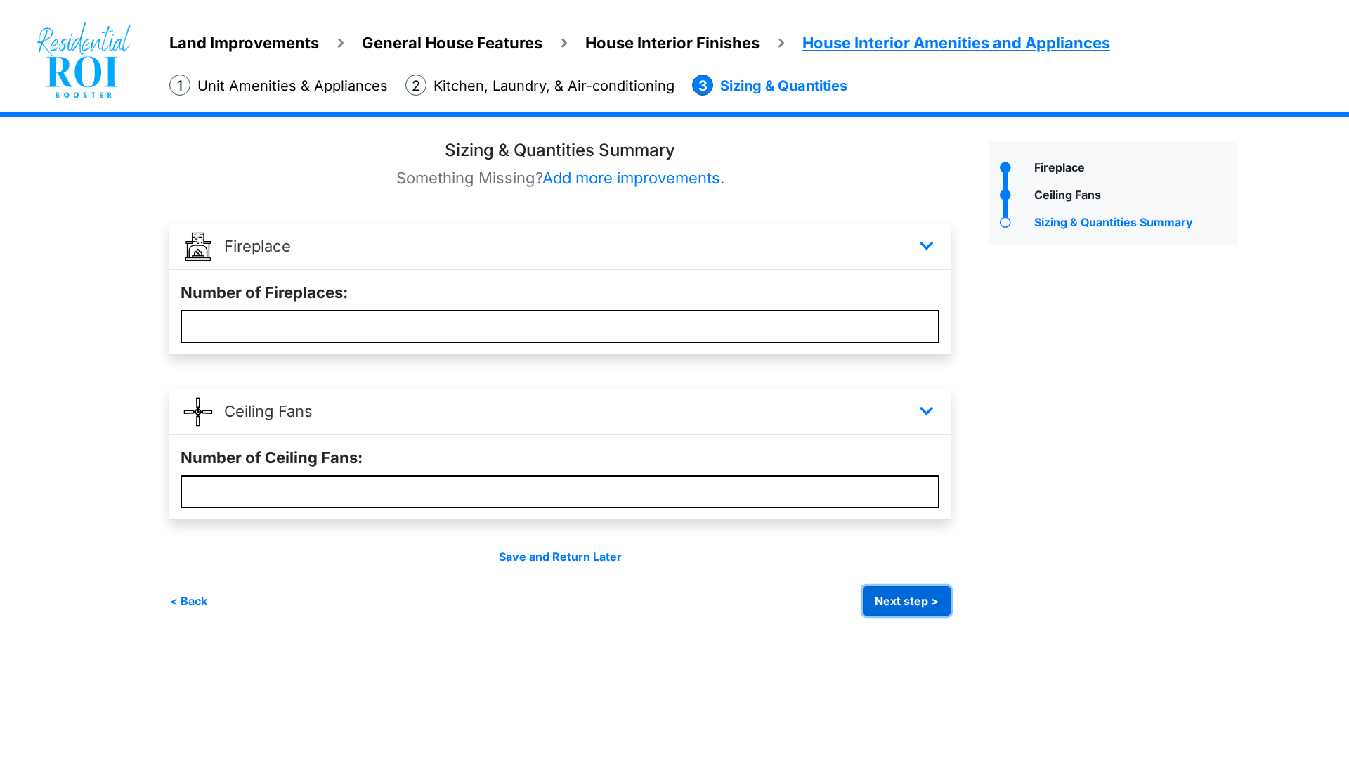
click at [889, 596] on button "Next step >" at bounding box center [907, 601] width 88 height 30
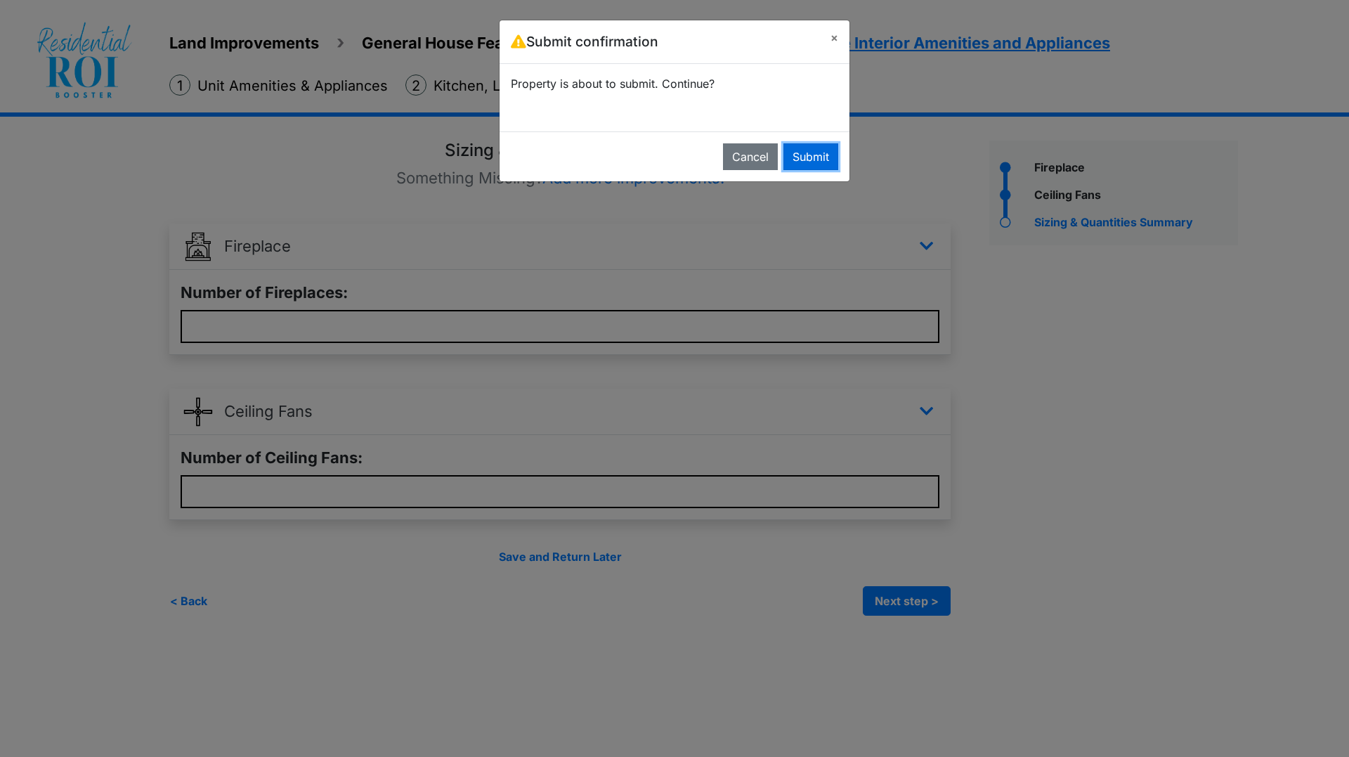
click at [802, 149] on button "Submit" at bounding box center [810, 156] width 55 height 27
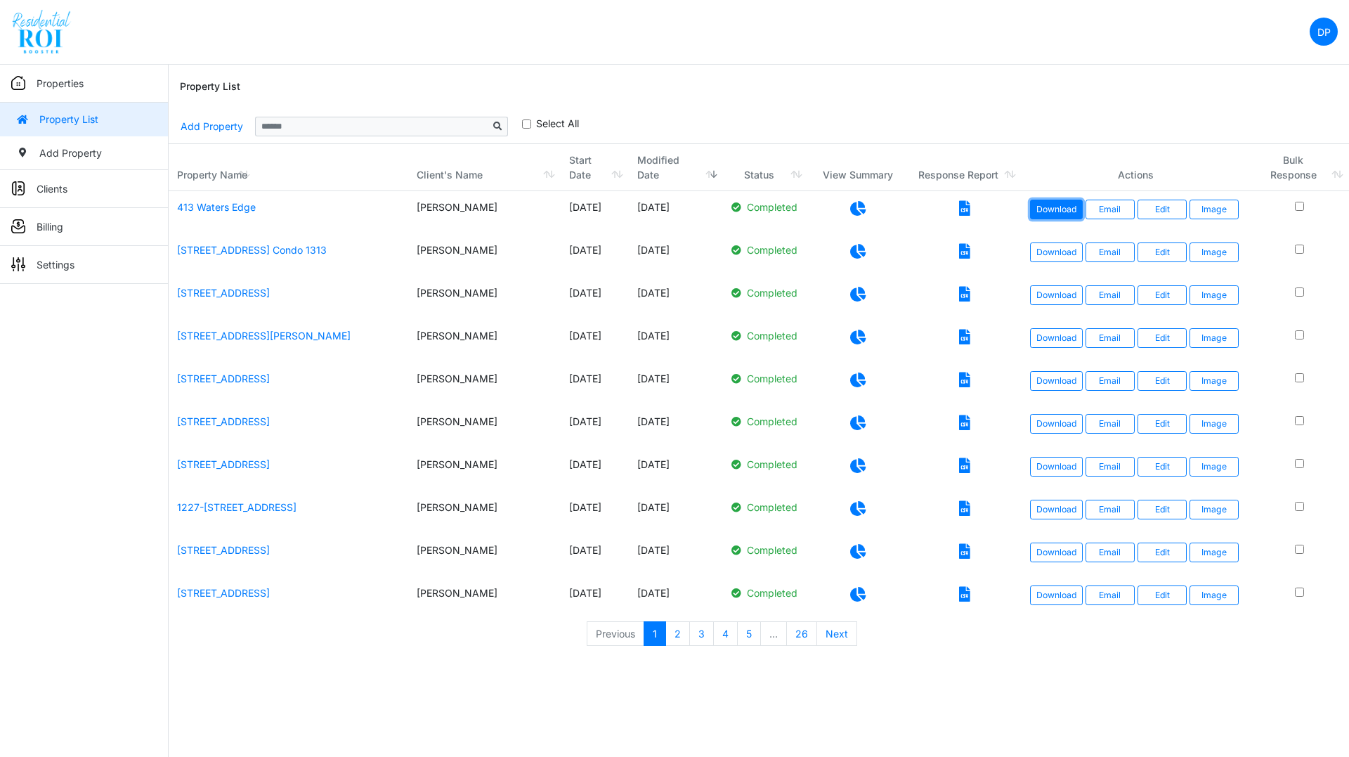
click at [1066, 206] on link "Download" at bounding box center [1056, 210] width 53 height 20
